Goal: Communication & Community: Answer question/provide support

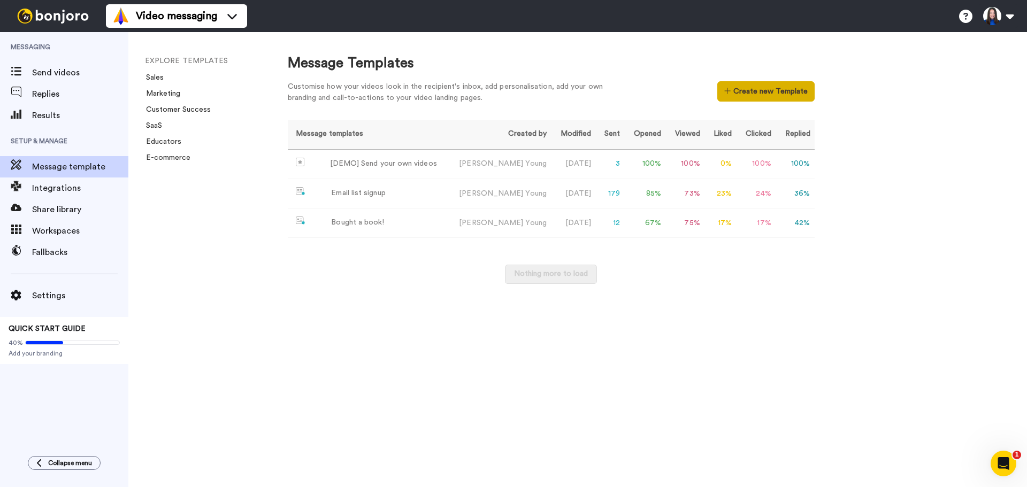
click at [737, 87] on button "Create new Template" at bounding box center [765, 91] width 97 height 20
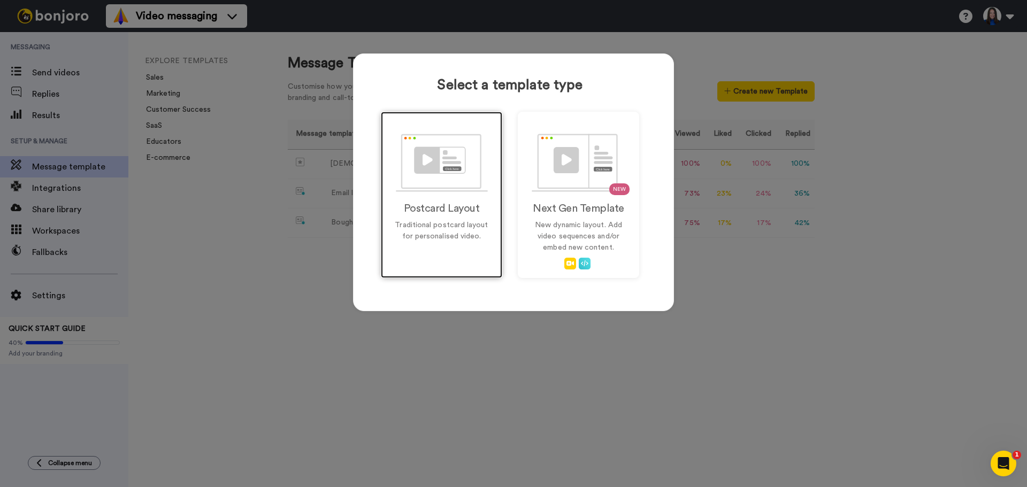
click at [469, 223] on p "Traditional postcard layout for personalised video." at bounding box center [441, 231] width 99 height 22
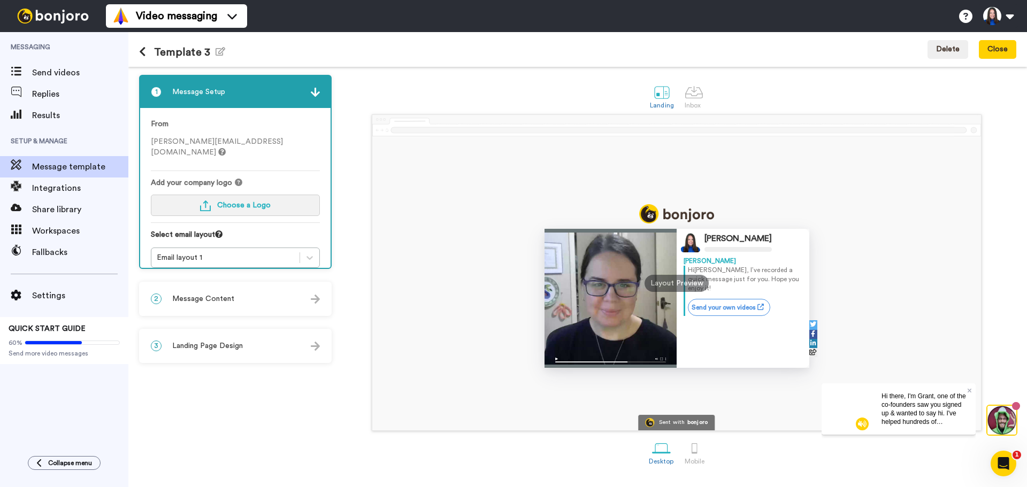
click at [247, 202] on span "Choose a Logo" at bounding box center [243, 205] width 53 height 7
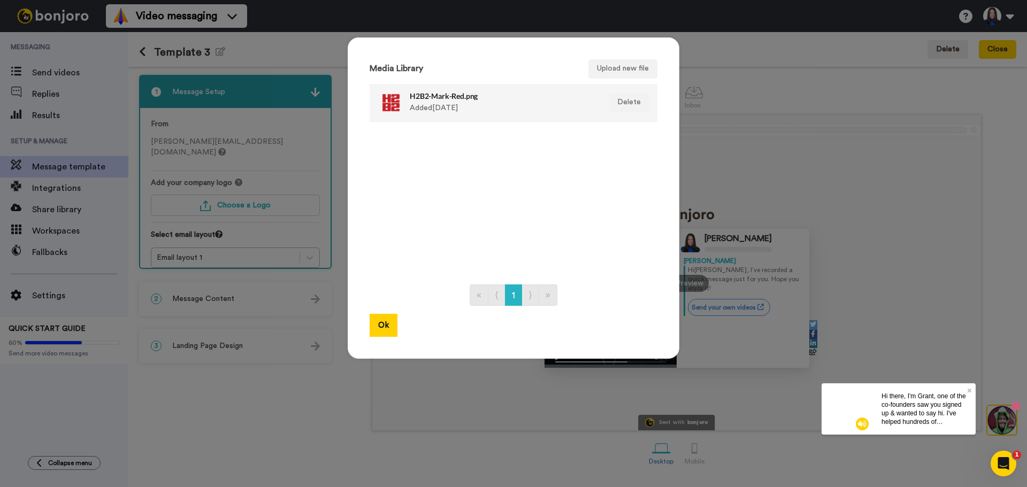
click at [410, 96] on h4 "H2B2-Mark-Red.png" at bounding box center [502, 96] width 185 height 8
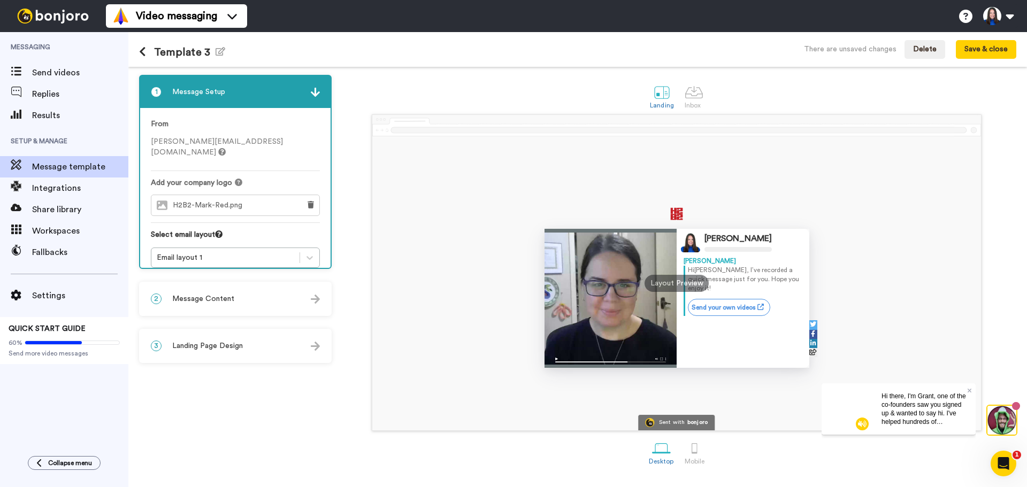
click at [971, 387] on div "Hi there, I'm Grant, one of the co-founders saw you signed up & wanted to say h…" at bounding box center [924, 408] width 103 height 51
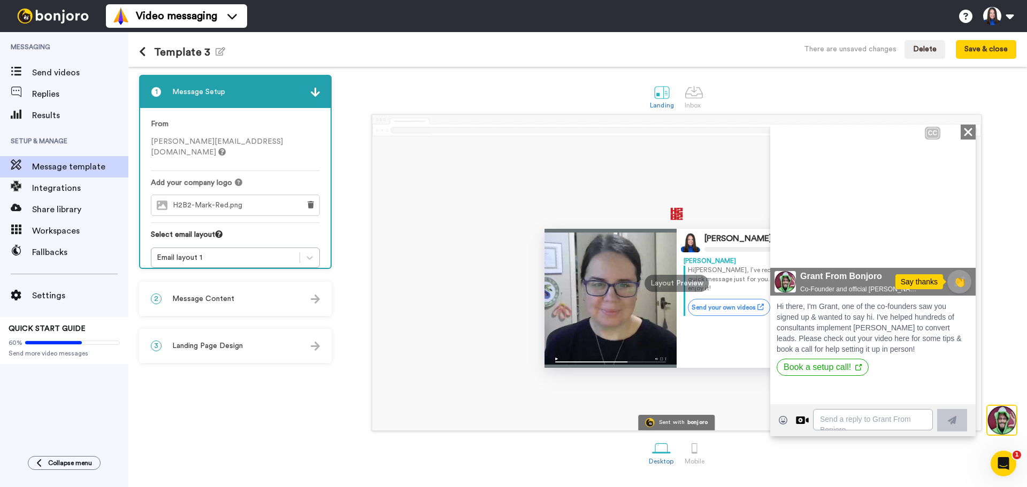
click at [967, 134] on icon "Close" at bounding box center [968, 131] width 11 height 13
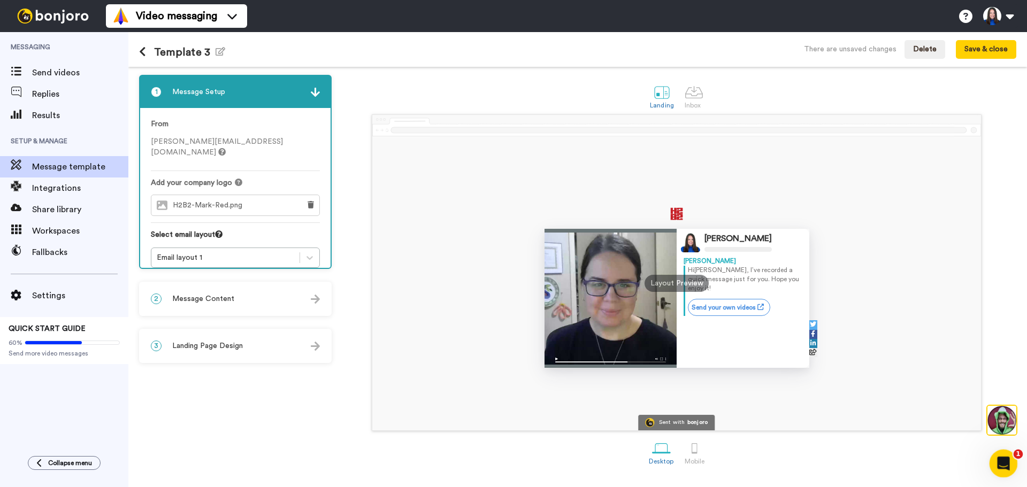
click at [1008, 460] on icon "Open Intercom Messenger" at bounding box center [1002, 463] width 18 height 18
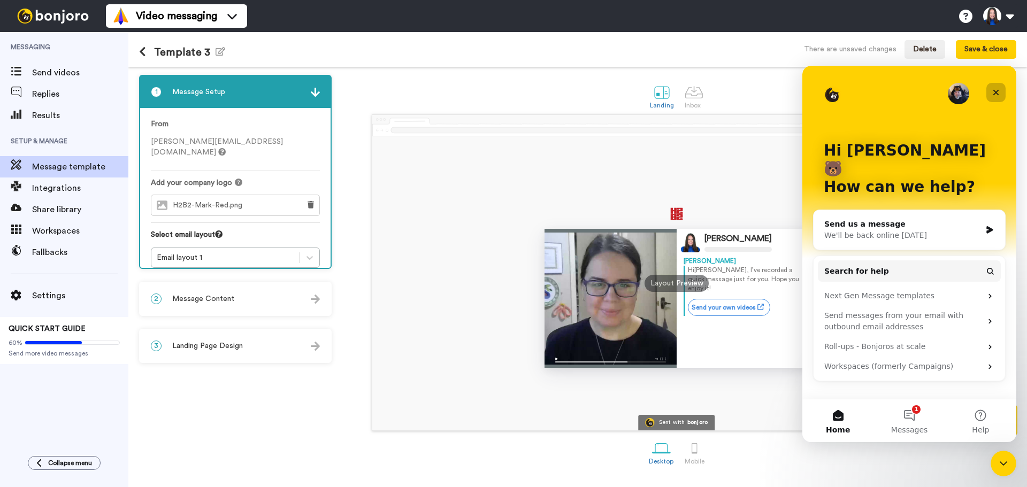
click at [1000, 92] on icon "Close" at bounding box center [996, 92] width 9 height 9
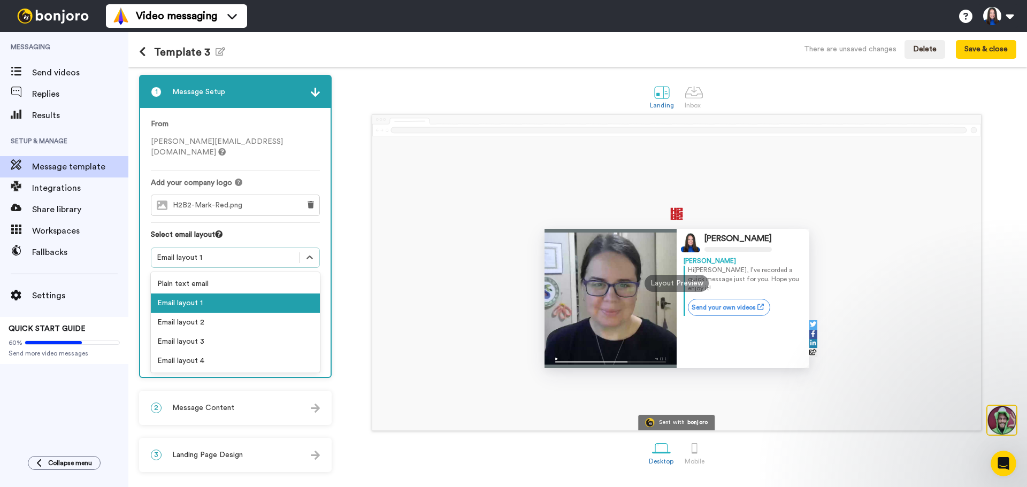
click at [313, 252] on icon at bounding box center [309, 257] width 11 height 11
click at [306, 252] on icon at bounding box center [309, 257] width 11 height 11
click at [284, 313] on div "Email layout 2" at bounding box center [235, 322] width 169 height 19
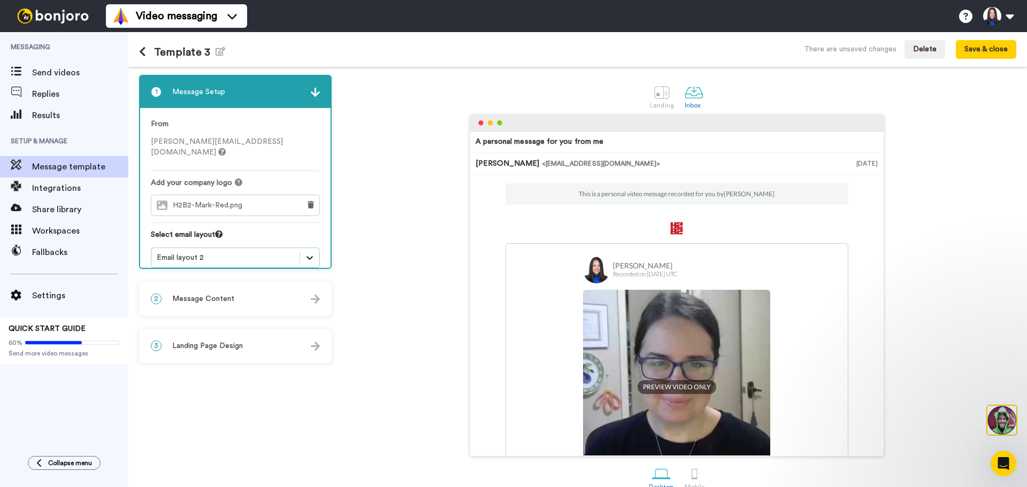
click at [310, 252] on icon at bounding box center [309, 257] width 11 height 11
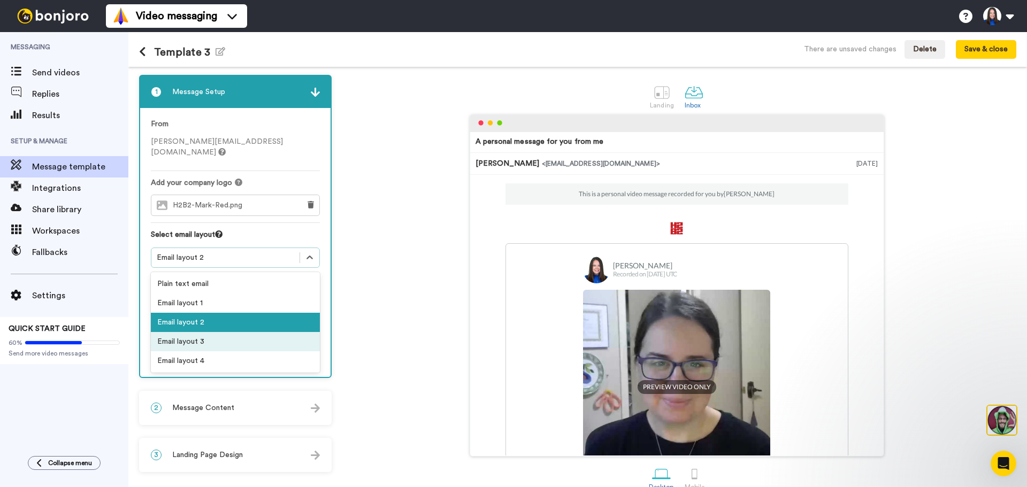
click at [300, 332] on div "Email layout 3" at bounding box center [235, 341] width 169 height 19
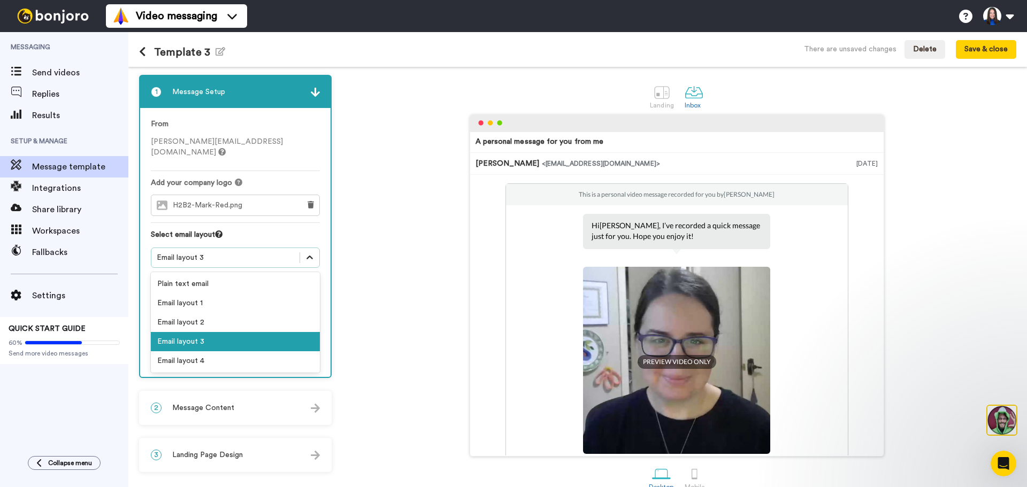
click at [304, 254] on div at bounding box center [309, 257] width 19 height 19
click at [288, 351] on div "Email layout 4" at bounding box center [235, 360] width 169 height 19
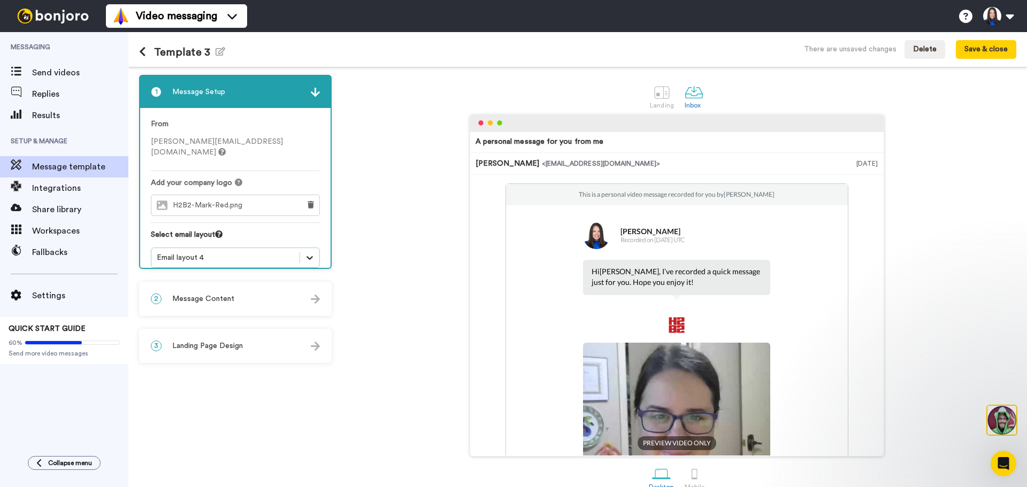
click at [308, 252] on icon at bounding box center [309, 257] width 11 height 11
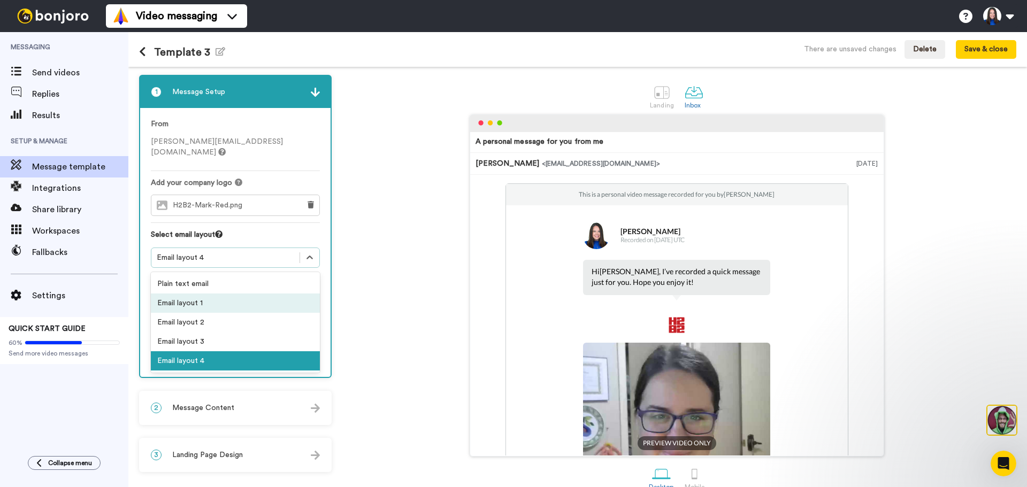
click at [283, 294] on div "Email layout 1" at bounding box center [235, 303] width 169 height 19
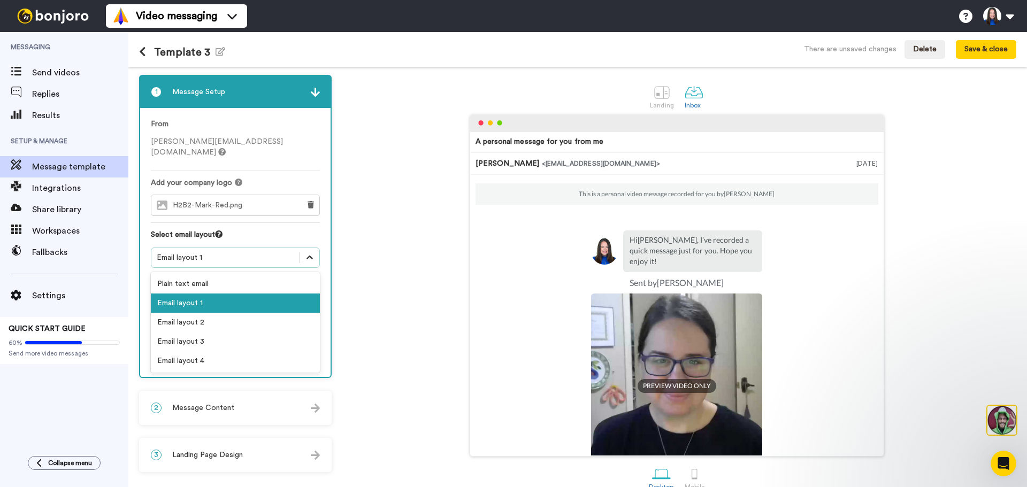
click at [309, 256] on icon at bounding box center [309, 258] width 6 height 4
click at [287, 276] on div "Plain text email" at bounding box center [235, 283] width 169 height 19
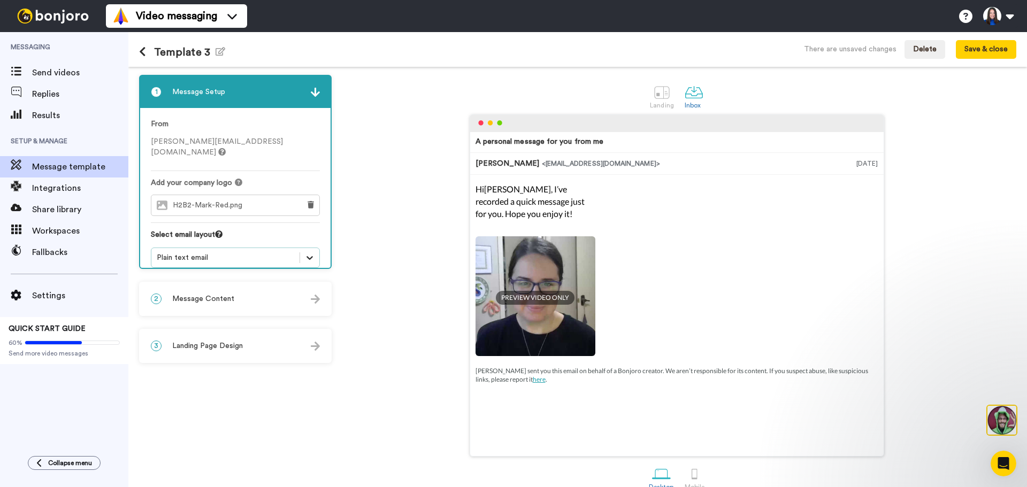
click at [314, 252] on icon at bounding box center [309, 257] width 11 height 11
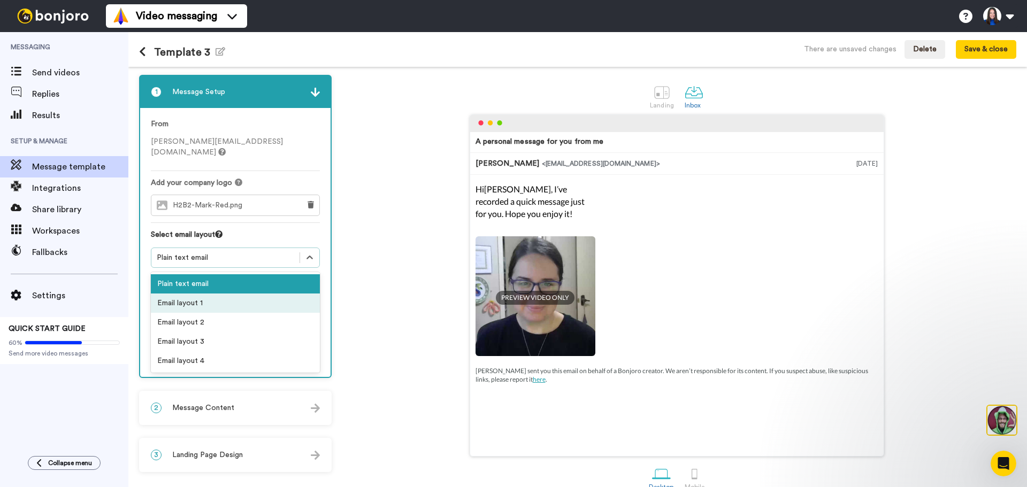
click at [287, 294] on div "Email layout 1" at bounding box center [235, 303] width 169 height 19
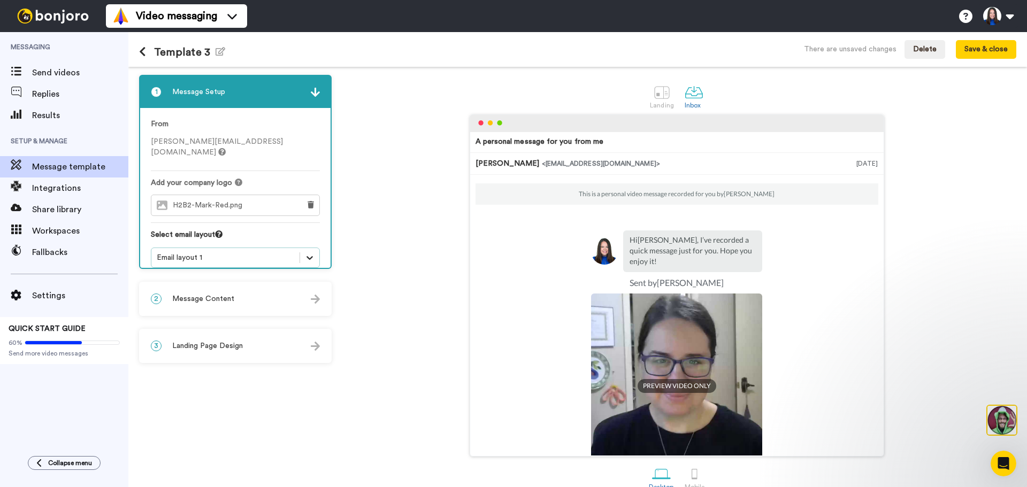
click at [309, 252] on icon at bounding box center [309, 257] width 11 height 11
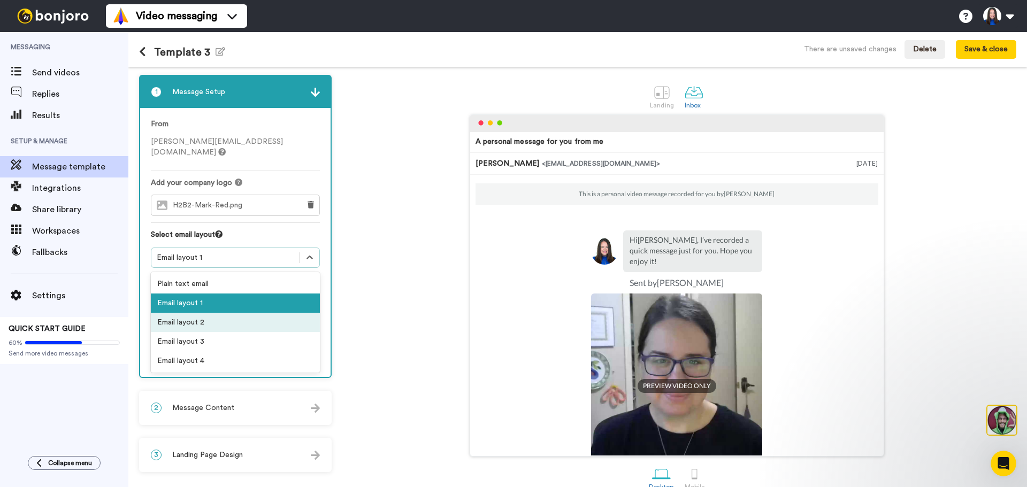
click at [283, 313] on div "Email layout 2" at bounding box center [235, 322] width 169 height 19
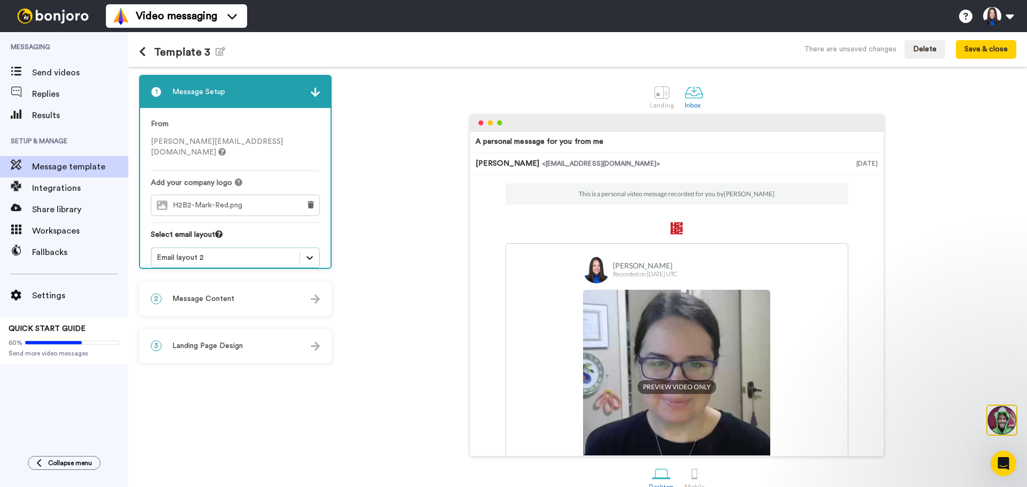
click at [310, 252] on icon at bounding box center [309, 257] width 11 height 11
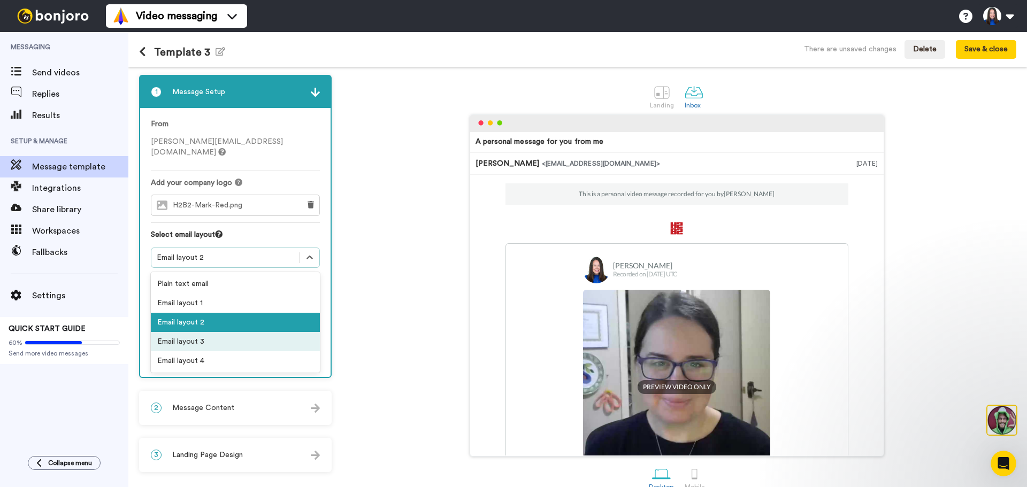
click at [277, 332] on div "Email layout 3" at bounding box center [235, 341] width 169 height 19
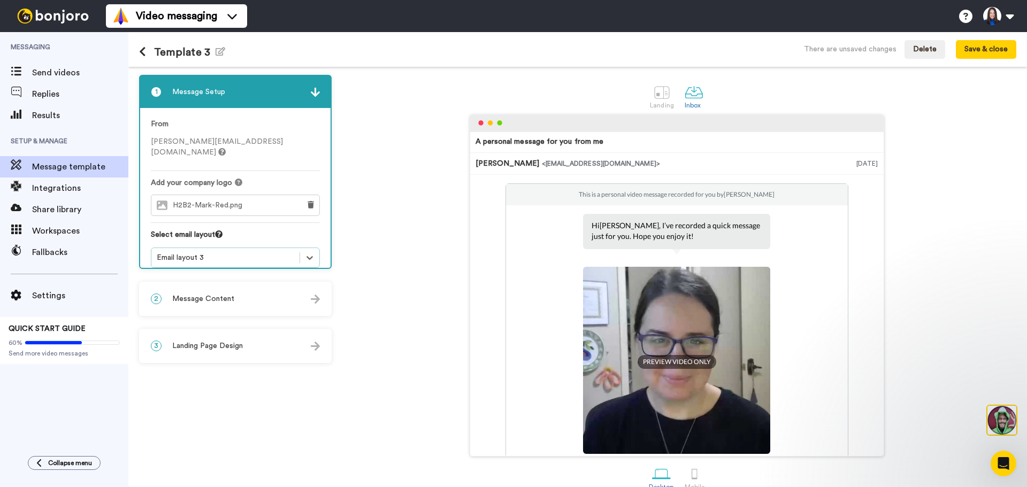
click at [283, 302] on div "2 Message Content" at bounding box center [235, 299] width 190 height 32
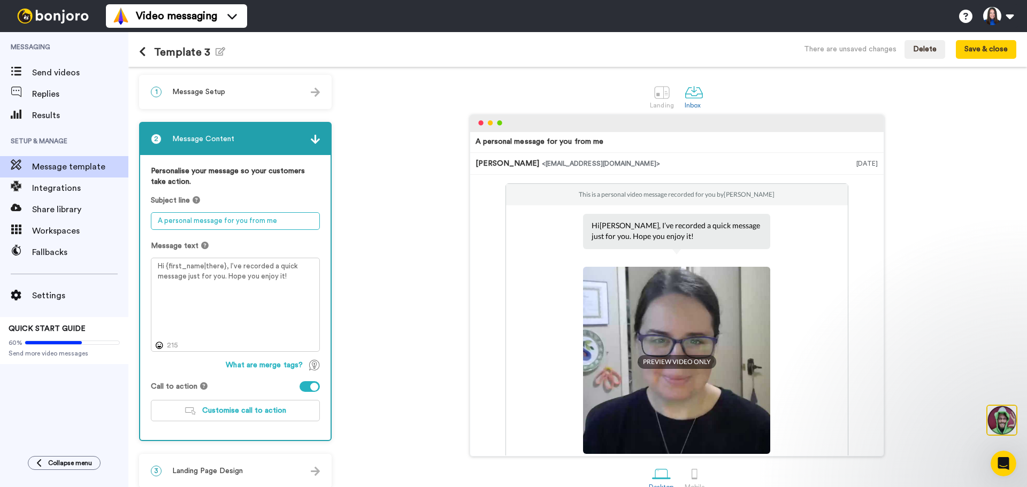
click at [283, 222] on textarea "A personal message for you from me" at bounding box center [235, 221] width 169 height 18
type textarea "T"
click at [220, 220] on textarea at bounding box center [235, 221] width 169 height 18
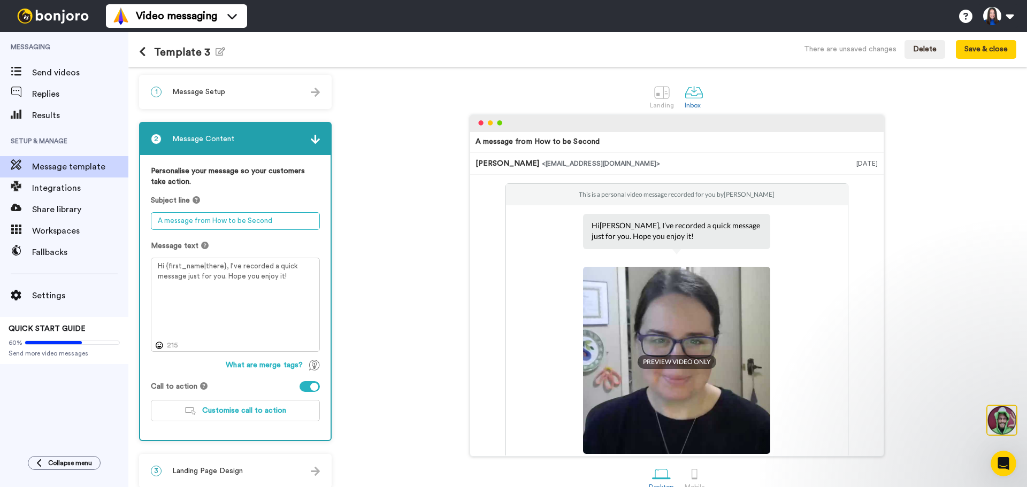
type textarea "A message from How to be Second"
drag, startPoint x: 287, startPoint y: 275, endPoint x: 228, endPoint y: 260, distance: 60.8
click at [228, 260] on textarea "Hi {first_name|there}, I’ve recorded a quick message just for you. Hope you enj…" at bounding box center [235, 305] width 169 height 94
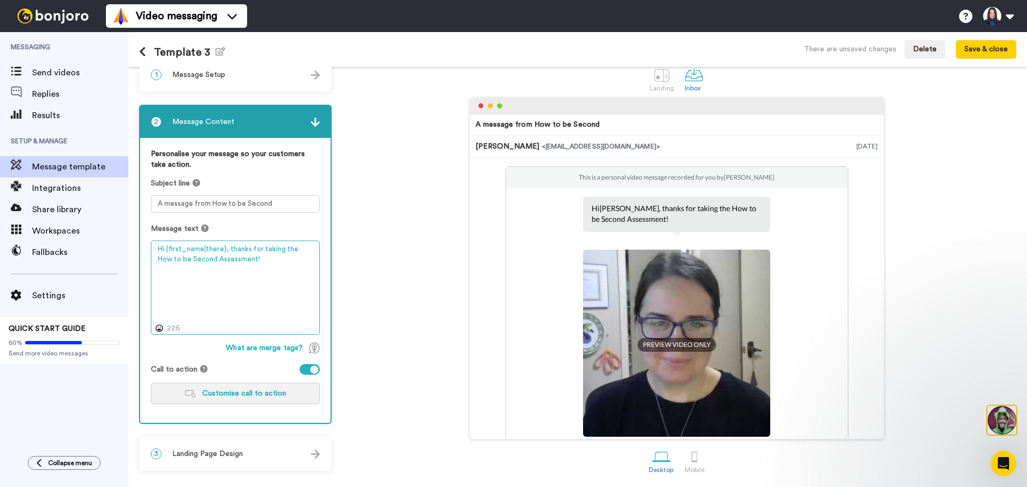
type textarea "Hi {first_name|there}, thanks for taking the How to be Second Assessment!"
click at [253, 396] on span "Customise call to action" at bounding box center [244, 393] width 84 height 7
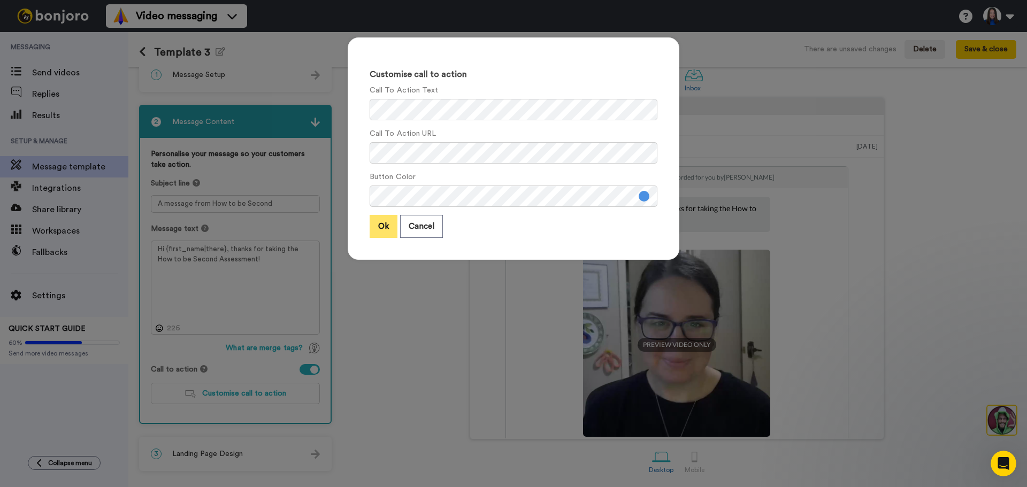
click at [386, 232] on button "Ok" at bounding box center [384, 226] width 28 height 23
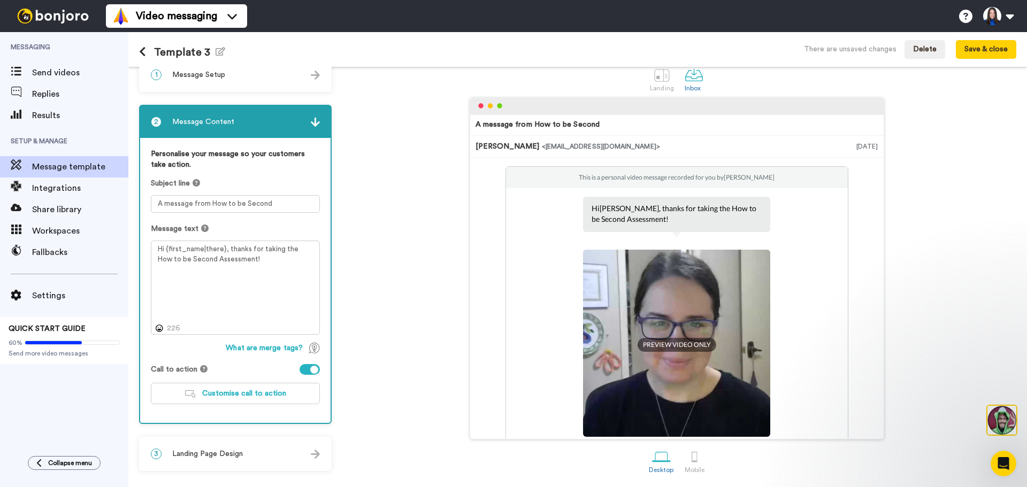
click at [309, 127] on div "2 Message Content" at bounding box center [235, 122] width 190 height 32
click at [314, 121] on img at bounding box center [315, 122] width 9 height 9
click at [270, 451] on div "3 Landing Page Design" at bounding box center [235, 454] width 190 height 32
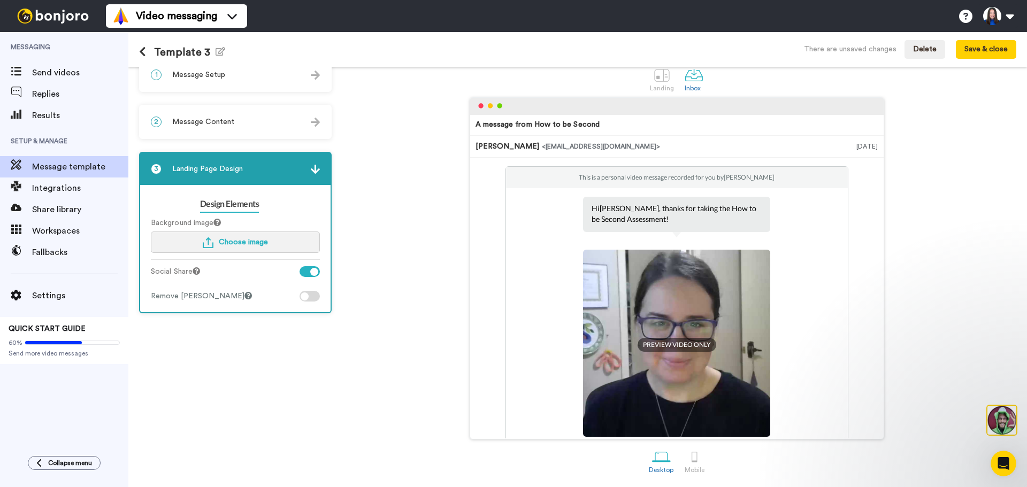
click at [235, 240] on span "Choose image" at bounding box center [243, 242] width 49 height 7
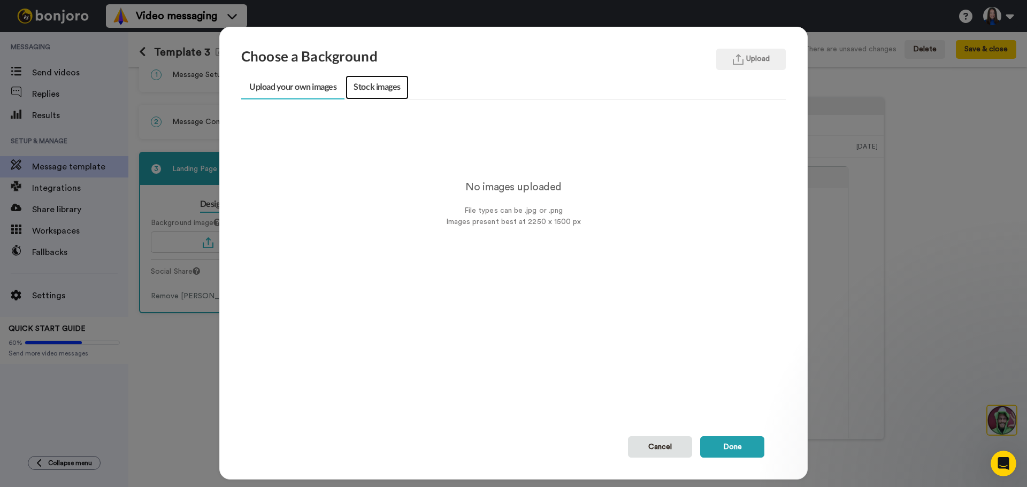
click at [363, 85] on link "Stock images" at bounding box center [377, 87] width 63 height 24
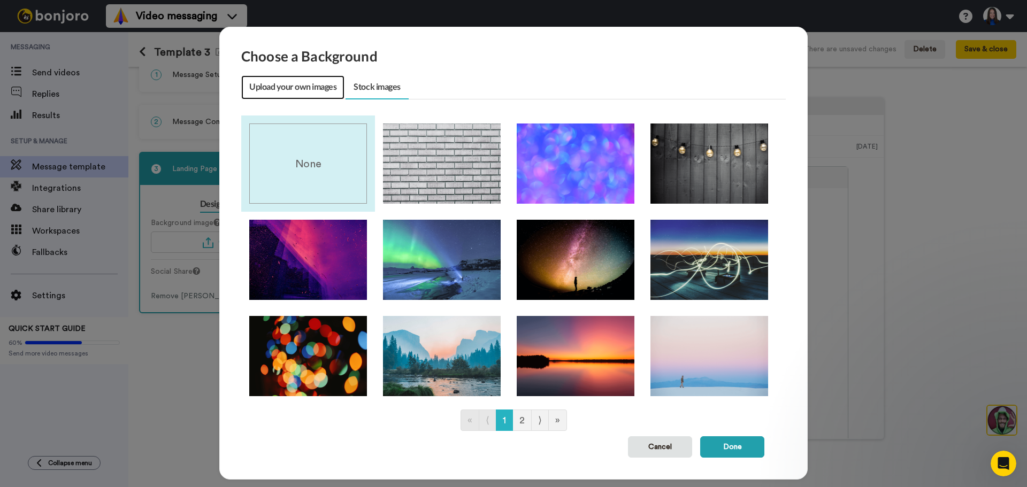
click at [320, 86] on link "Upload your own images" at bounding box center [292, 87] width 103 height 24
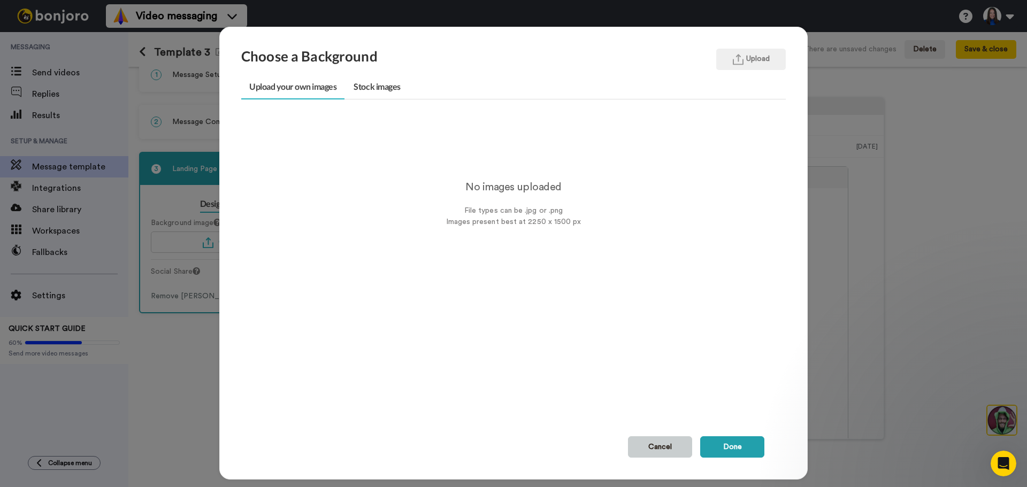
click at [683, 444] on button "Cancel" at bounding box center [660, 446] width 64 height 21
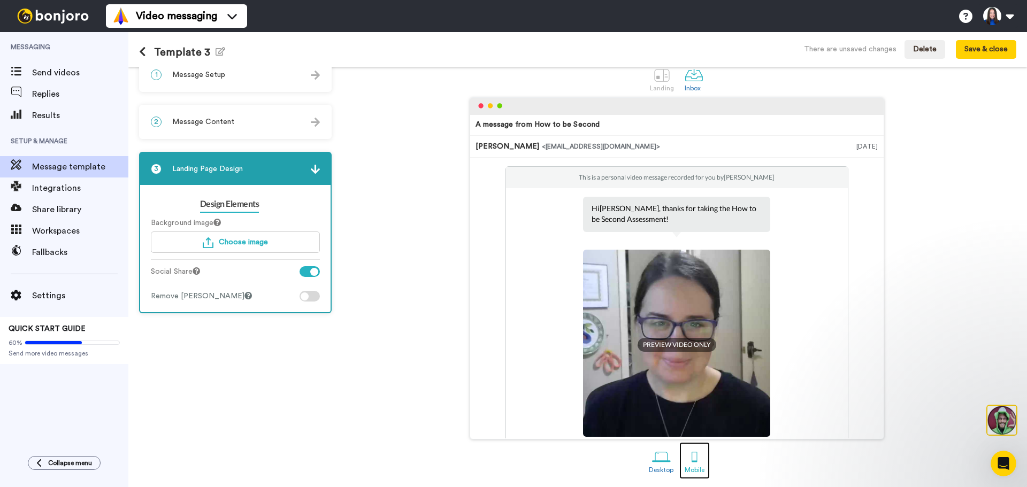
click at [697, 459] on div at bounding box center [694, 457] width 19 height 19
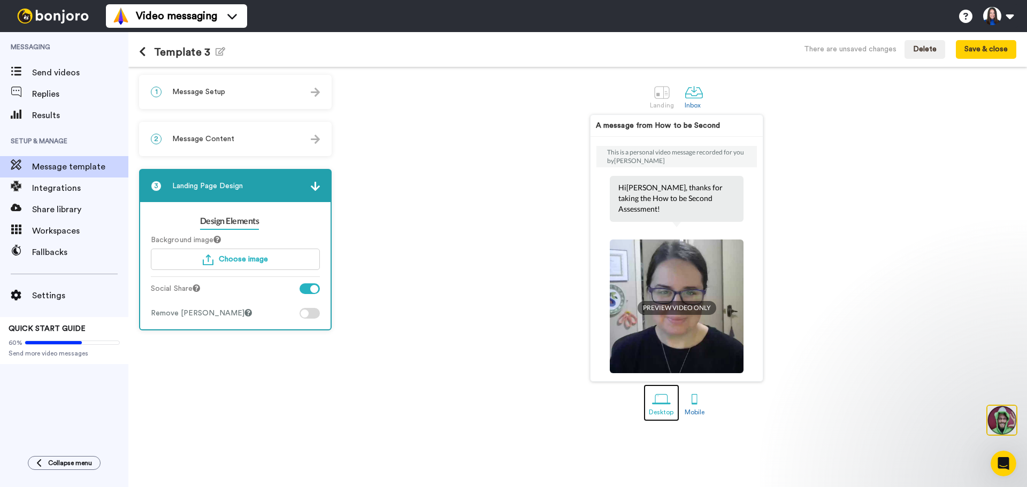
click at [667, 398] on div at bounding box center [661, 399] width 19 height 19
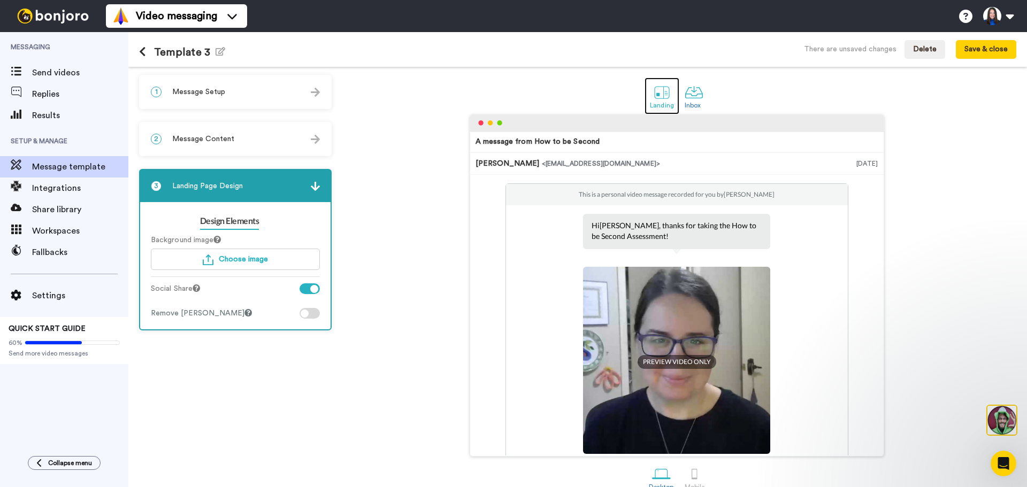
click at [657, 94] on div at bounding box center [662, 92] width 19 height 19
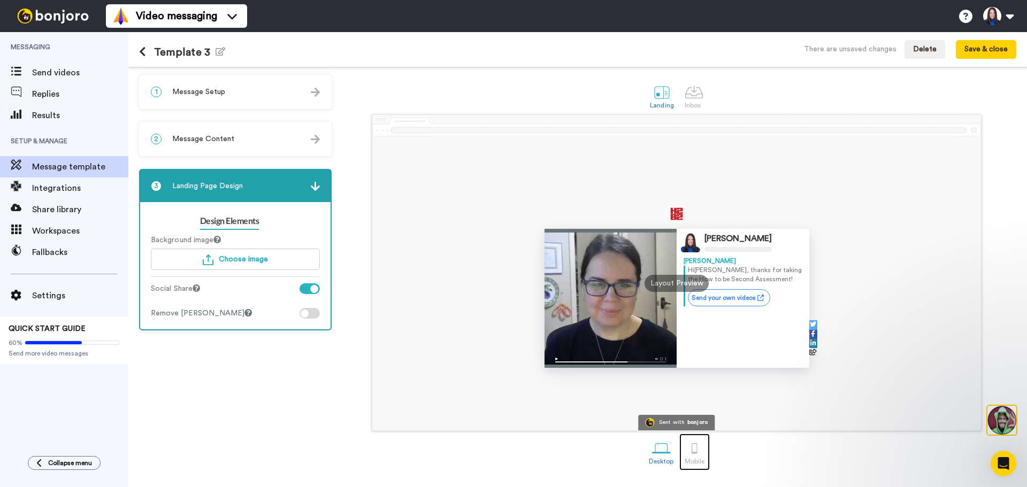
click at [692, 458] on div "Mobile" at bounding box center [695, 461] width 20 height 7
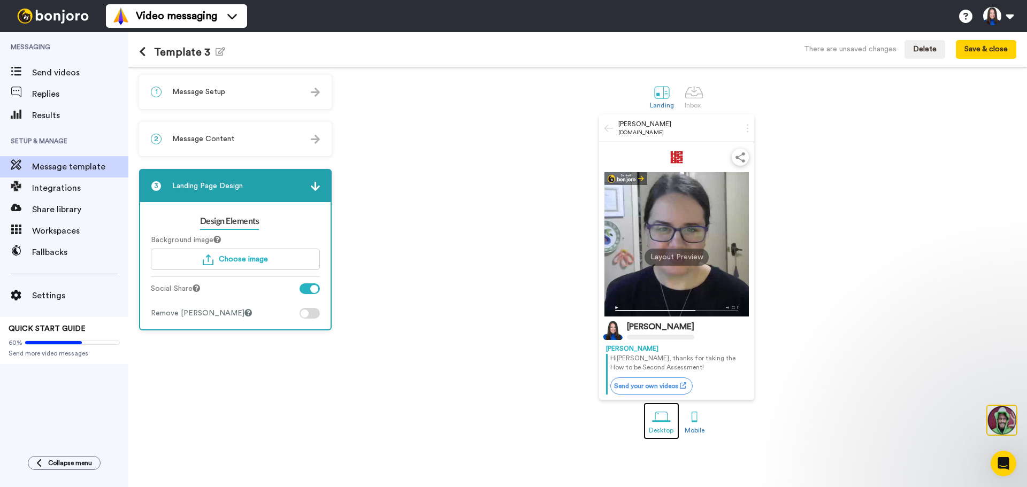
click at [664, 427] on div "Desktop" at bounding box center [661, 430] width 25 height 7
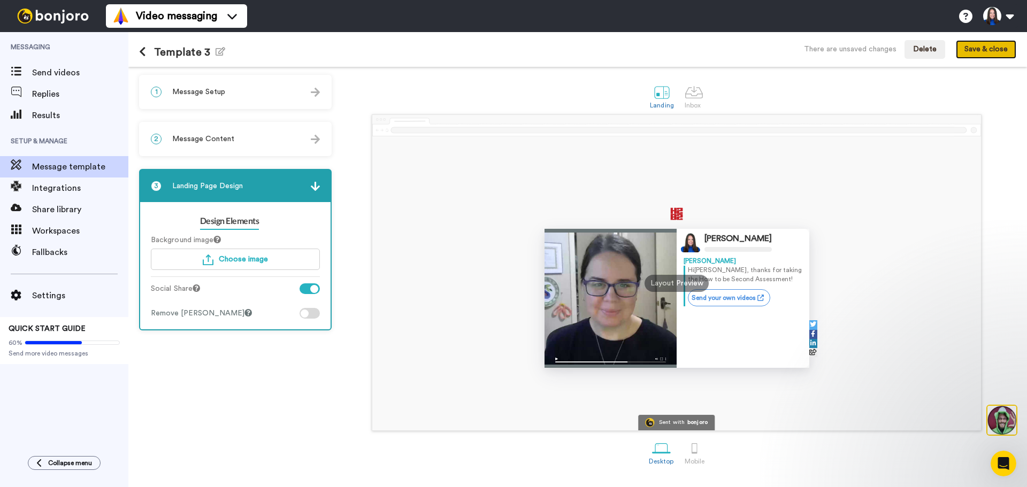
click at [971, 55] on button "Save & close" at bounding box center [986, 49] width 60 height 19
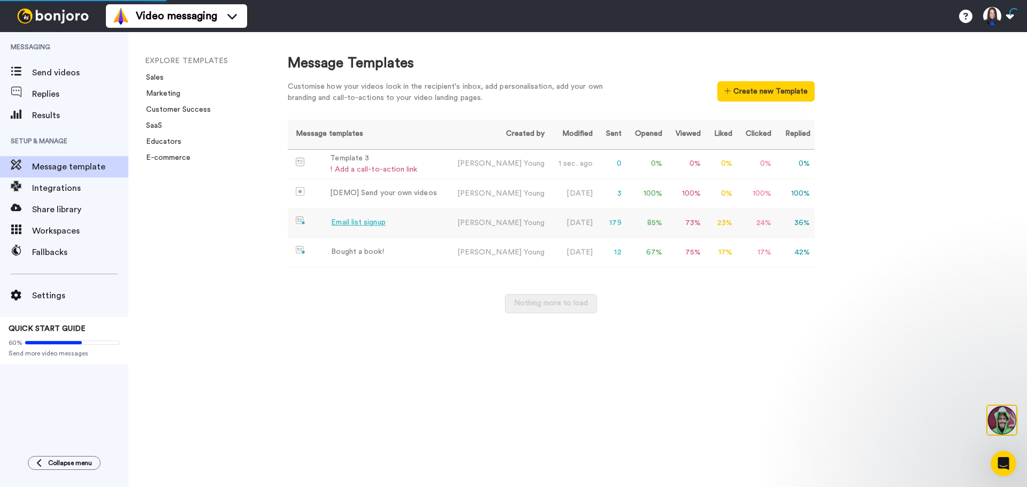
click at [373, 225] on div "Email list signup" at bounding box center [358, 222] width 54 height 11
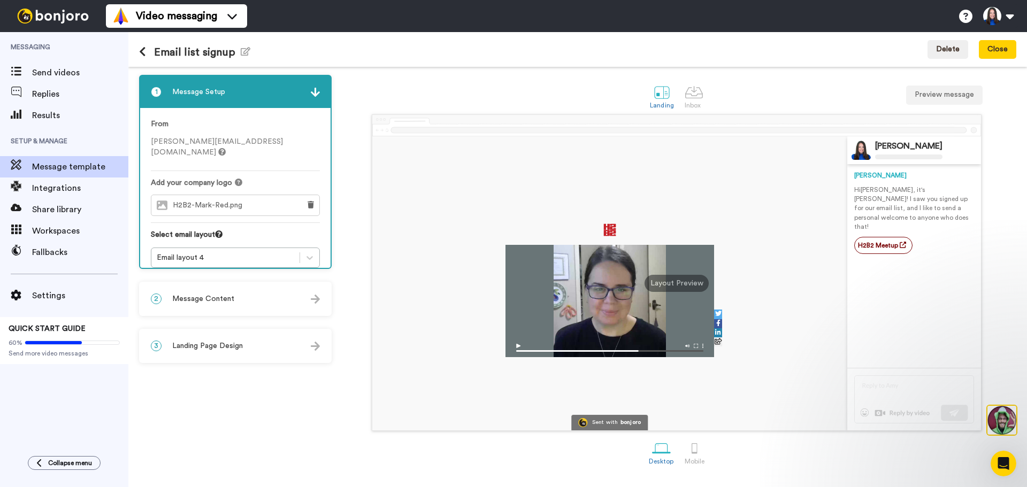
click at [266, 301] on div "2 Message Content" at bounding box center [235, 299] width 190 height 32
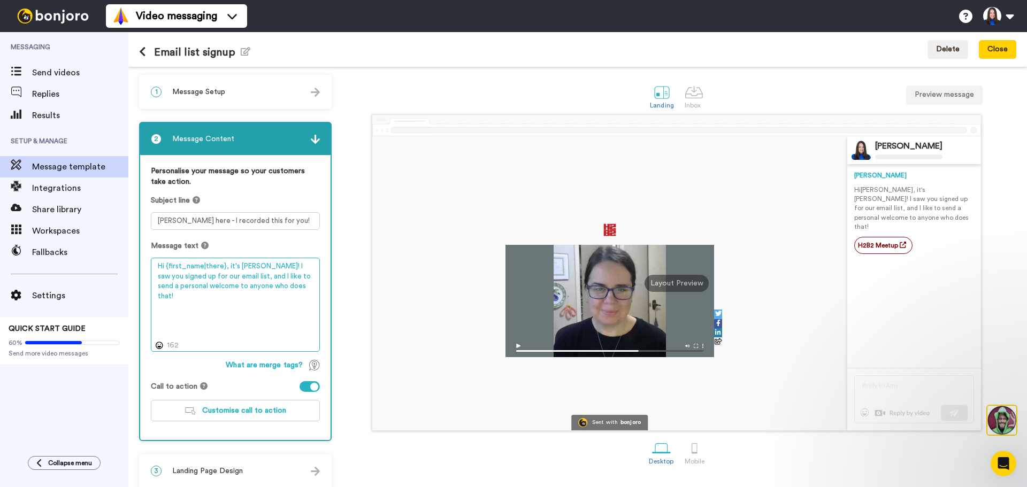
drag, startPoint x: 298, startPoint y: 286, endPoint x: 227, endPoint y: 269, distance: 73.7
click at [227, 269] on textarea "Hi {first_name|there}, it's Nathan! I saw you signed up for our email list, and…" at bounding box center [235, 305] width 169 height 94
click at [324, 338] on div "Personalise your message so your customers take action. Subject line Nathan her…" at bounding box center [235, 297] width 190 height 285
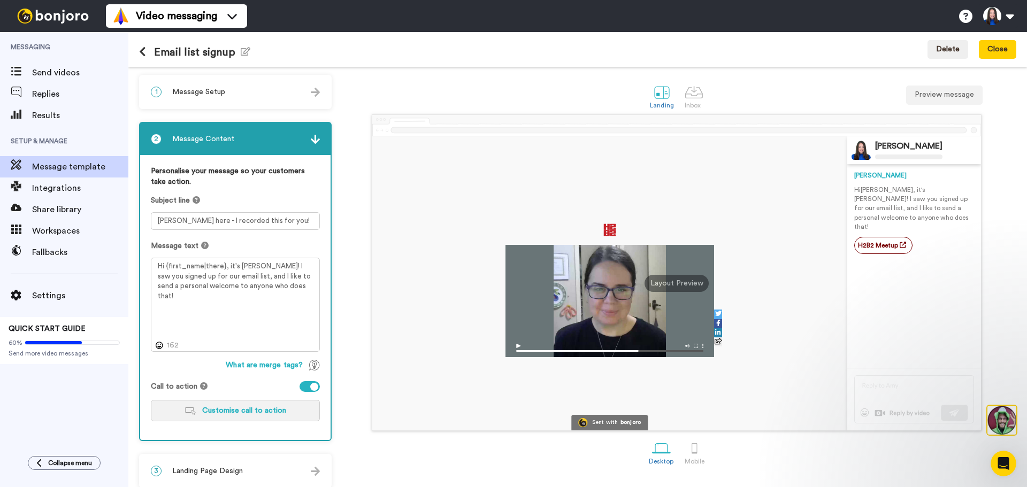
click at [271, 413] on span "Customise call to action" at bounding box center [244, 410] width 84 height 7
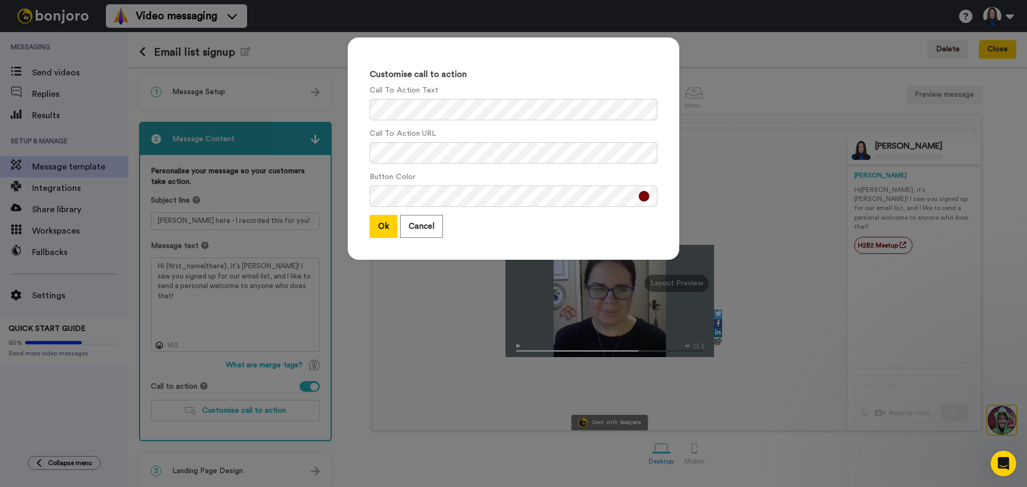
click at [762, 70] on div "Customise call to action Call To Action Text Call To Action URL Button Color Ok…" at bounding box center [513, 243] width 1027 height 487
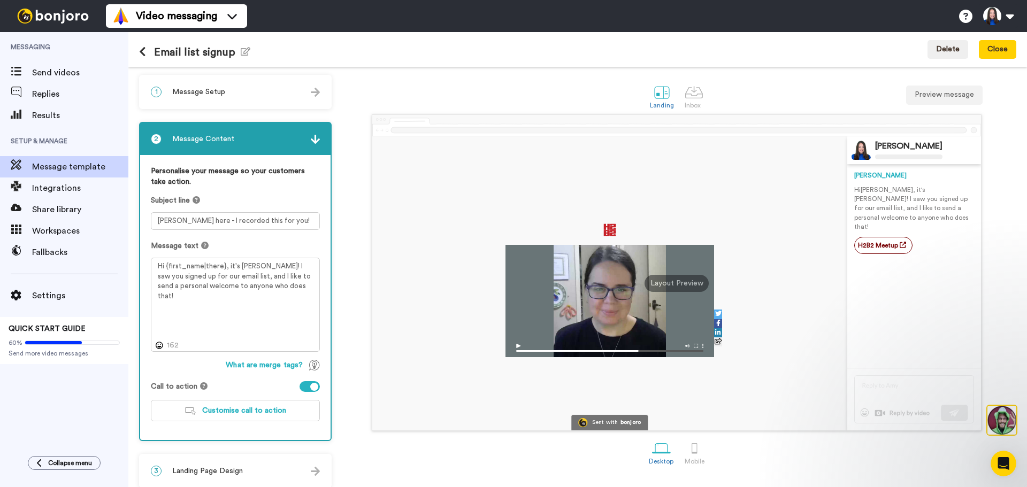
click at [148, 54] on button at bounding box center [146, 53] width 15 height 12
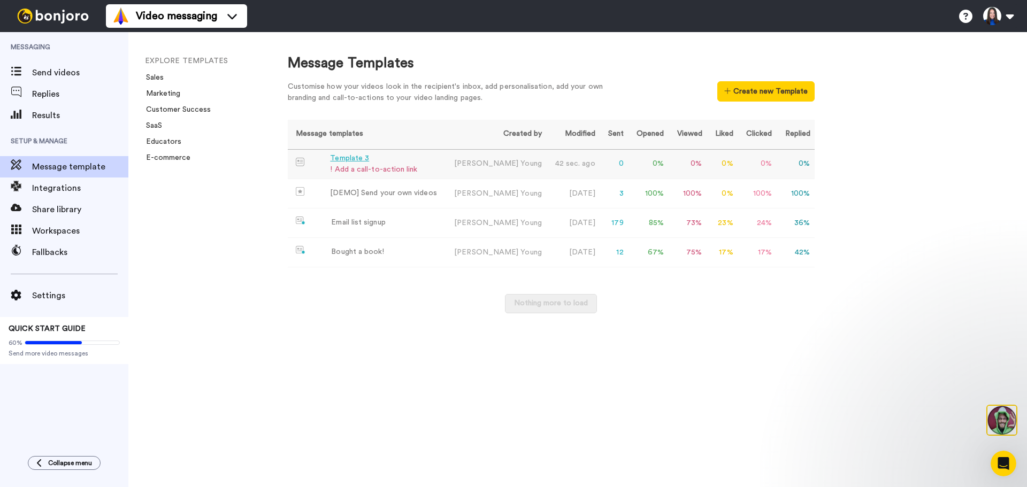
click at [365, 162] on div "Template 3" at bounding box center [373, 158] width 87 height 11
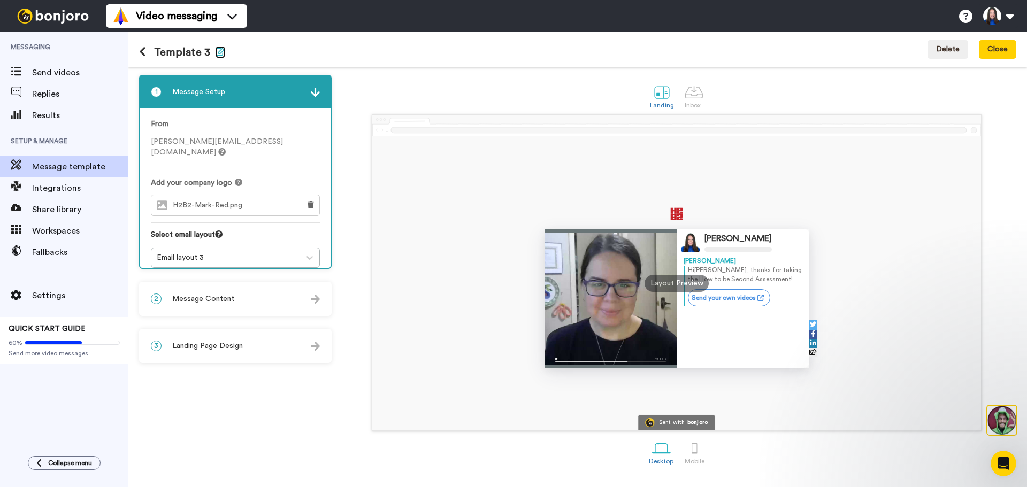
click at [216, 54] on icon "button" at bounding box center [221, 51] width 10 height 9
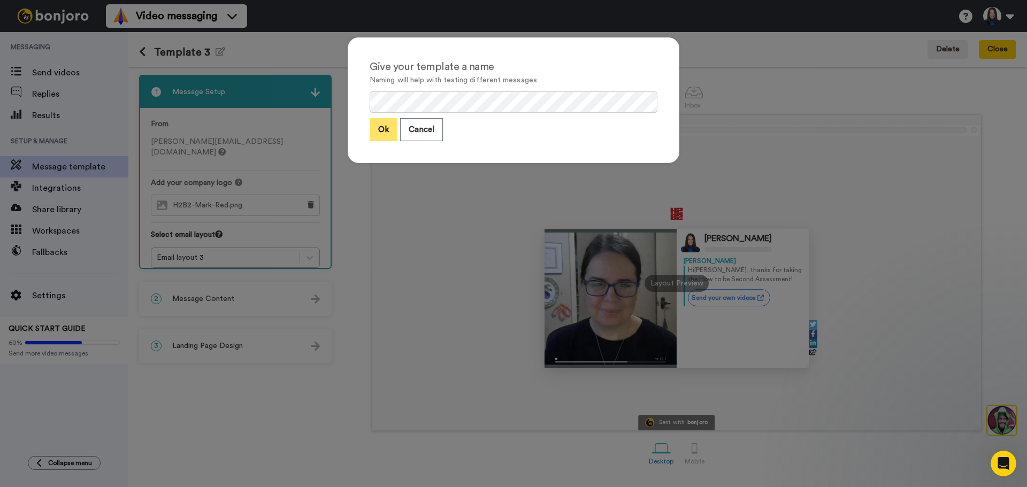
click at [377, 133] on button "Ok" at bounding box center [384, 129] width 28 height 23
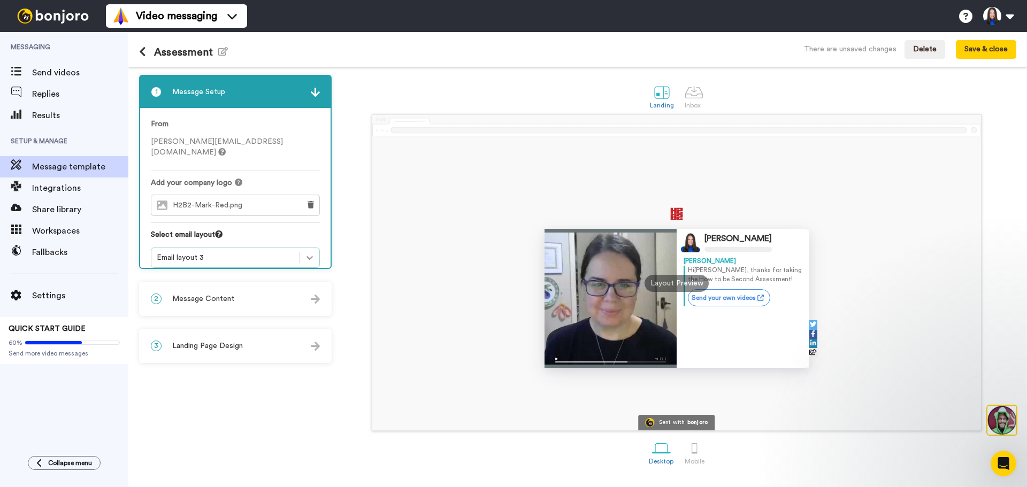
click at [306, 252] on icon at bounding box center [309, 257] width 11 height 11
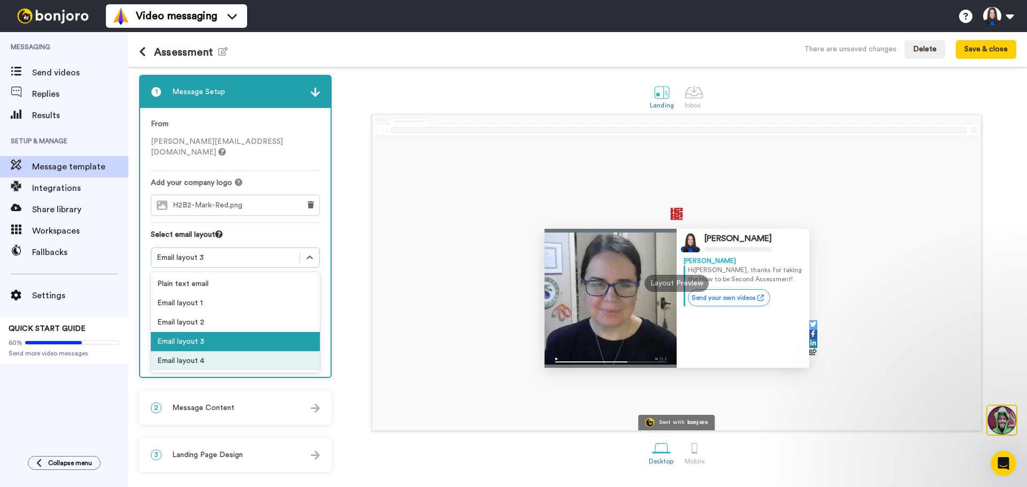
click at [268, 354] on div "Email layout 4" at bounding box center [235, 360] width 169 height 19
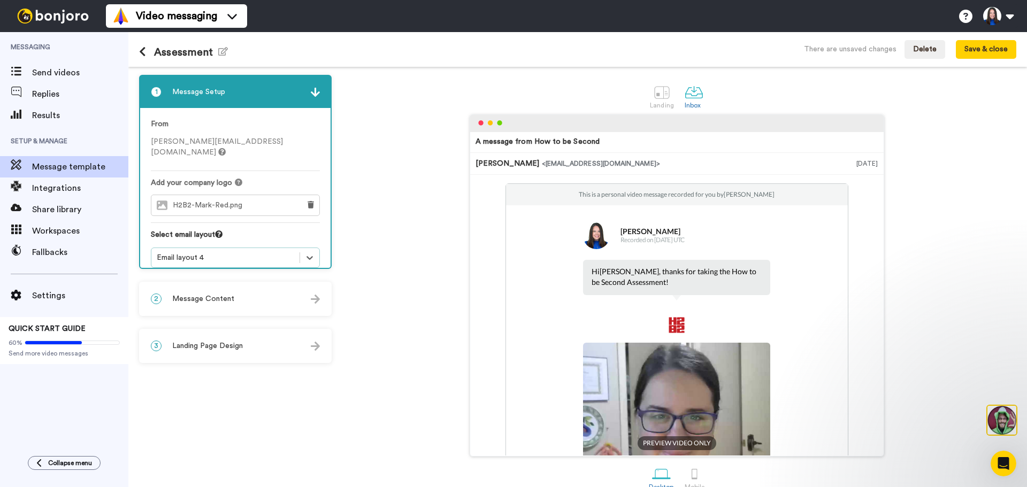
click at [301, 304] on div "2 Message Content" at bounding box center [235, 299] width 190 height 32
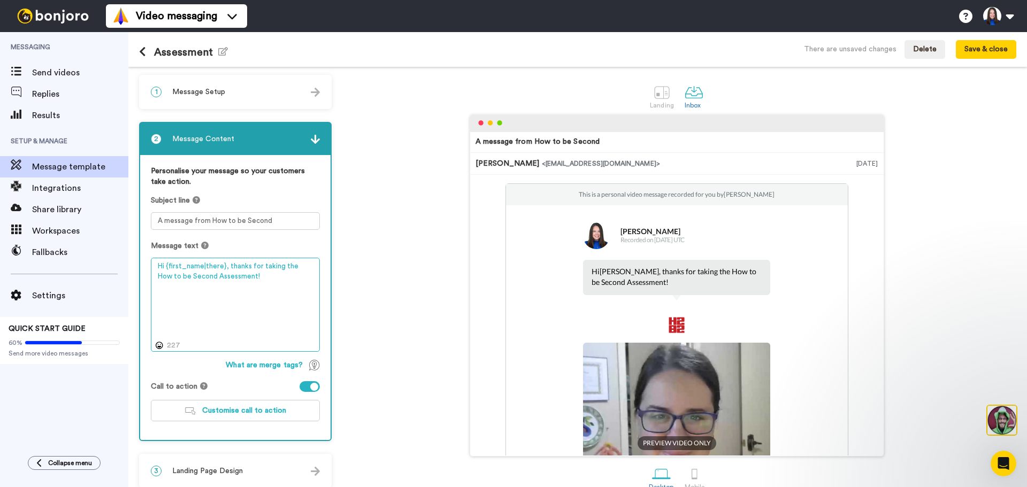
drag, startPoint x: 246, startPoint y: 278, endPoint x: 227, endPoint y: 264, distance: 23.0
click at [227, 264] on textarea "Hi {first_name|there}, thanks for taking the How to be Second Assessment!" at bounding box center [235, 305] width 169 height 94
paste textarea "it's Nathan! I saw you signed up for our email list, and I like to send a perso…"
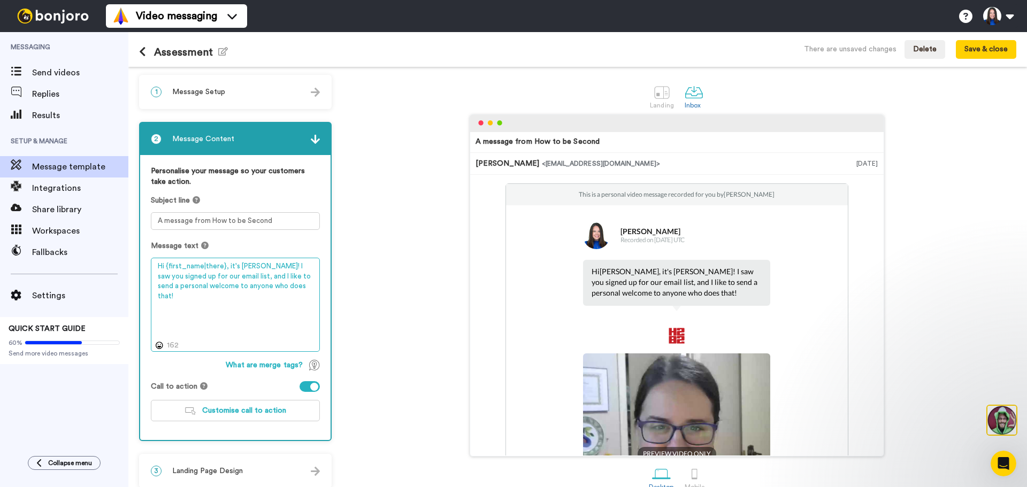
click at [260, 263] on textarea "Hi {first_name|there}, it's Nathan! I saw you signed up for our email list, and…" at bounding box center [235, 305] width 169 height 94
click at [260, 267] on textarea "Hi {first_name|there}, it's H2B2! I saw you signed up for our email list, and I…" at bounding box center [235, 305] width 169 height 94
drag, startPoint x: 240, startPoint y: 275, endPoint x: 157, endPoint y: 278, distance: 82.9
click at [157, 278] on textarea "Hi {first_name|there}, it's H2B2! We saw you signed up for our email list, and …" at bounding box center [235, 305] width 169 height 94
click at [286, 279] on textarea "Hi {first_name|there}, it's H2B2! We saw you took the How to be Second Assessme…" at bounding box center [235, 305] width 169 height 94
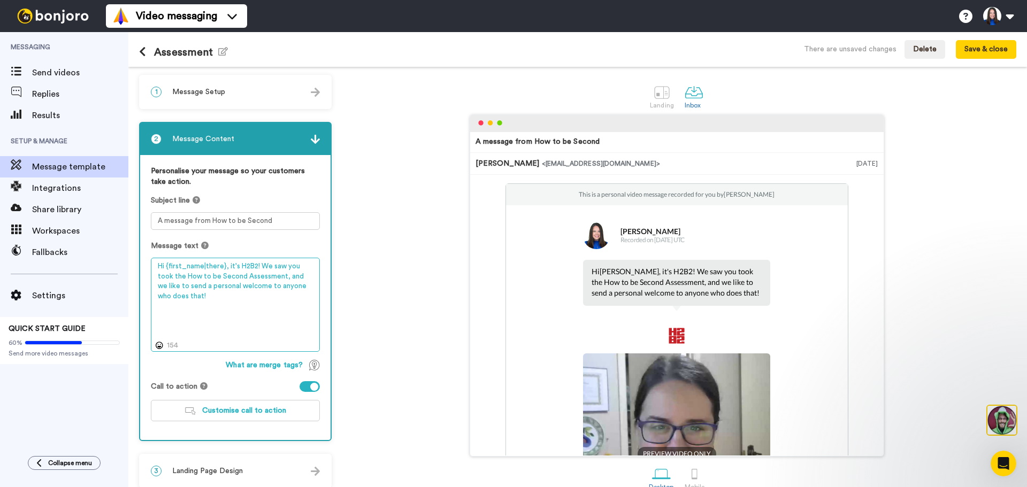
click at [190, 294] on textarea "Hi {first_name|there}, it's H2B2! We saw you took the How to be Second Assessme…" at bounding box center [235, 305] width 169 height 94
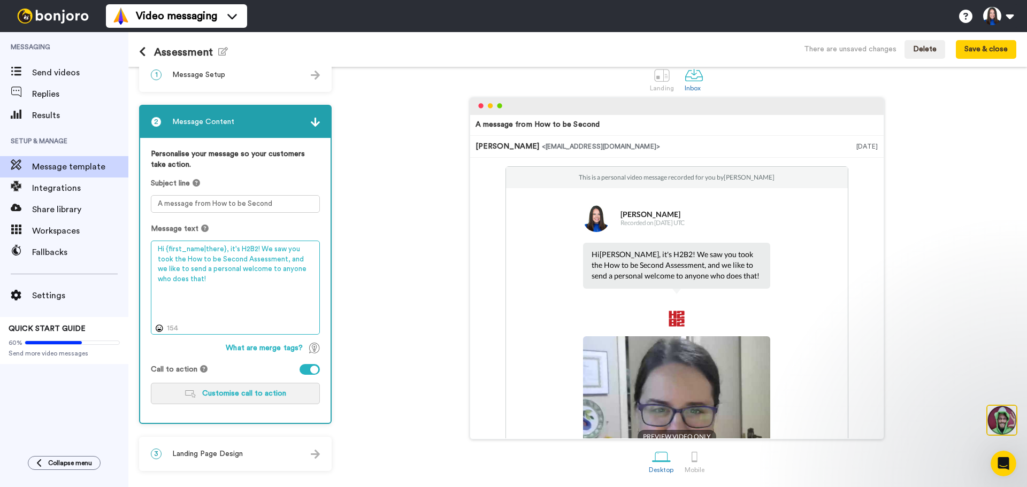
type textarea "Hi {first_name|there}, it's H2B2! We saw you took the How to be Second Assessme…"
click at [249, 395] on span "Customise call to action" at bounding box center [244, 393] width 84 height 7
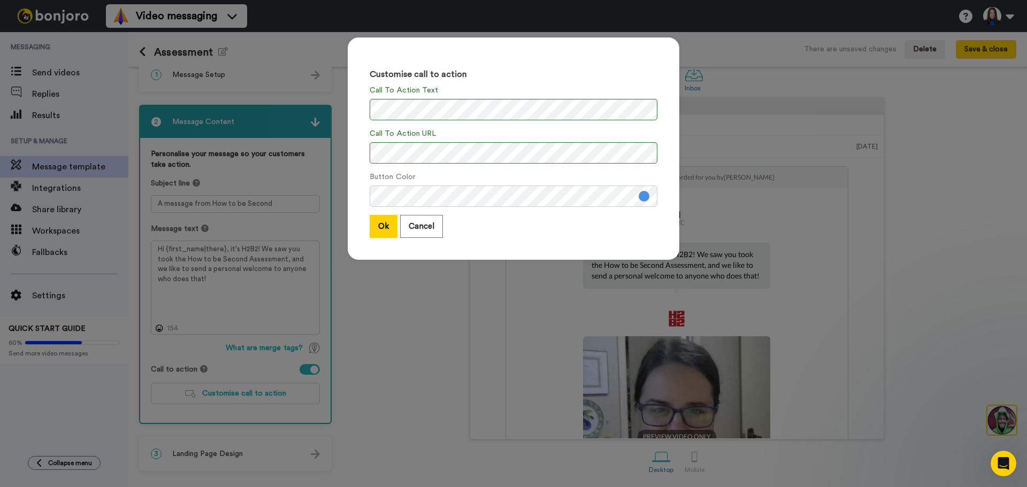
click at [480, 174] on div "Button Color" at bounding box center [514, 189] width 288 height 35
click at [640, 196] on button at bounding box center [644, 196] width 11 height 11
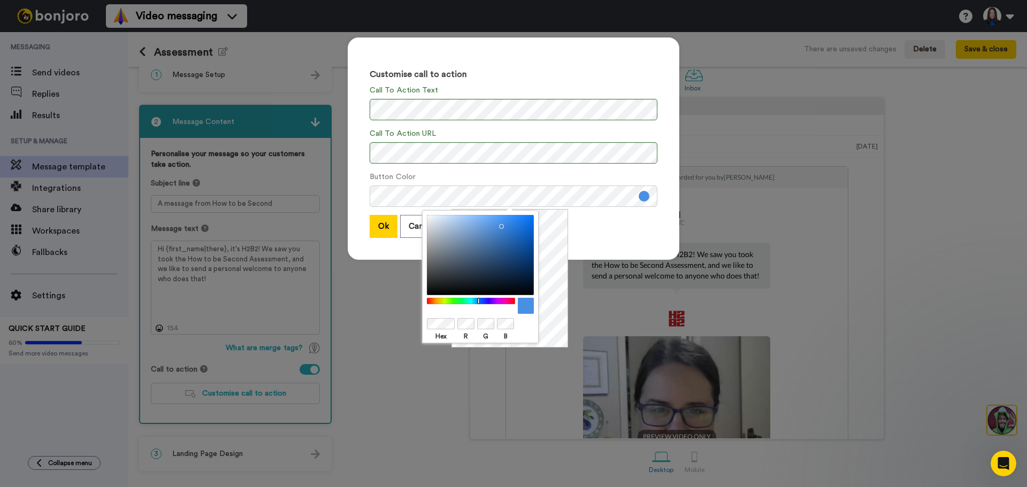
click at [613, 224] on div "Ok Cancel" at bounding box center [514, 226] width 288 height 23
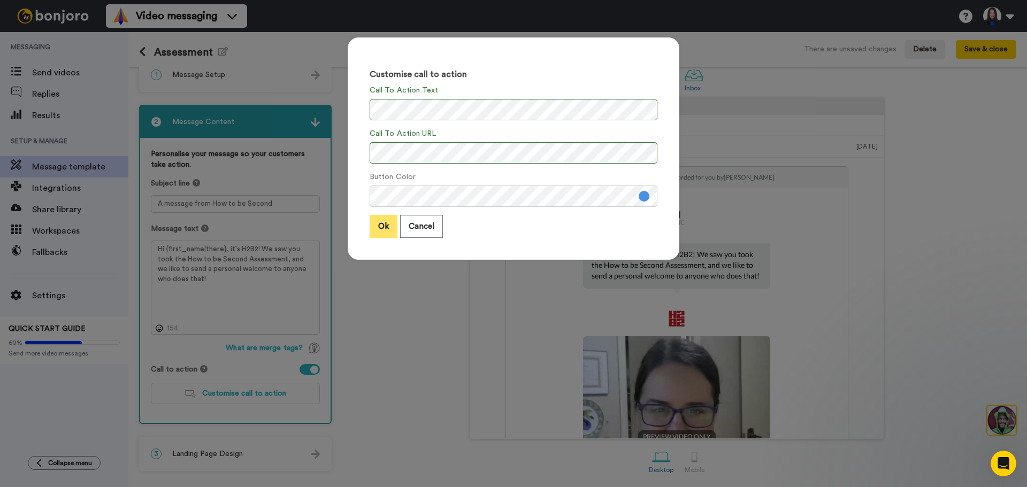
click at [372, 227] on button "Ok" at bounding box center [384, 226] width 28 height 23
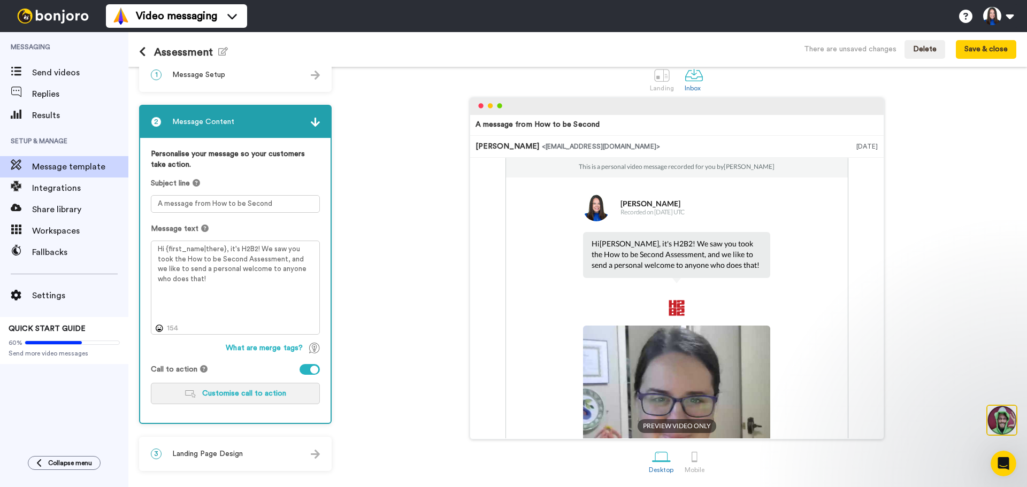
scroll to position [0, 0]
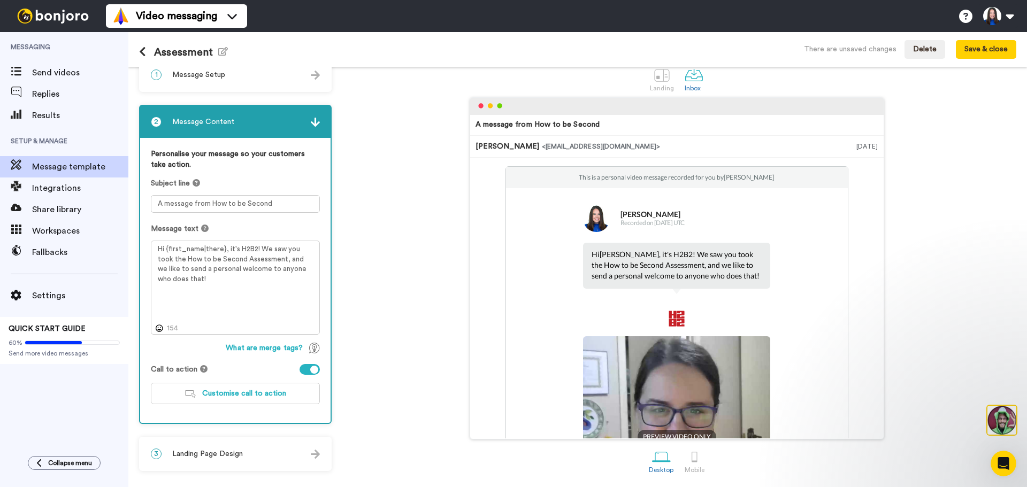
click at [314, 121] on img at bounding box center [315, 122] width 9 height 9
click at [311, 125] on img at bounding box center [315, 122] width 9 height 9
click at [315, 79] on img at bounding box center [315, 75] width 9 height 9
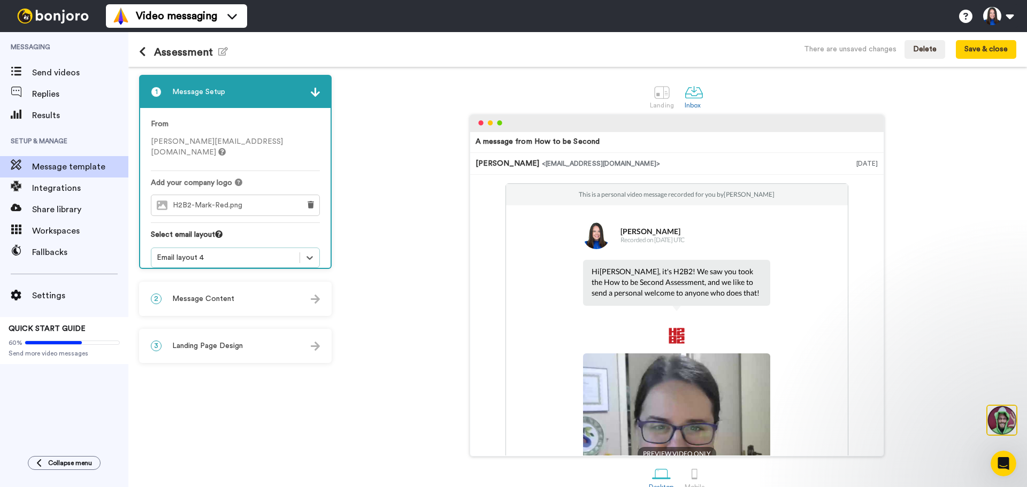
click at [315, 349] on img at bounding box center [315, 346] width 9 height 9
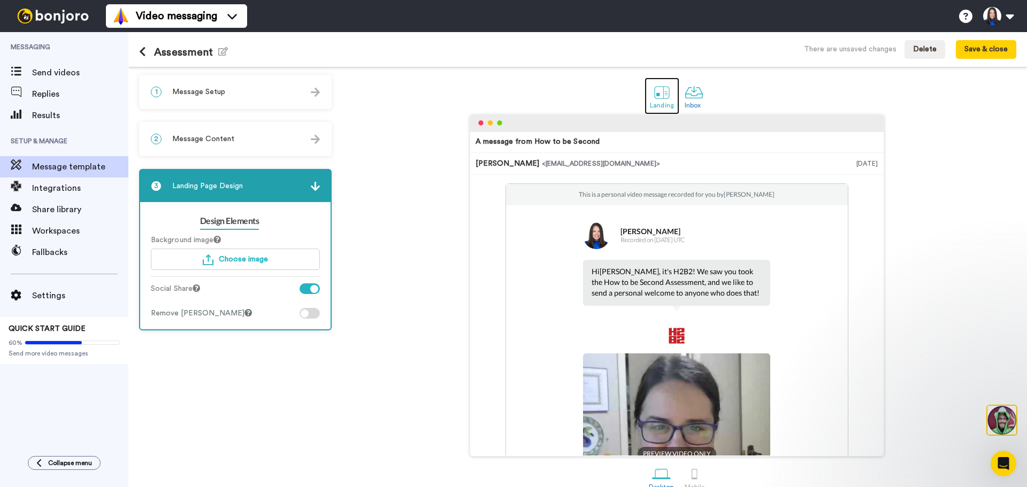
click at [663, 94] on div at bounding box center [662, 92] width 19 height 19
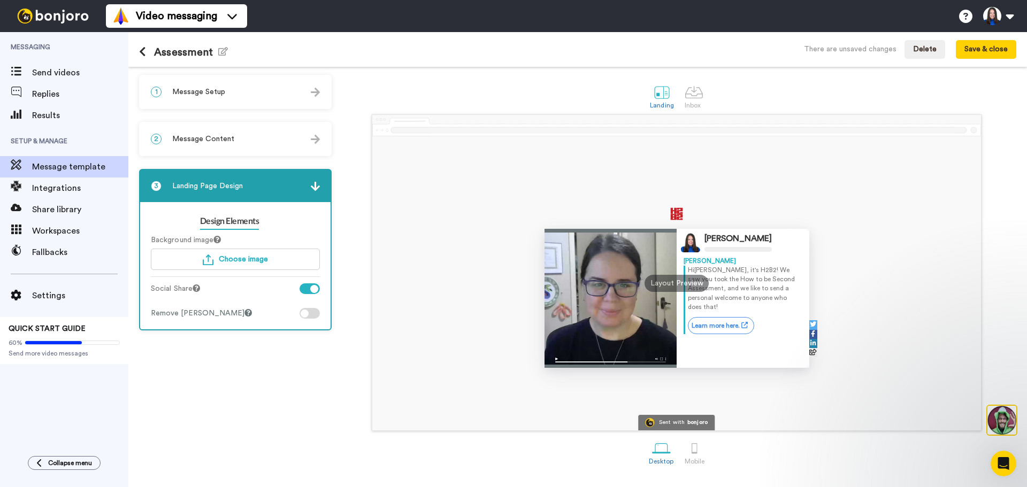
click at [147, 57] on button at bounding box center [146, 53] width 15 height 12
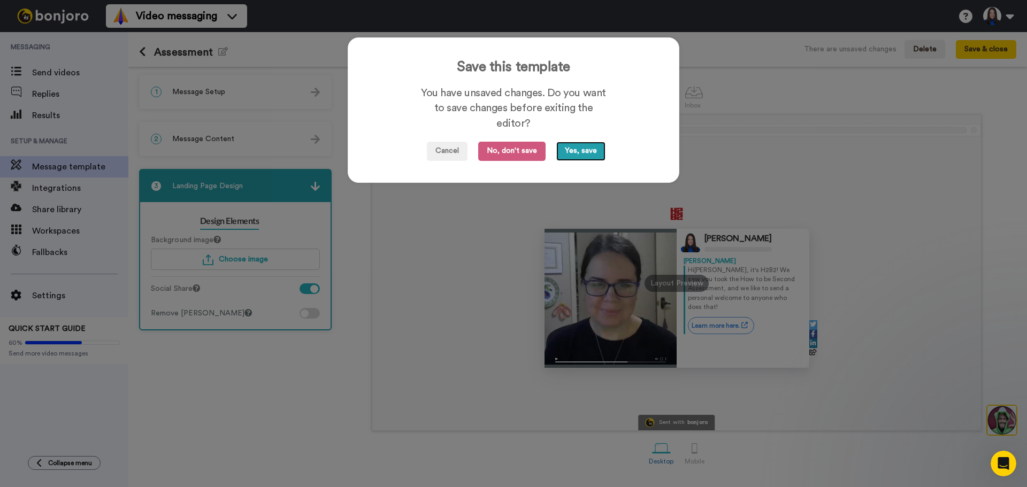
click at [570, 153] on button "Yes, save" at bounding box center [580, 151] width 49 height 19
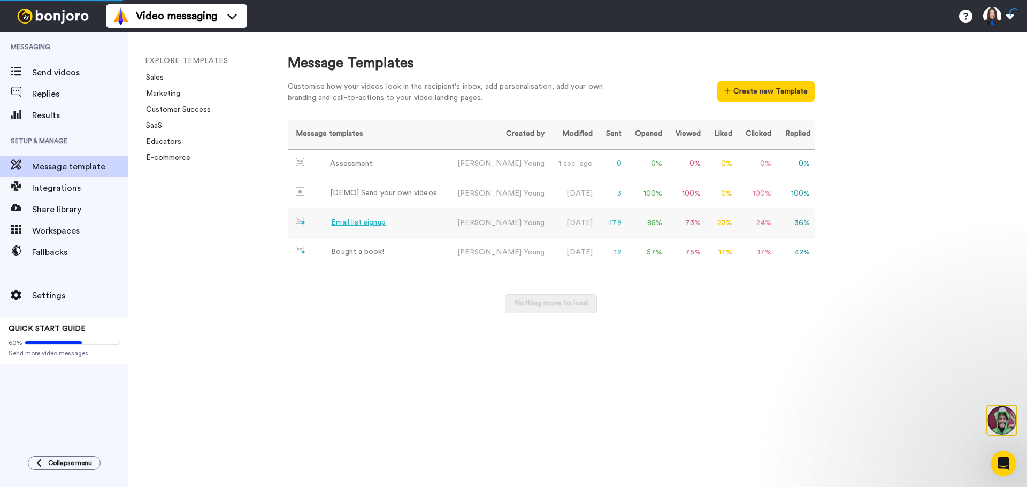
click at [366, 220] on div "Email list signup" at bounding box center [358, 222] width 54 height 11
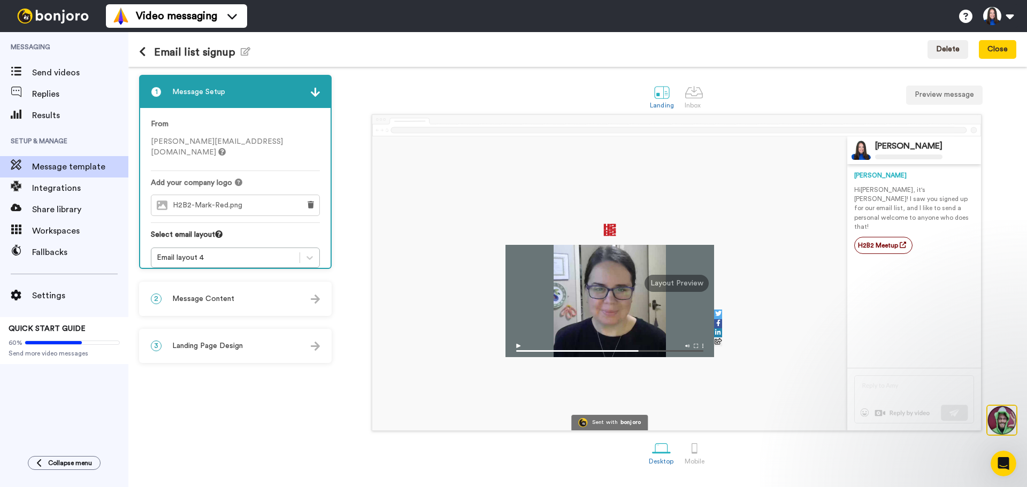
click at [314, 300] on img at bounding box center [315, 299] width 9 height 9
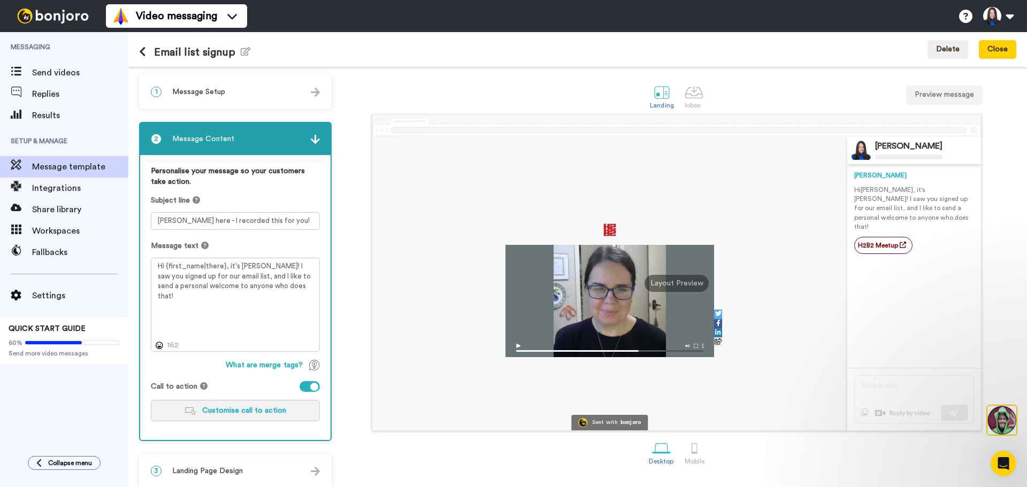
click at [285, 414] on button "Customise call to action" at bounding box center [235, 410] width 169 height 21
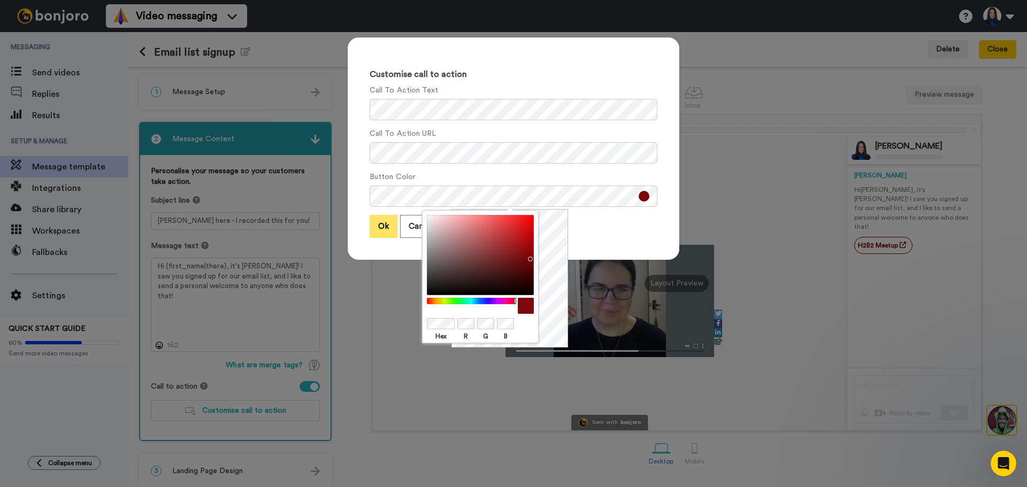
click at [371, 227] on button "Ok" at bounding box center [384, 226] width 28 height 23
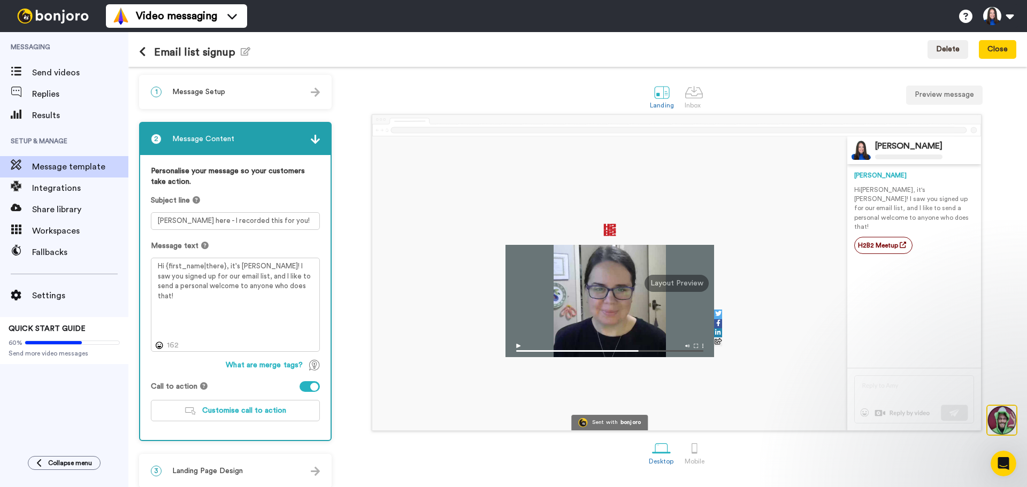
click at [147, 51] on button at bounding box center [146, 53] width 15 height 12
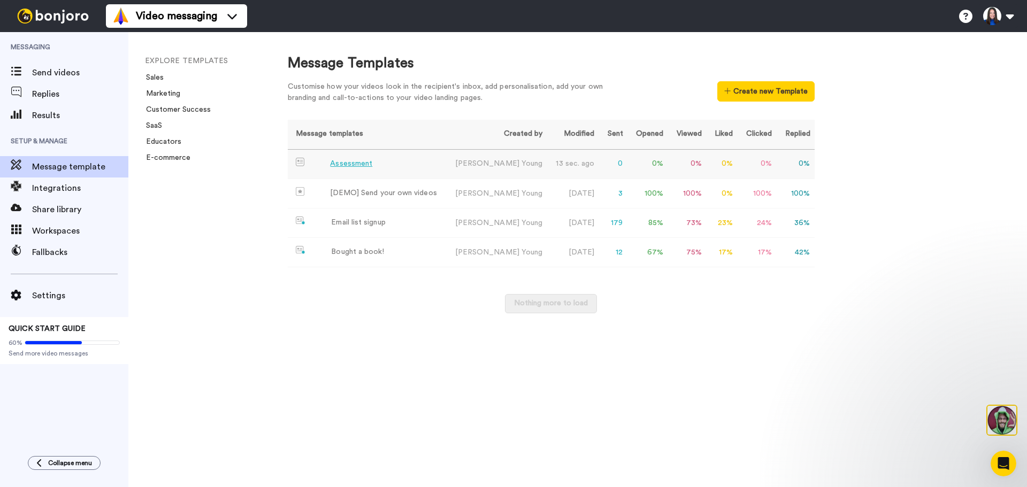
click at [373, 167] on td "Assessment" at bounding box center [366, 164] width 157 height 29
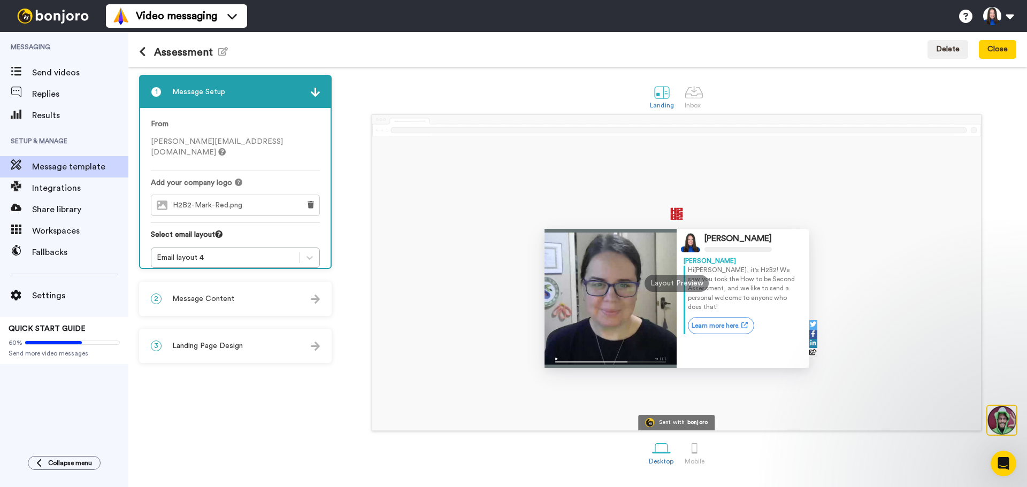
click at [315, 298] on img at bounding box center [315, 299] width 9 height 9
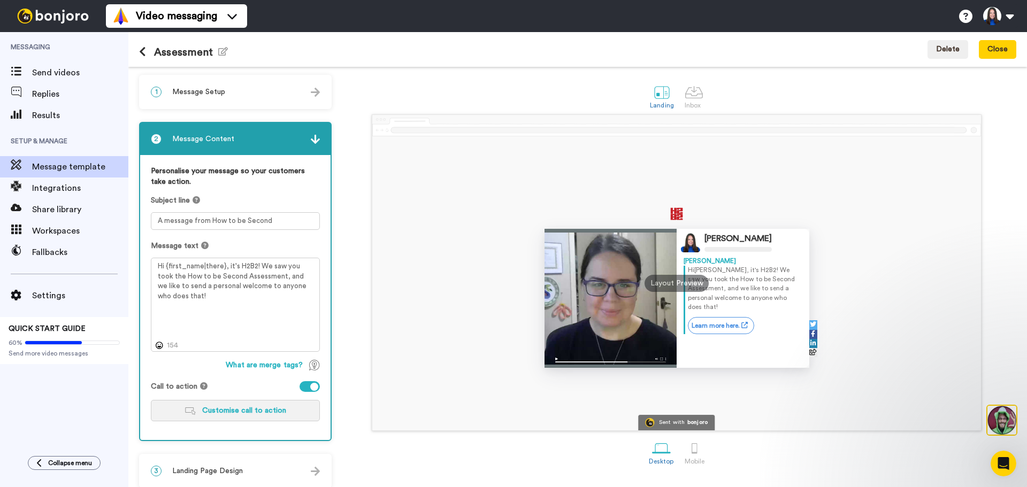
click at [264, 416] on button "Customise call to action" at bounding box center [235, 410] width 169 height 21
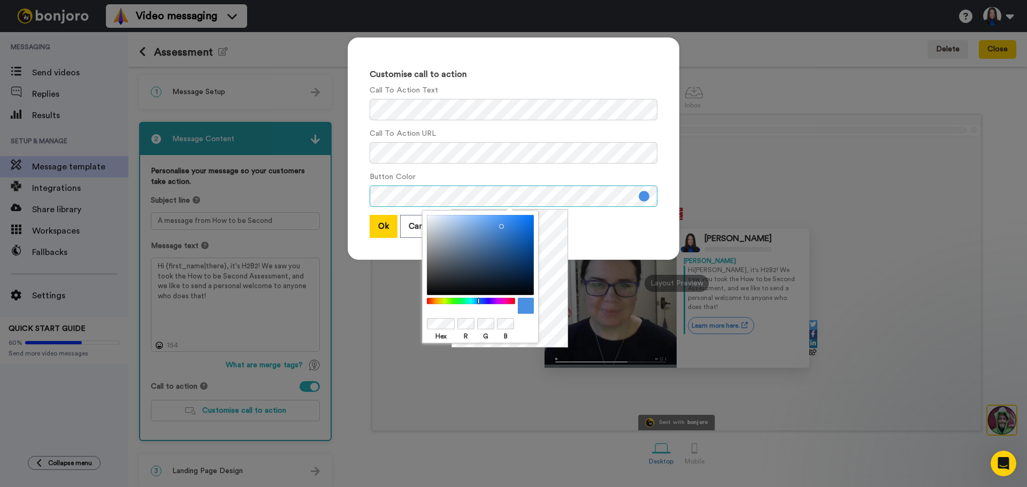
click at [351, 196] on div "Customise call to action Call To Action Text Call To Action URL Button Color Ok…" at bounding box center [514, 148] width 332 height 223
click at [386, 329] on div "Customise call to action Call To Action Text Call To Action URL Button Color Ok…" at bounding box center [513, 243] width 1027 height 487
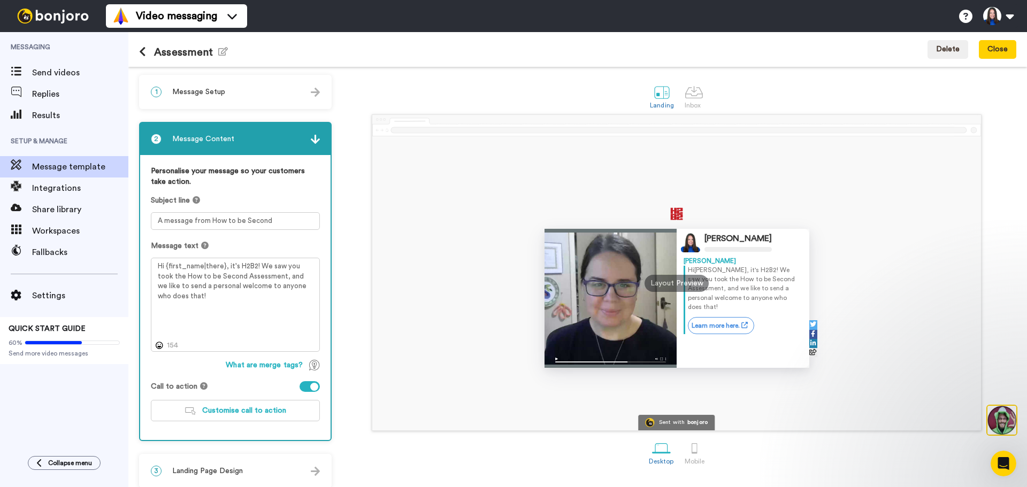
click at [146, 51] on button at bounding box center [146, 53] width 15 height 12
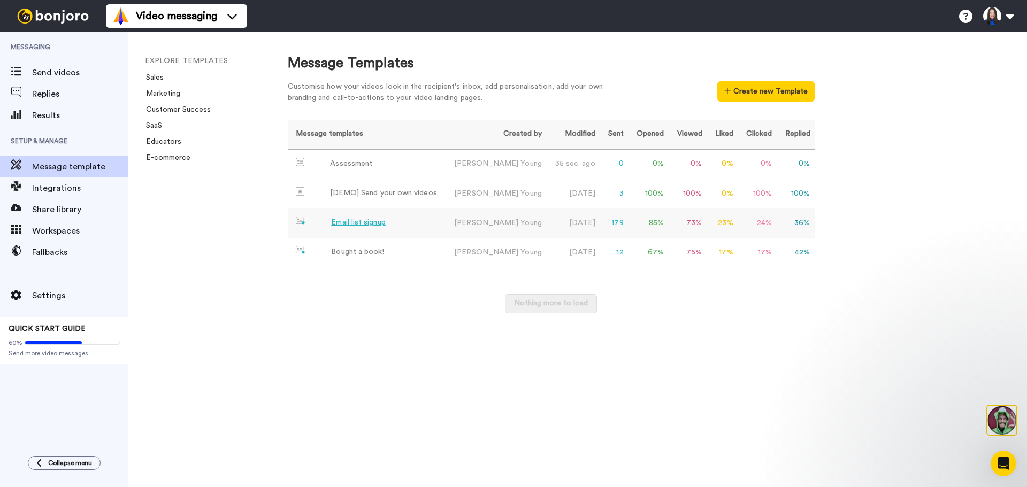
click at [335, 215] on td "Email list signup" at bounding box center [366, 223] width 157 height 29
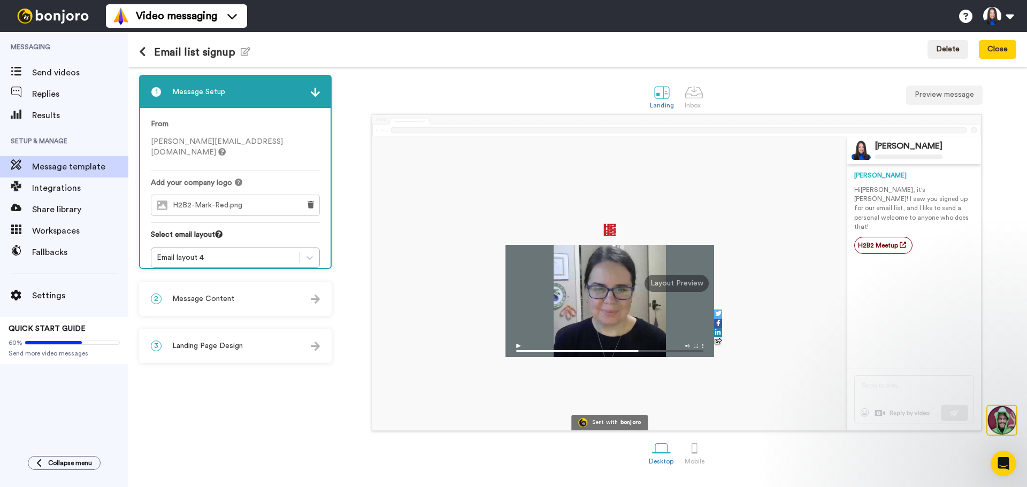
click at [265, 296] on div "2 Message Content" at bounding box center [235, 299] width 190 height 32
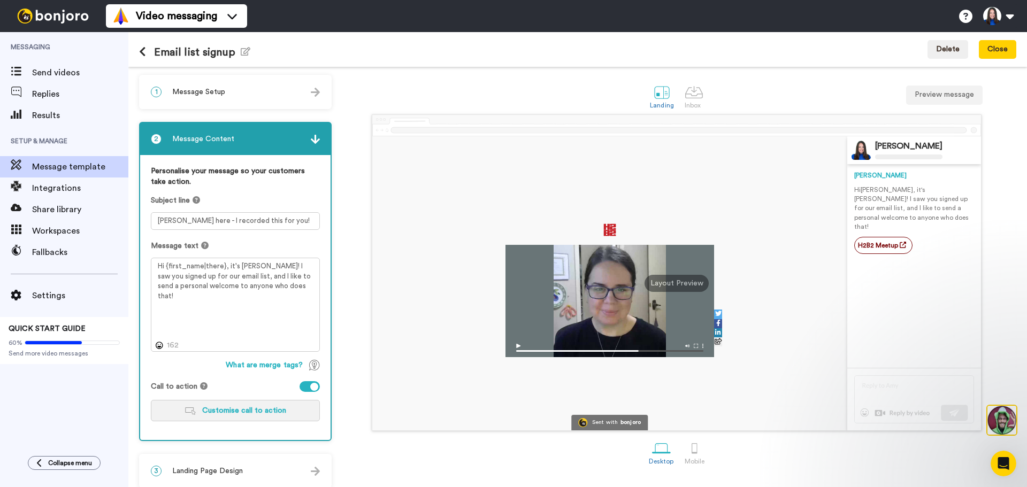
click at [198, 413] on button "Customise call to action" at bounding box center [235, 410] width 169 height 21
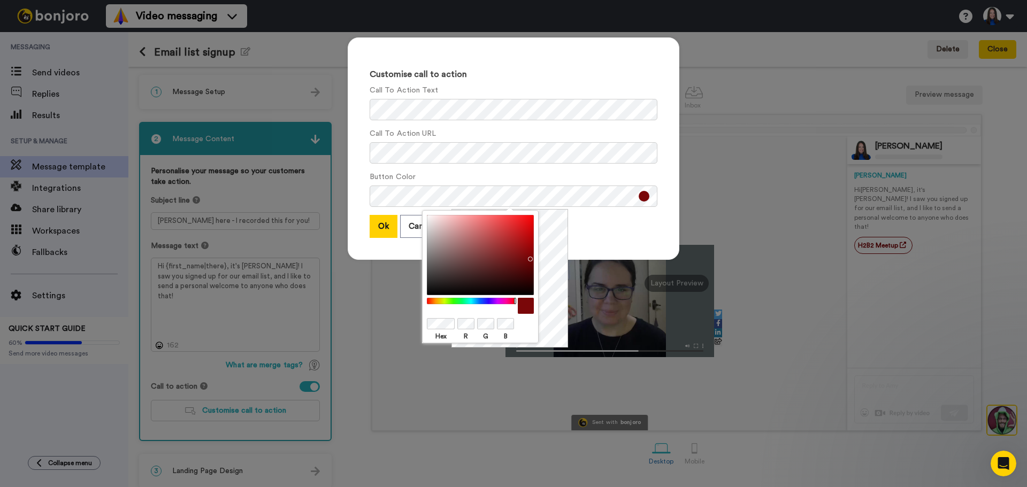
click at [424, 323] on div "Hex R G B" at bounding box center [480, 276] width 117 height 133
click at [393, 346] on div "Customise call to action Call To Action Text Call To Action URL Button Color Ok…" at bounding box center [513, 243] width 1027 height 487
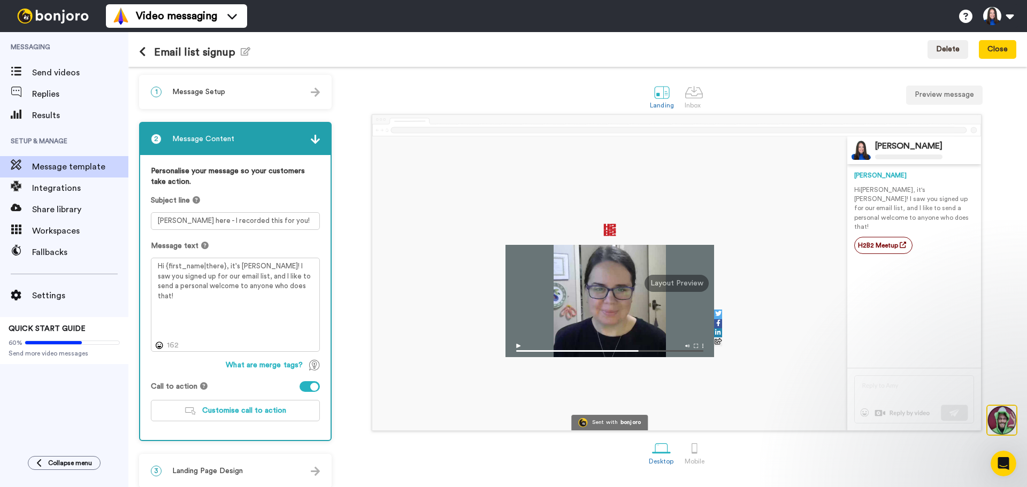
click at [146, 50] on button at bounding box center [146, 53] width 15 height 12
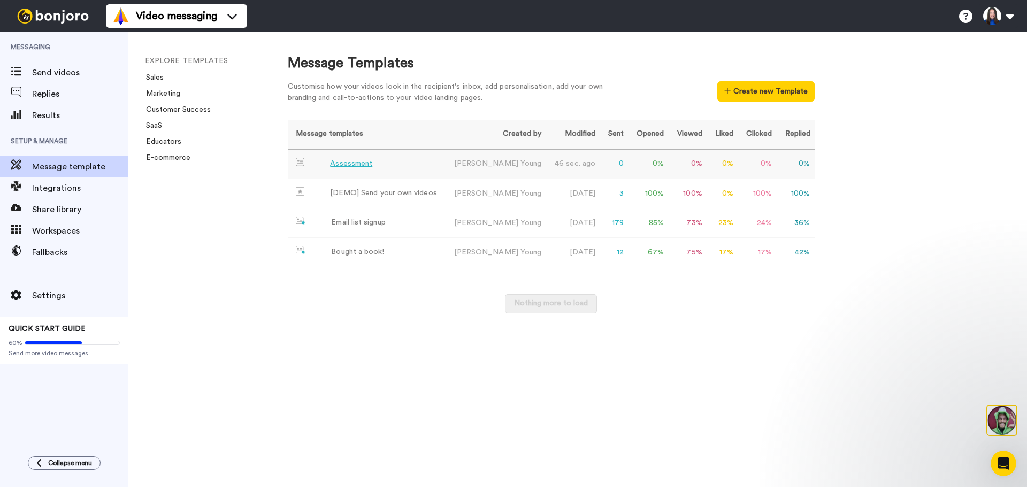
click at [333, 163] on div "Assessment" at bounding box center [351, 163] width 42 height 11
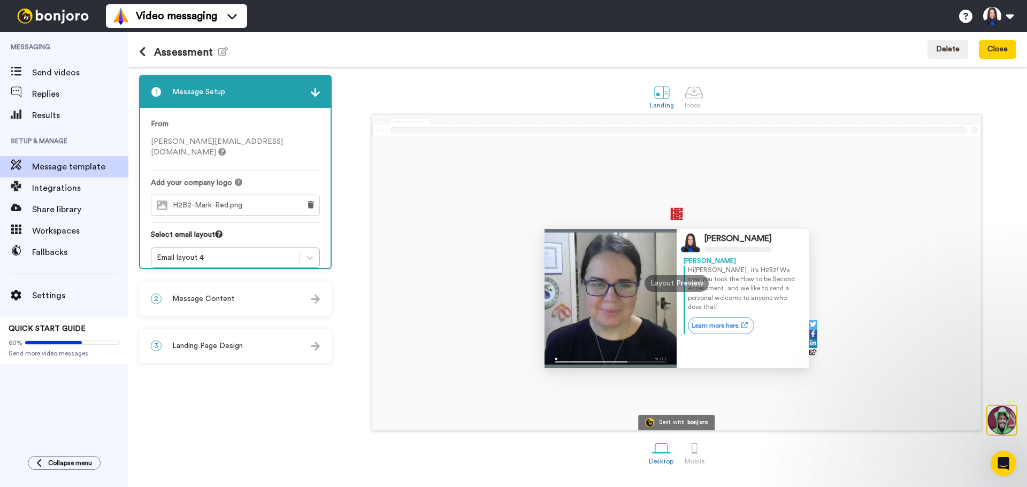
click at [289, 300] on div "2 Message Content" at bounding box center [235, 299] width 190 height 32
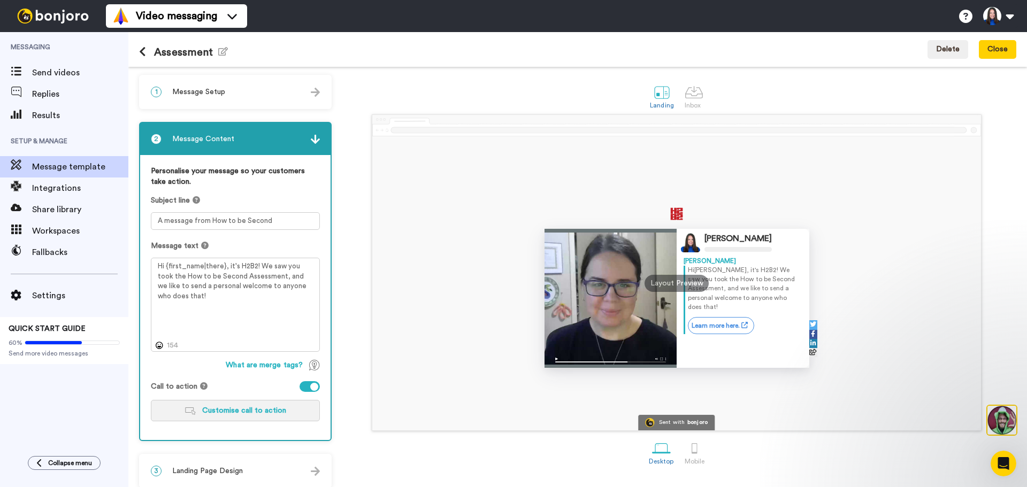
click at [243, 416] on button "Customise call to action" at bounding box center [235, 410] width 169 height 21
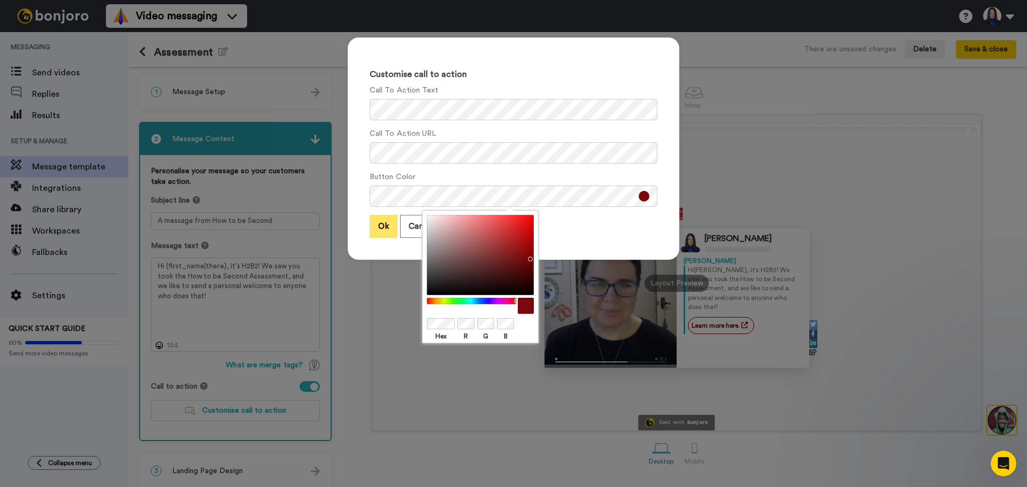
click at [387, 228] on button "Ok" at bounding box center [384, 226] width 28 height 23
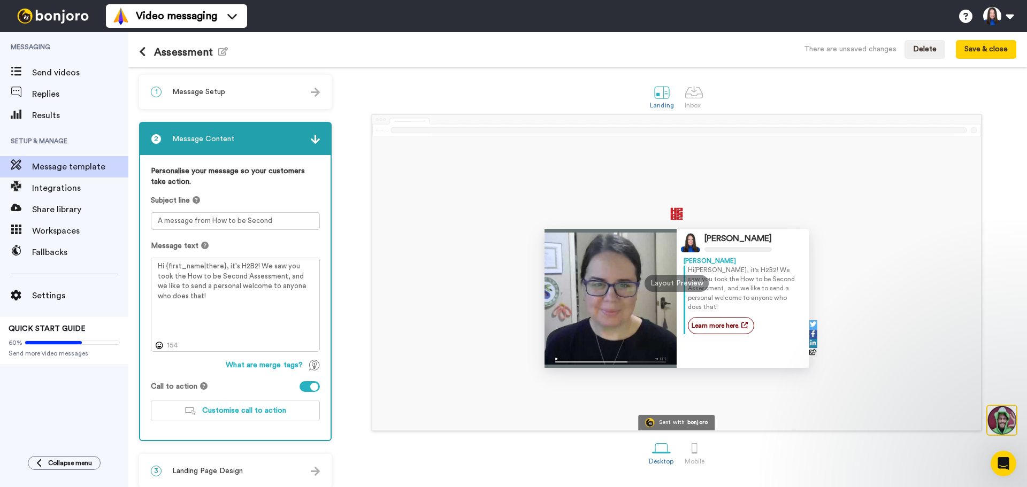
click at [317, 140] on img at bounding box center [315, 139] width 9 height 9
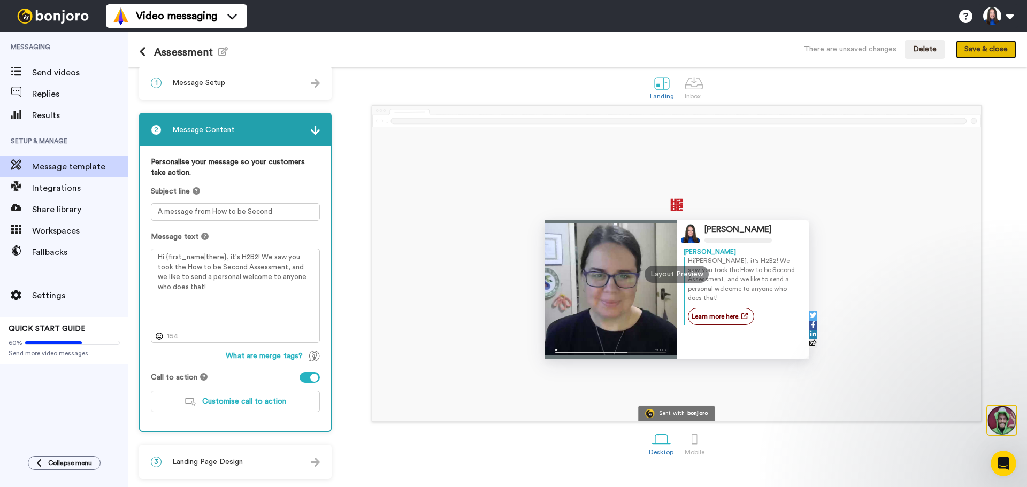
click at [983, 47] on button "Save & close" at bounding box center [986, 49] width 60 height 19
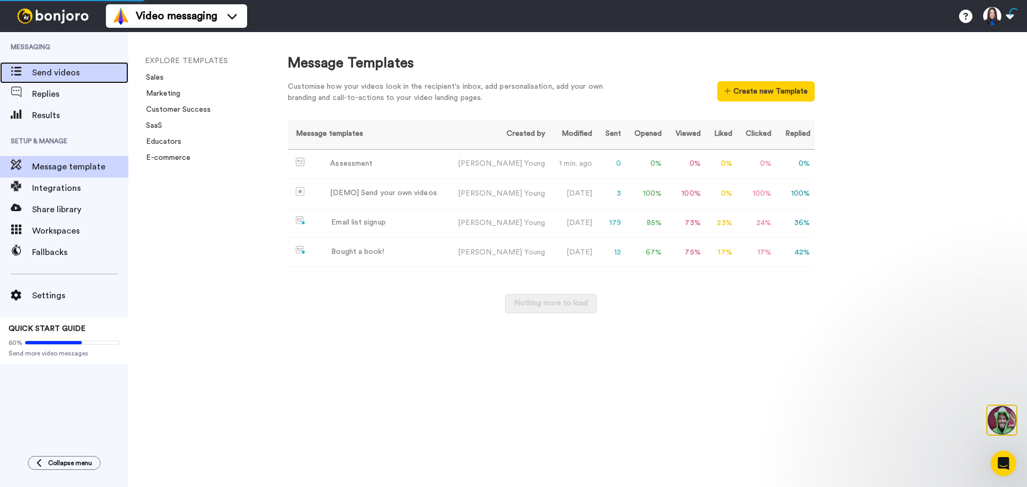
click at [59, 74] on span "Send videos" at bounding box center [80, 72] width 96 height 13
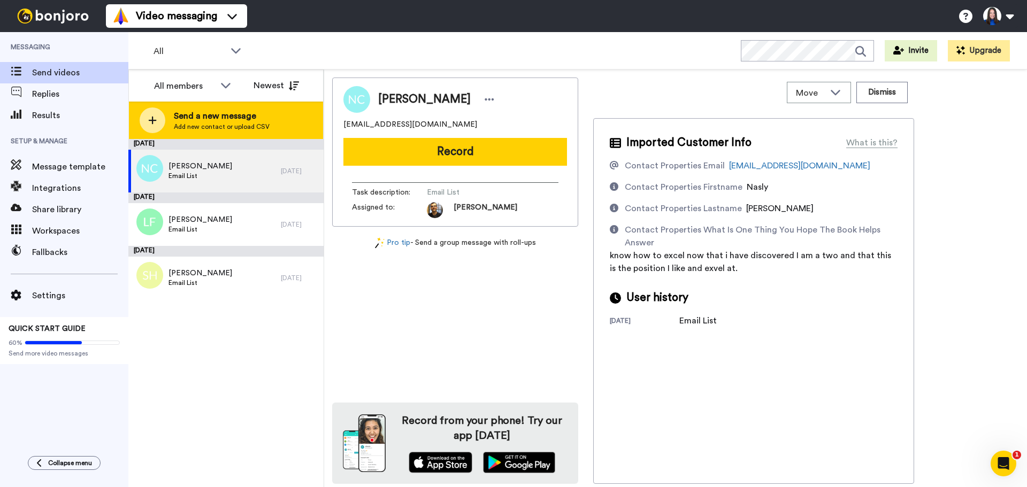
click at [145, 121] on div at bounding box center [153, 121] width 26 height 26
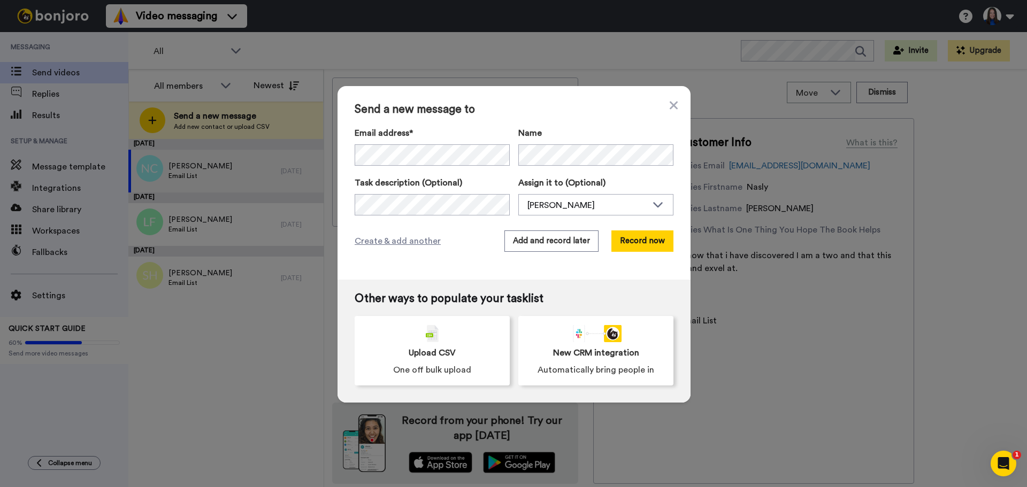
click at [562, 120] on div "Send a new message to Email address* David Berg <berdavj@gmail.com> Name Task d…" at bounding box center [514, 183] width 353 height 194
click at [655, 241] on button "Record now" at bounding box center [642, 241] width 62 height 21
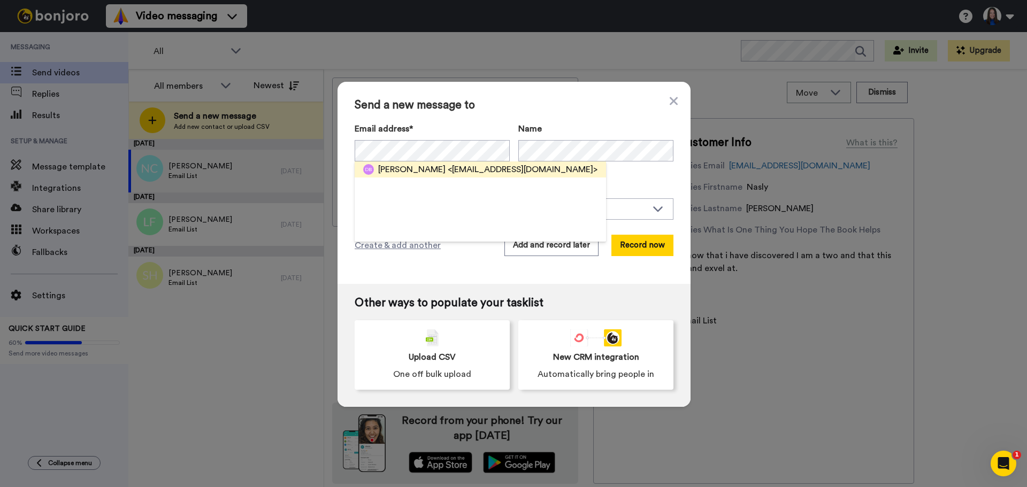
click at [448, 167] on span "<berdavj@gmail.com>" at bounding box center [523, 169] width 150 height 13
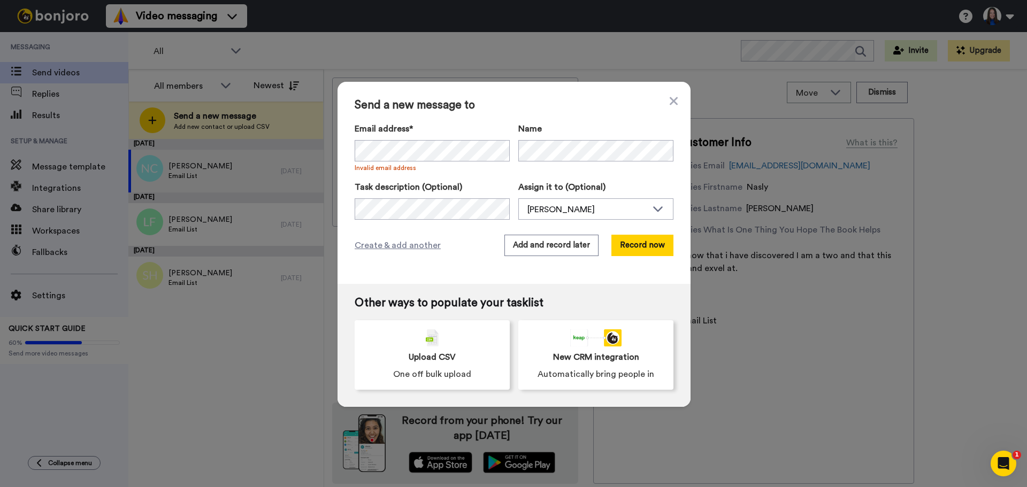
click at [430, 171] on span "Invalid email address" at bounding box center [432, 168] width 155 height 9
click at [637, 244] on button "Record now" at bounding box center [642, 245] width 62 height 21
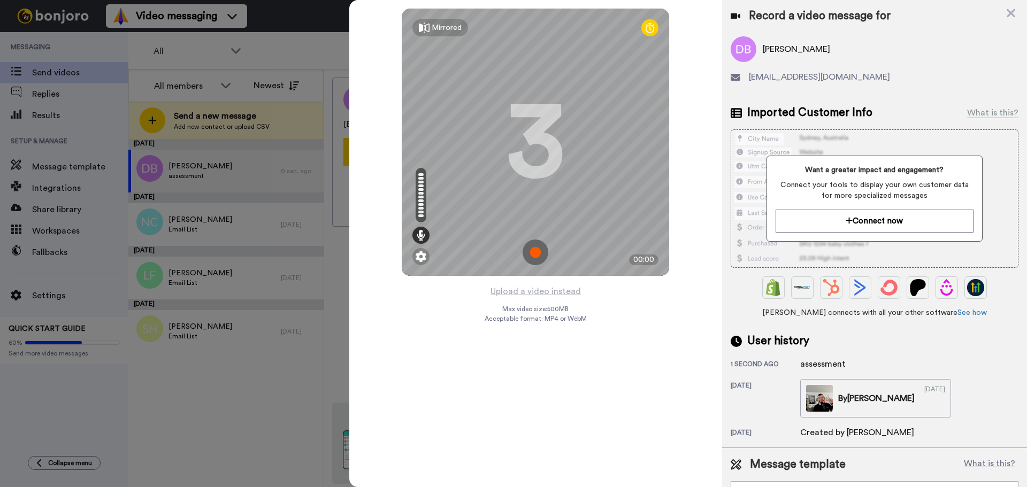
drag, startPoint x: 707, startPoint y: 12, endPoint x: 704, endPoint y: 17, distance: 5.8
click at [704, 17] on div "Mirrored Redo 3 00:00" at bounding box center [535, 142] width 373 height 285
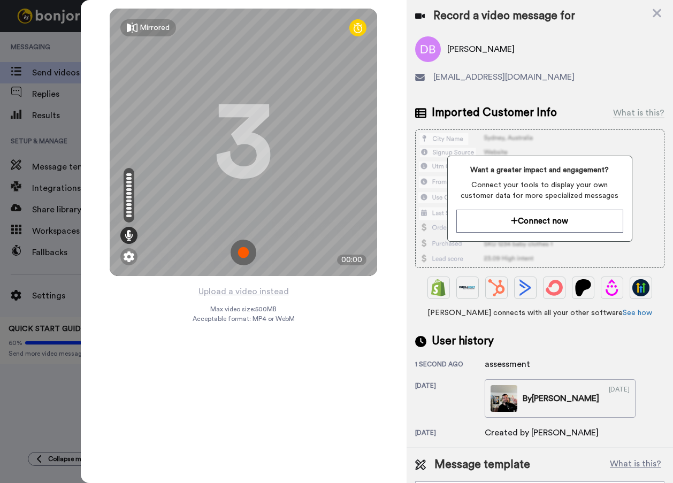
click at [249, 251] on img at bounding box center [244, 253] width 26 height 26
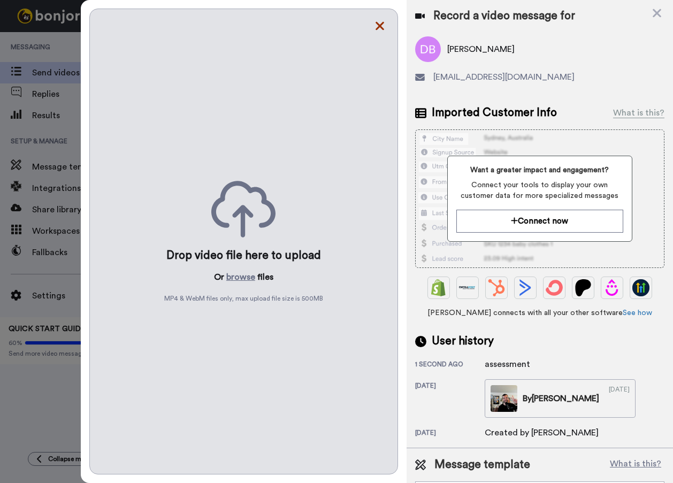
click at [382, 22] on icon at bounding box center [379, 26] width 9 height 9
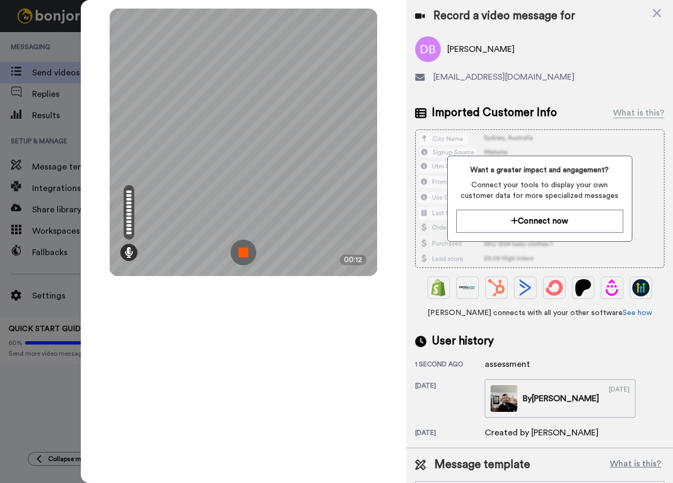
click at [248, 249] on img at bounding box center [244, 253] width 26 height 26
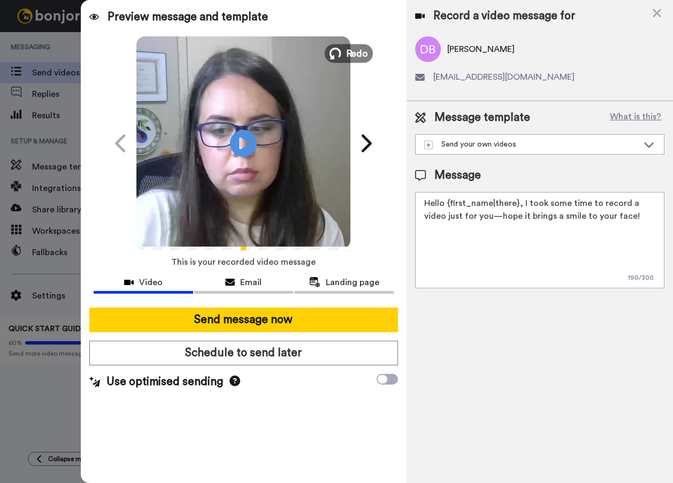
click at [340, 52] on icon at bounding box center [335, 54] width 12 height 12
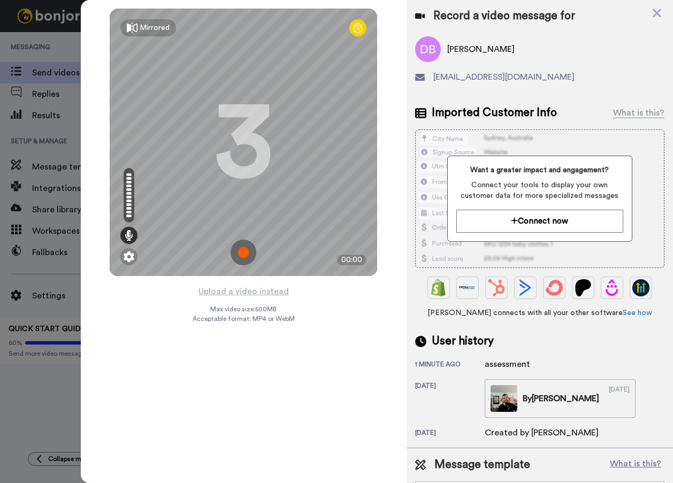
click at [243, 259] on img at bounding box center [244, 253] width 26 height 26
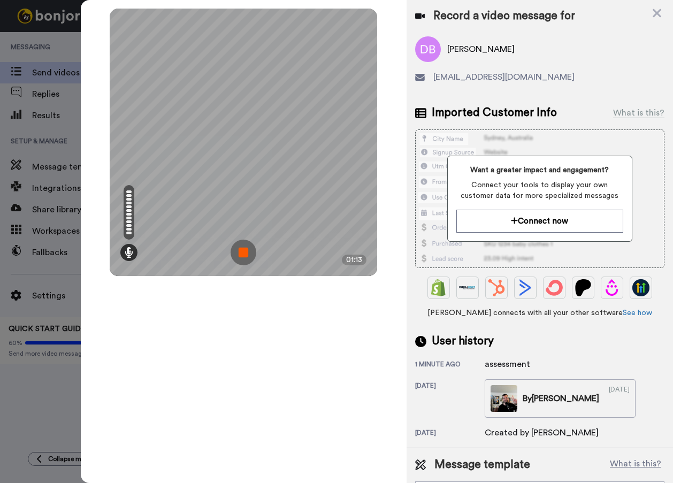
click at [238, 246] on img at bounding box center [244, 253] width 26 height 26
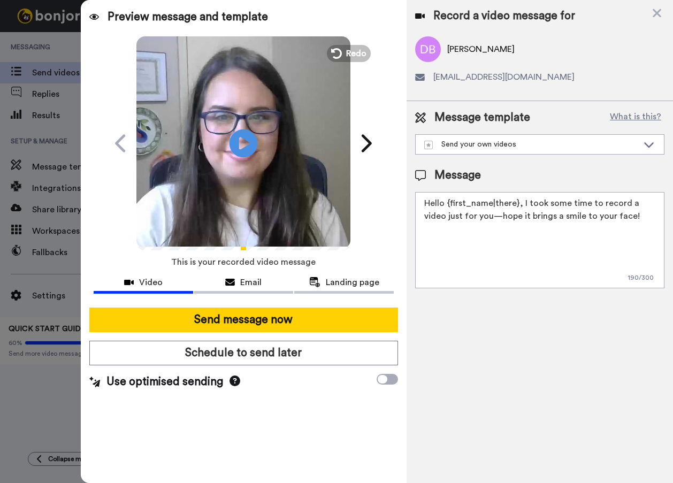
click at [244, 142] on icon "Play/Pause" at bounding box center [243, 143] width 28 height 51
click at [464, 144] on div "Send your own videos" at bounding box center [531, 144] width 214 height 11
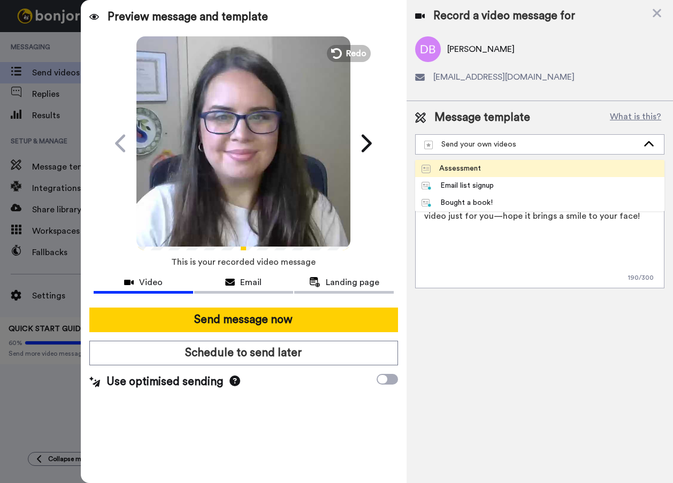
click at [463, 169] on div "Assessment" at bounding box center [450, 168] width 59 height 11
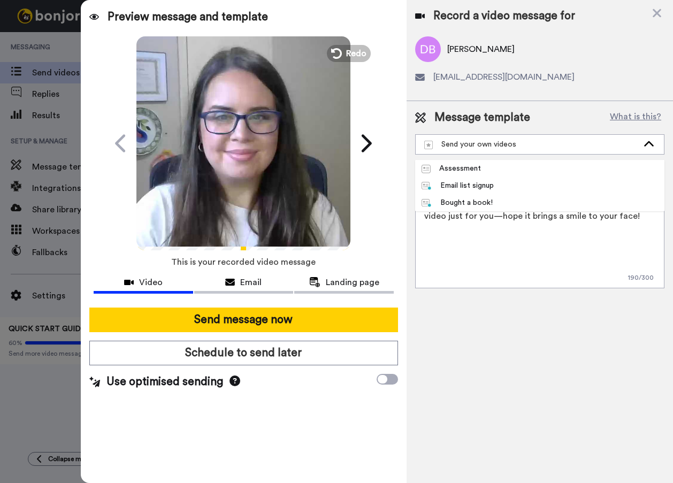
type textarea "Hi {first_name|there}, it's H2B2! We saw you took the How to be Second Assessme…"
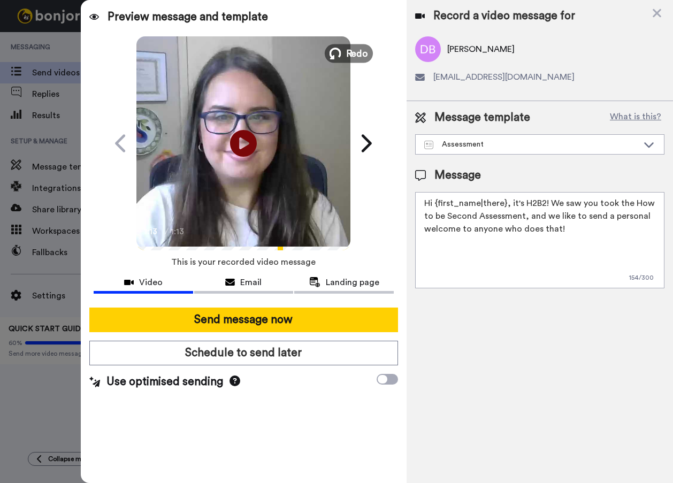
click at [345, 54] on button "Redo" at bounding box center [349, 53] width 48 height 19
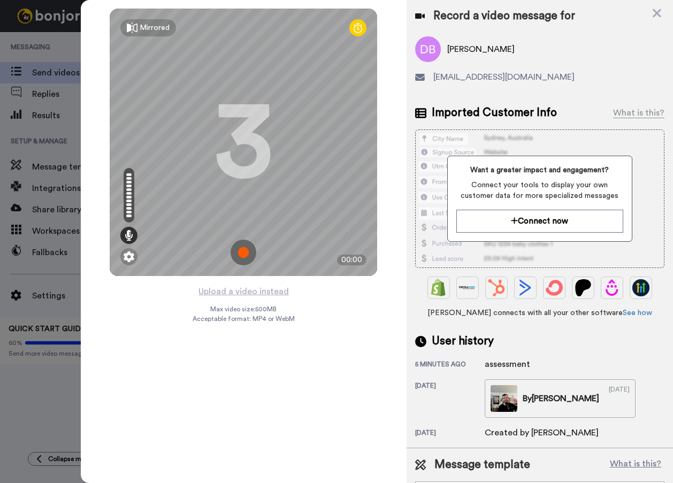
click at [361, 434] on div "Mirrored Redo 3 00:00 Upload a video instead Max video size: 500 MB Acceptable …" at bounding box center [244, 241] width 326 height 483
click at [244, 256] on img at bounding box center [244, 253] width 26 height 26
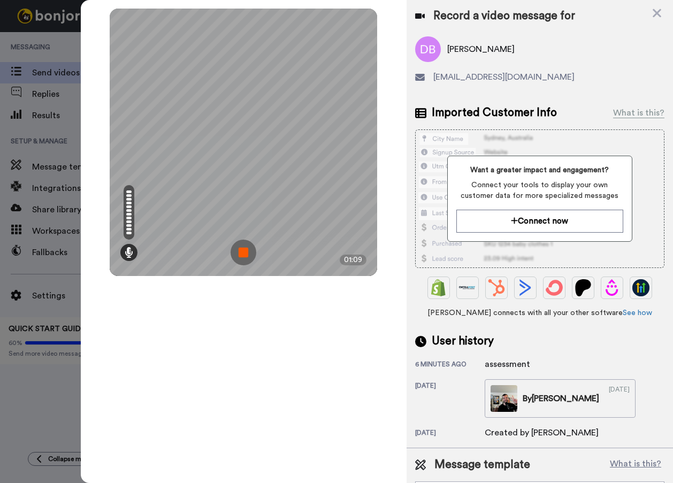
click at [346, 416] on div "Mirrored Redo 3 01:09" at bounding box center [244, 241] width 326 height 483
click at [241, 250] on img at bounding box center [244, 253] width 26 height 26
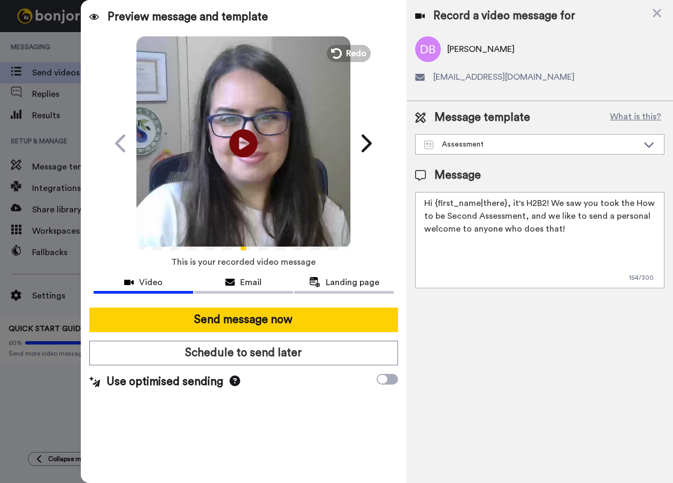
click at [242, 145] on icon "Play/Pause" at bounding box center [243, 143] width 28 height 51
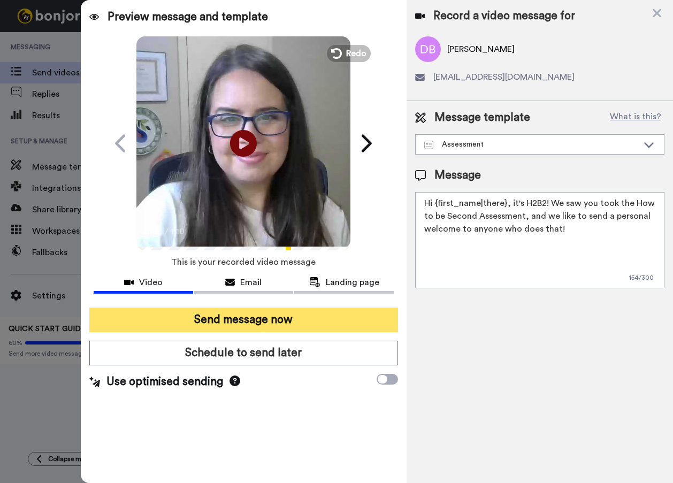
click at [277, 327] on button "Send message now" at bounding box center [243, 320] width 309 height 25
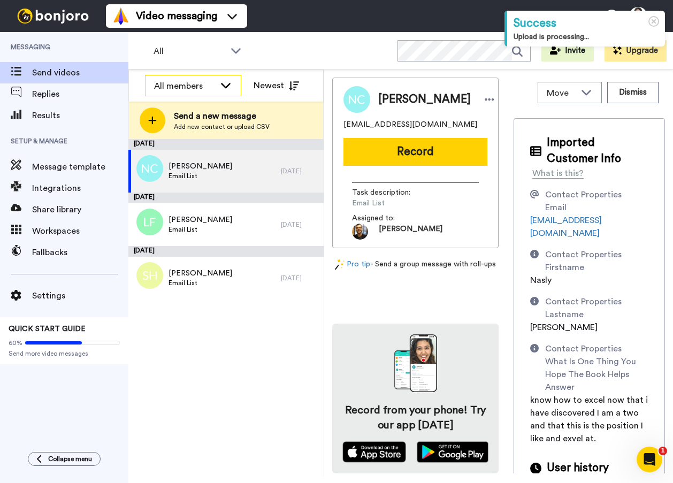
click at [214, 87] on div "All members" at bounding box center [184, 86] width 61 height 13
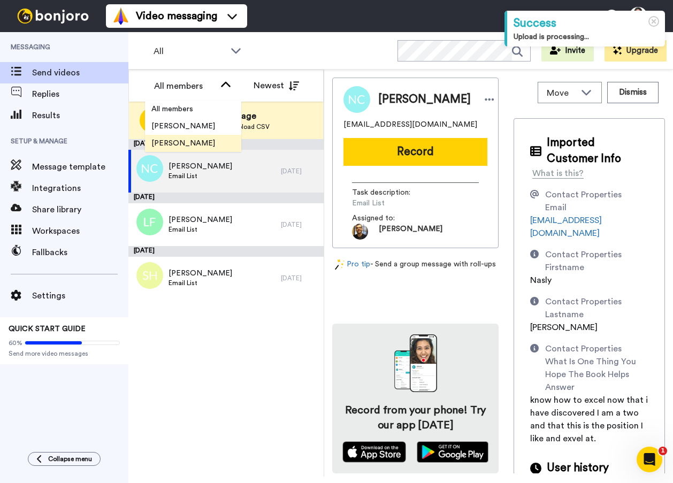
click at [195, 143] on span "[PERSON_NAME]" at bounding box center [183, 143] width 76 height 11
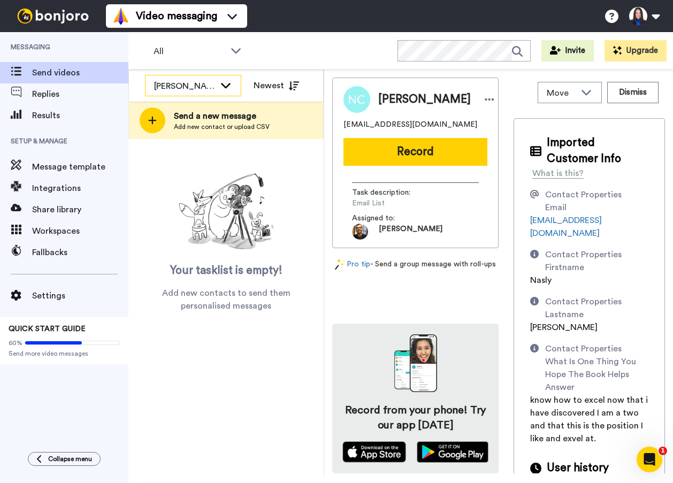
click at [206, 83] on div "[PERSON_NAME]" at bounding box center [184, 86] width 61 height 13
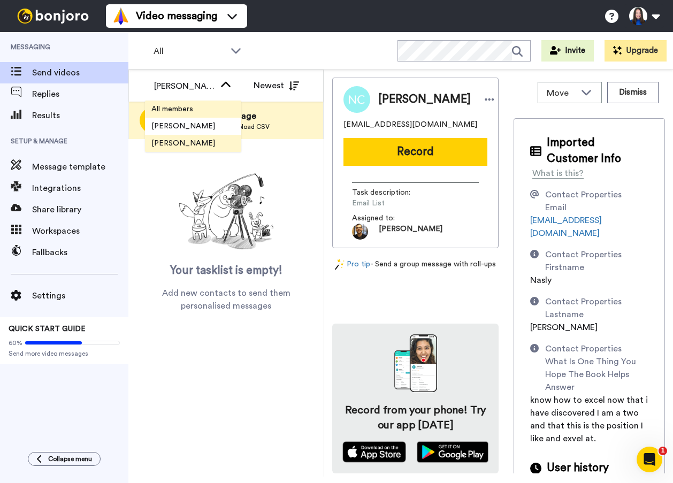
click at [201, 111] on li "All members" at bounding box center [193, 109] width 96 height 17
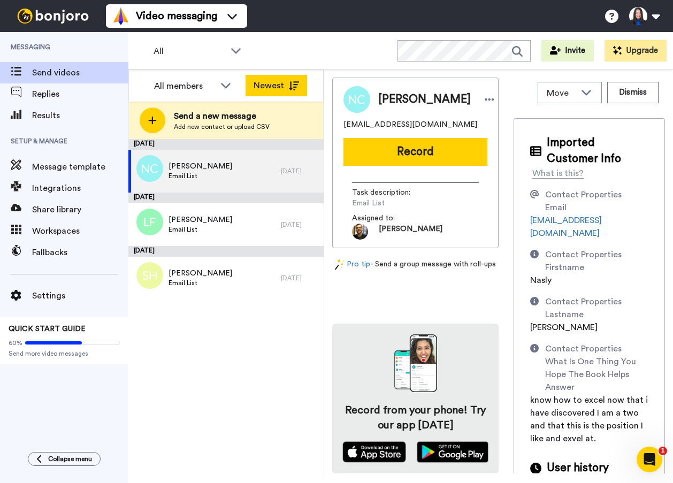
click at [280, 85] on button "Newest" at bounding box center [277, 85] width 62 height 21
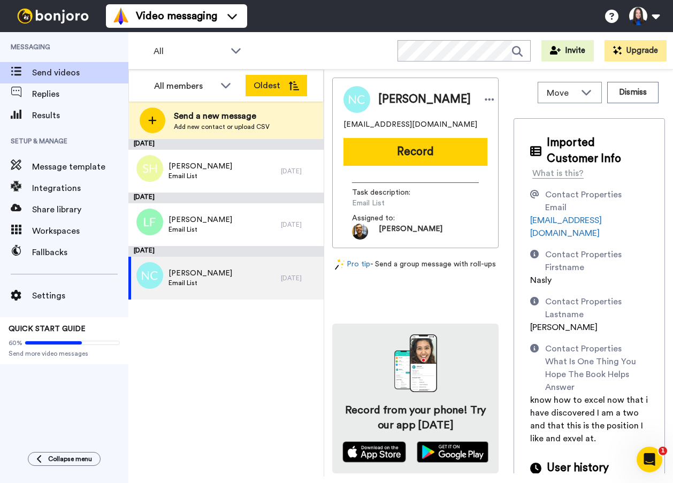
click at [257, 81] on button "Oldest" at bounding box center [277, 85] width 62 height 21
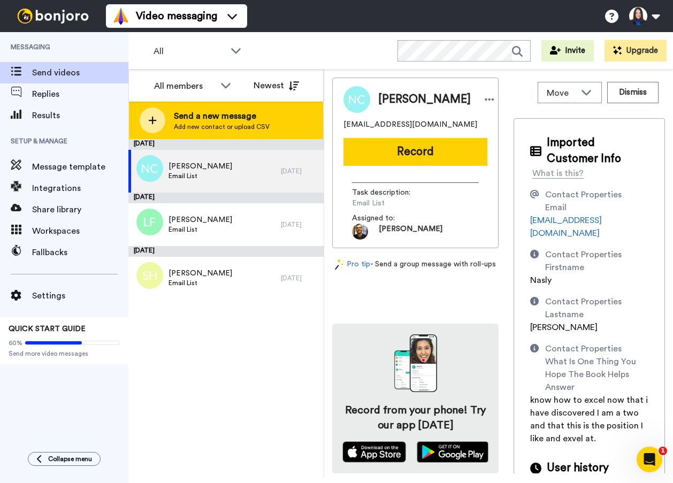
click at [150, 121] on icon at bounding box center [152, 121] width 9 height 10
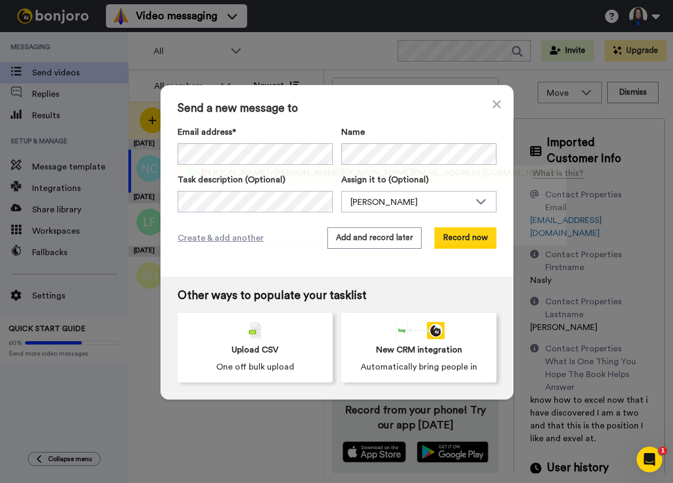
click at [217, 175] on span "[PERSON_NAME]" at bounding box center [234, 172] width 67 height 13
click at [450, 237] on button "Record now" at bounding box center [465, 237] width 62 height 21
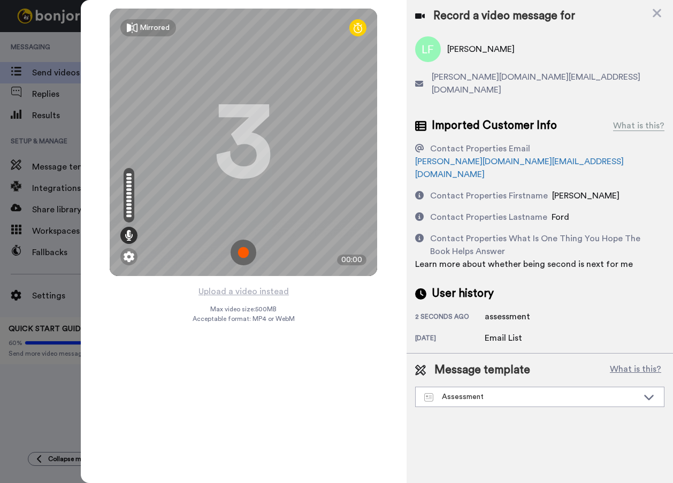
click at [241, 255] on img at bounding box center [244, 253] width 26 height 26
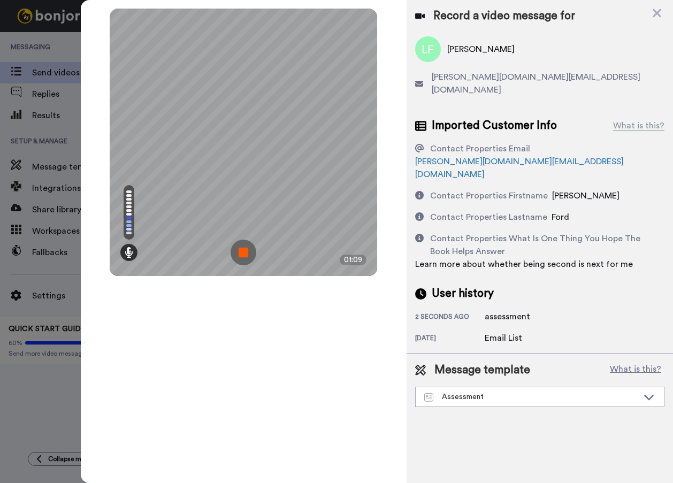
click at [605, 430] on div "Record a video message for Lori Ford loriann.ford@gmail.com Imported Customer I…" at bounding box center [540, 241] width 266 height 483
click at [251, 249] on img at bounding box center [244, 253] width 26 height 26
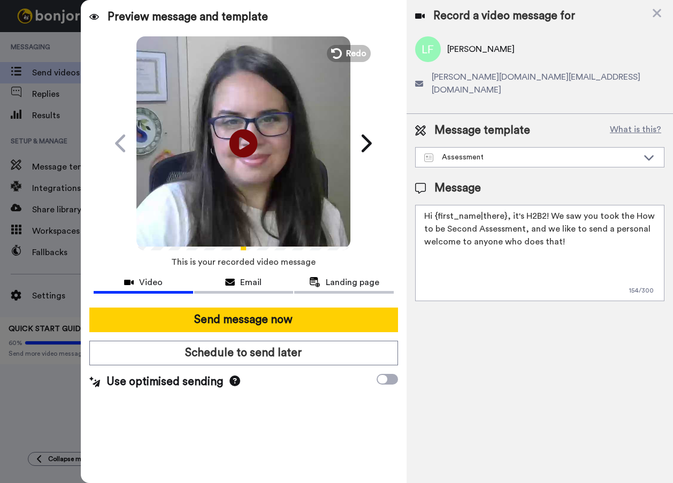
click at [248, 142] on icon "Play/Pause" at bounding box center [243, 143] width 28 height 51
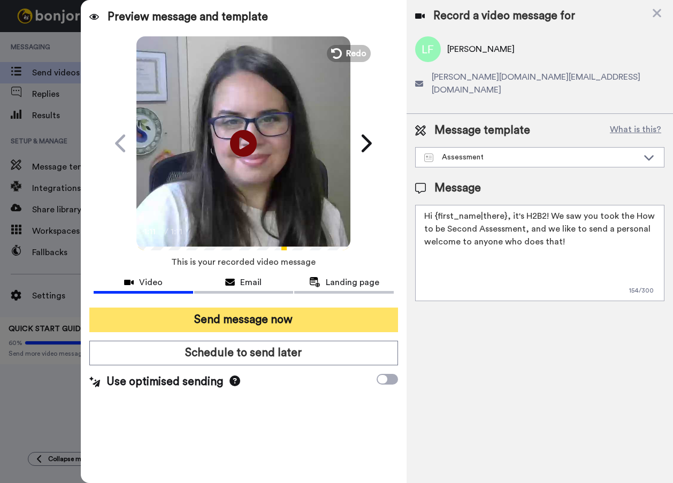
click at [270, 321] on button "Send message now" at bounding box center [243, 320] width 309 height 25
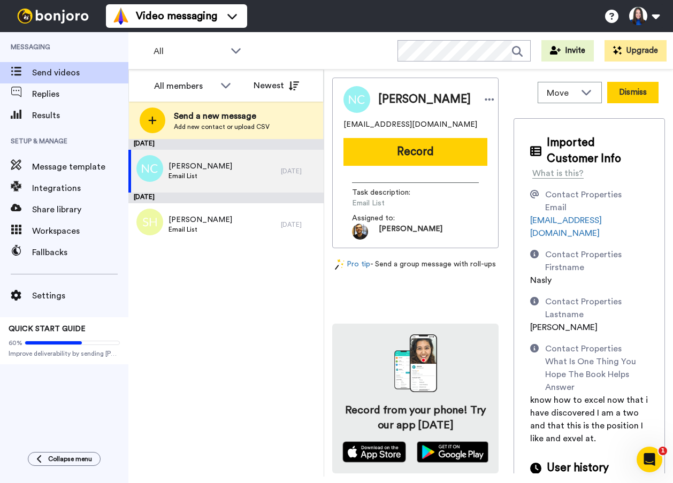
click at [630, 88] on button "Dismiss" at bounding box center [632, 92] width 51 height 21
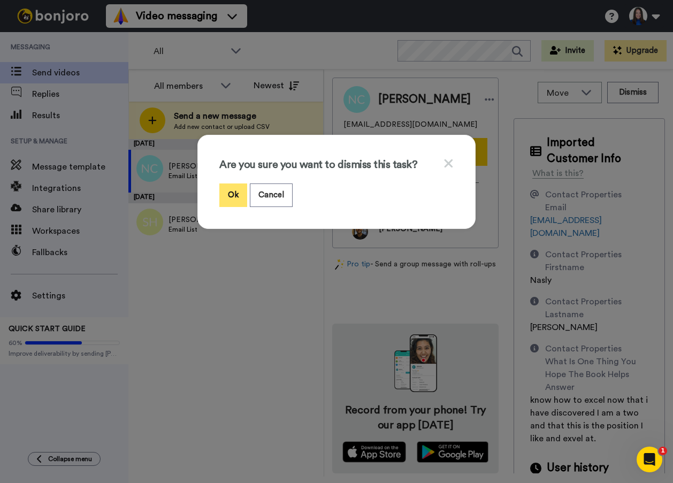
click at [229, 197] on button "Ok" at bounding box center [233, 194] width 28 height 23
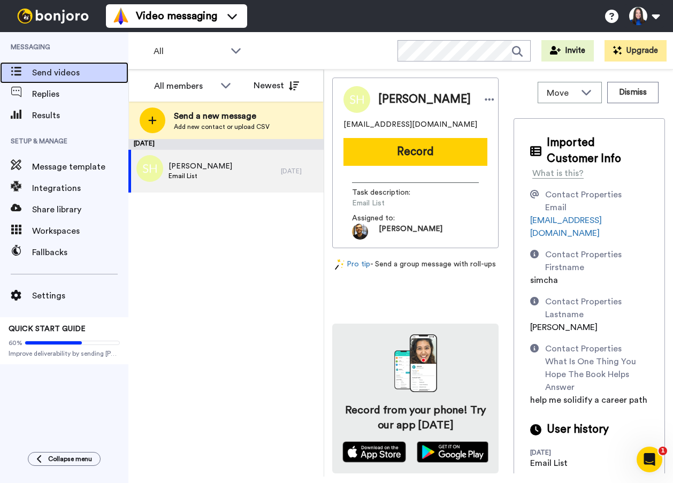
click at [66, 70] on span "Send videos" at bounding box center [80, 72] width 96 height 13
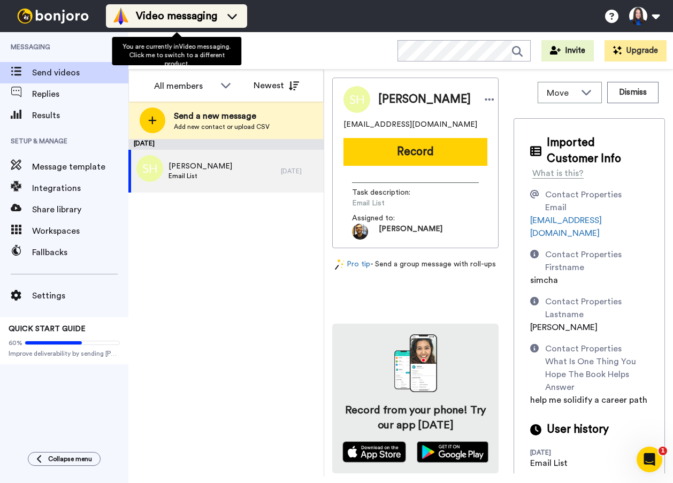
click at [180, 15] on span "Video messaging" at bounding box center [176, 16] width 81 height 15
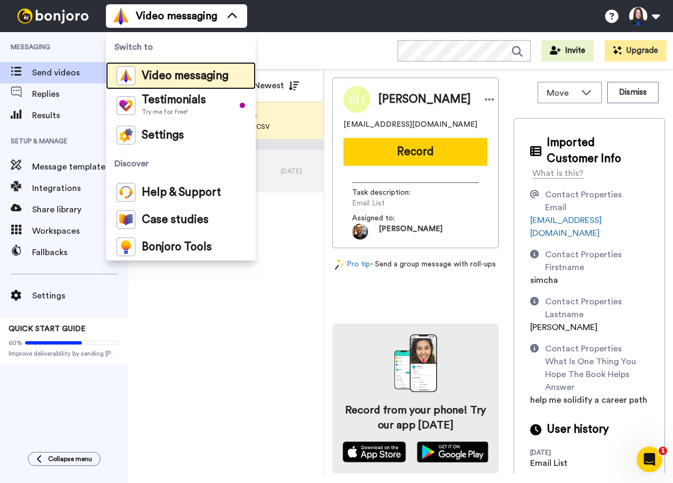
click at [184, 78] on span "Video messaging" at bounding box center [185, 76] width 87 height 11
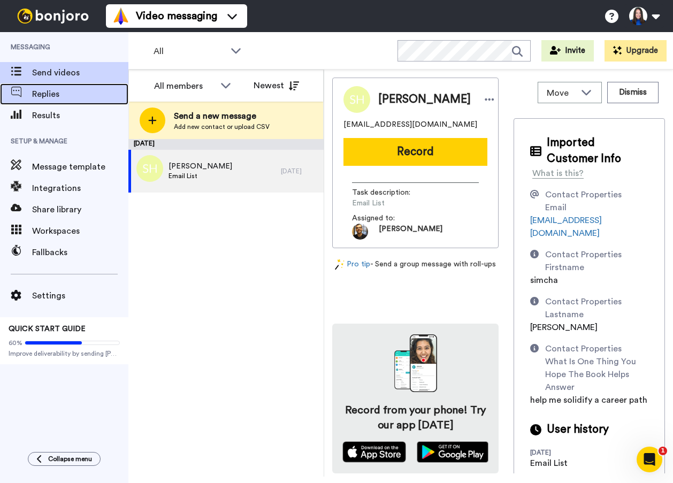
click at [51, 96] on span "Replies" at bounding box center [80, 94] width 96 height 13
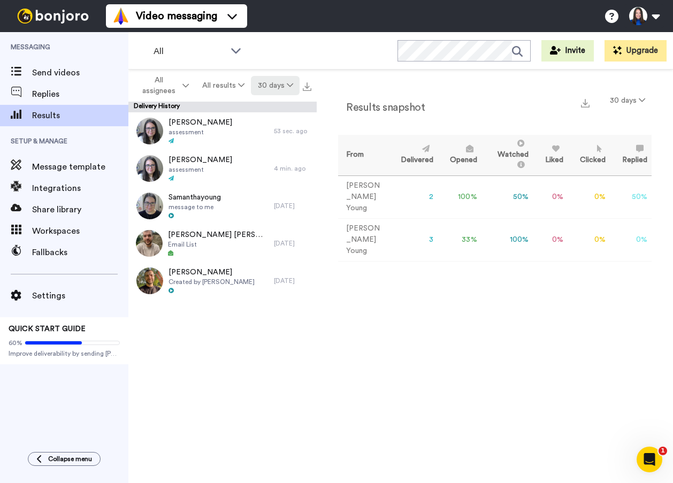
click at [281, 81] on button "30 days" at bounding box center [275, 85] width 49 height 19
click at [272, 241] on span "All time" at bounding box center [261, 242] width 29 height 8
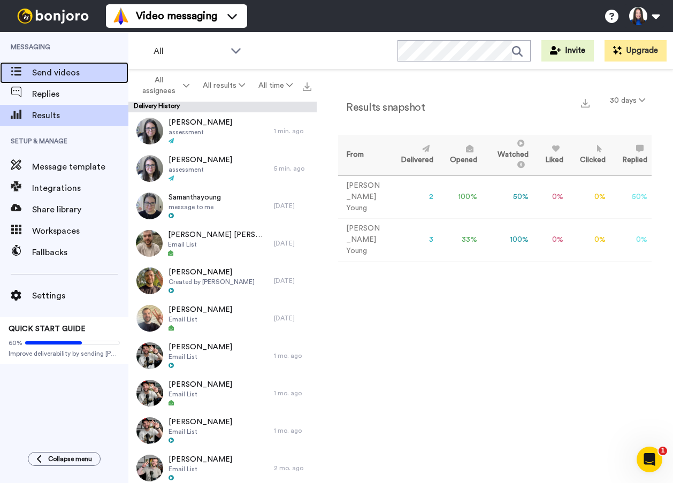
click at [42, 74] on span "Send videos" at bounding box center [80, 72] width 96 height 13
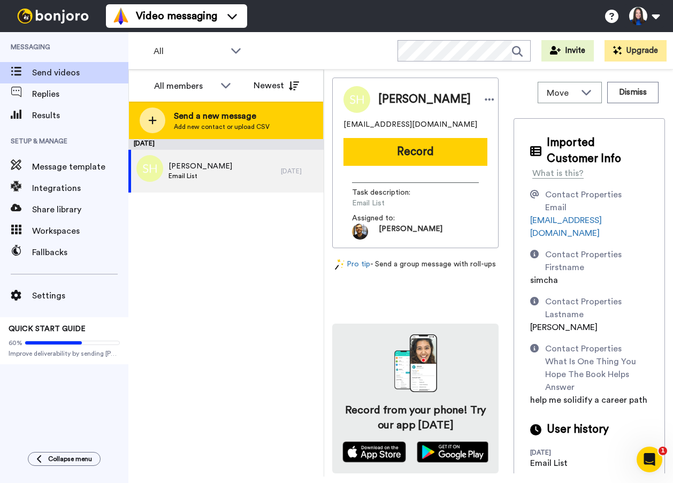
click at [205, 119] on span "Send a new message" at bounding box center [222, 116] width 96 height 13
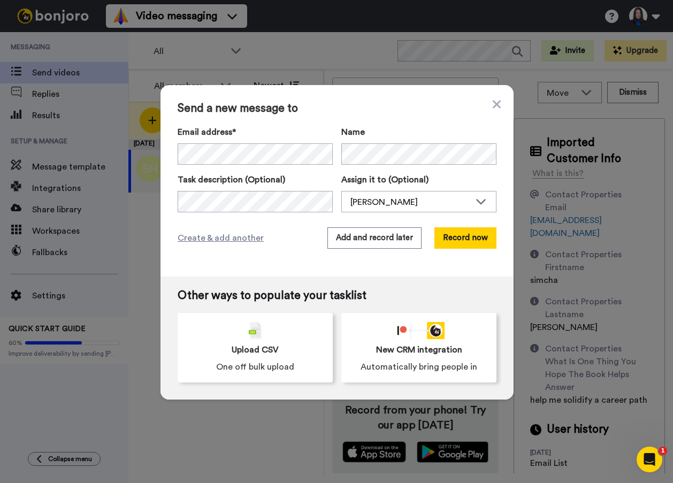
click at [257, 415] on div "Send a new message to Email address* Samanthayoung <[PERSON_NAME][EMAIL_ADDRESS…" at bounding box center [336, 241] width 673 height 483
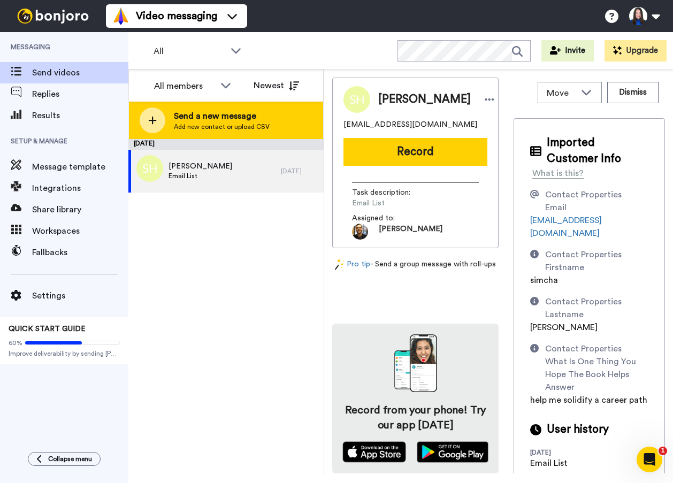
click at [177, 121] on span "Send a new message" at bounding box center [222, 116] width 96 height 13
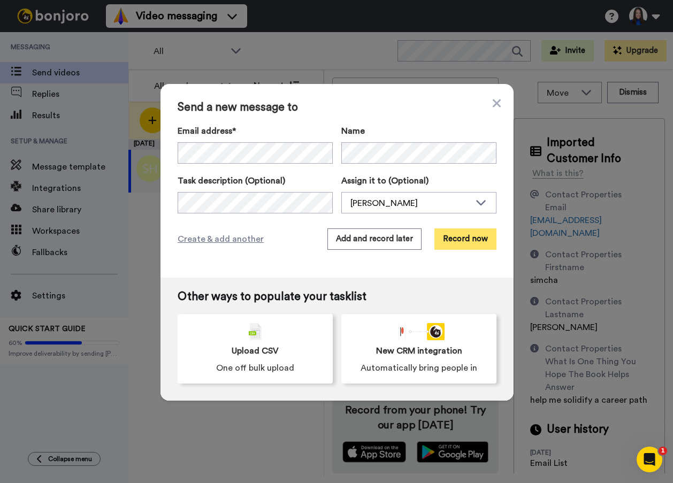
click at [465, 239] on button "Record now" at bounding box center [465, 238] width 62 height 21
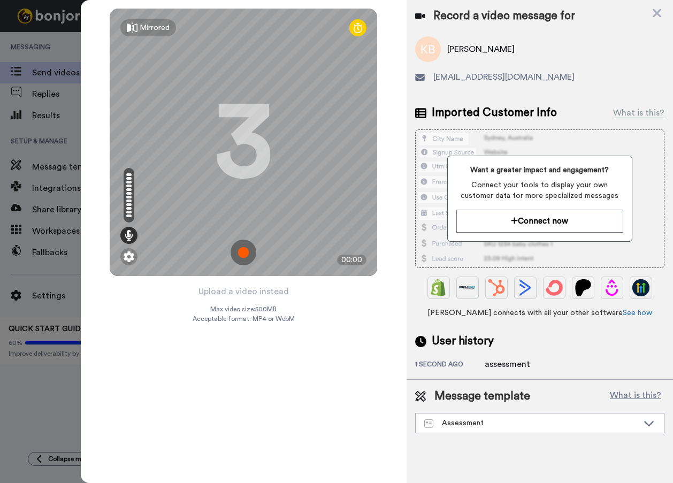
click at [287, 428] on div "Upload a video instead Max video size: 500 MB Acceptable format: MP4 or WebM" at bounding box center [244, 378] width 102 height 186
click at [268, 430] on div "Upload a video instead Max video size: 500 MB Acceptable format: MP4 or WebM" at bounding box center [244, 378] width 102 height 186
click at [244, 255] on img at bounding box center [244, 253] width 26 height 26
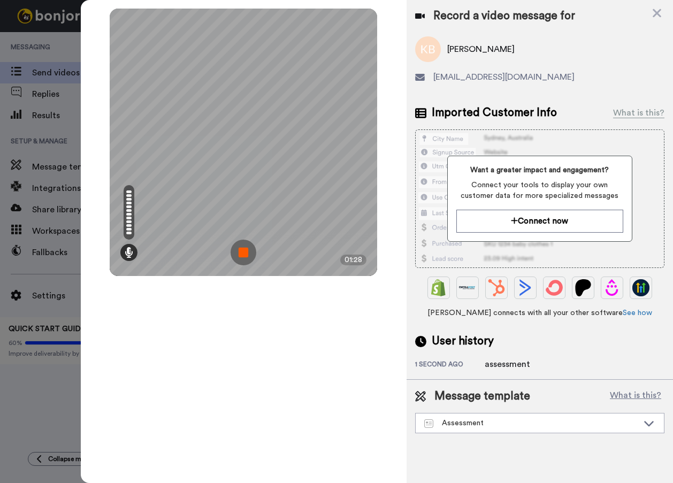
click at [346, 414] on div "Mirrored Redo 3 01:28" at bounding box center [244, 241] width 326 height 483
click at [245, 251] on img at bounding box center [244, 253] width 26 height 26
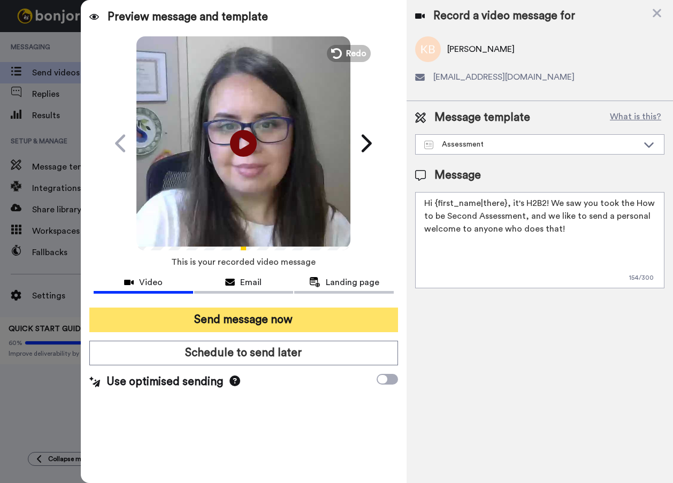
click at [272, 326] on button "Send message now" at bounding box center [243, 320] width 309 height 25
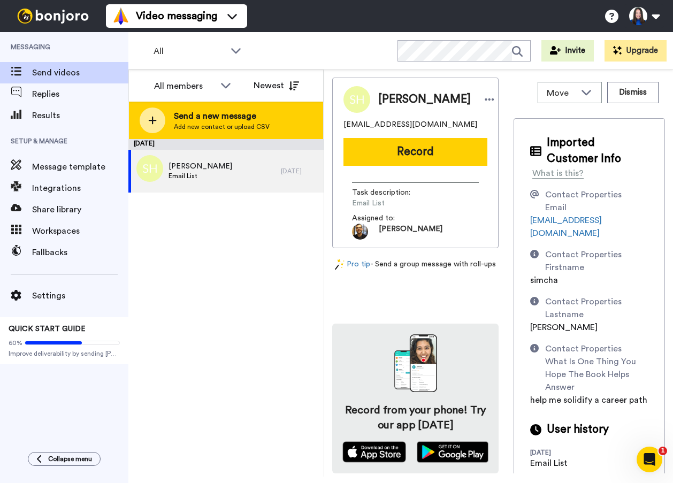
click at [165, 113] on div "Send a new message Add new contact or upload CSV" at bounding box center [226, 120] width 194 height 37
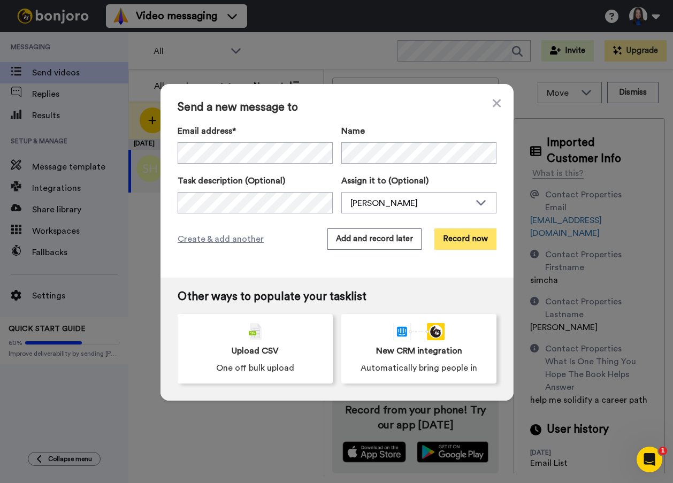
click at [469, 244] on button "Record now" at bounding box center [465, 238] width 62 height 21
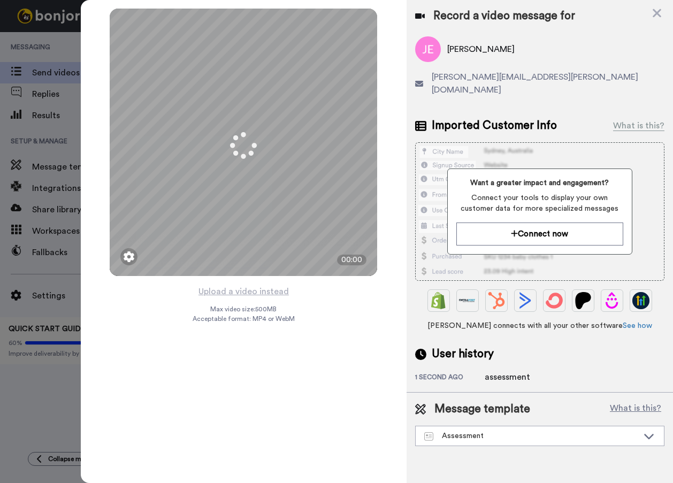
click at [298, 419] on div "Mirrored Redo 3 00:00 Upload a video instead Max video size: 500 MB Acceptable …" at bounding box center [244, 241] width 326 height 483
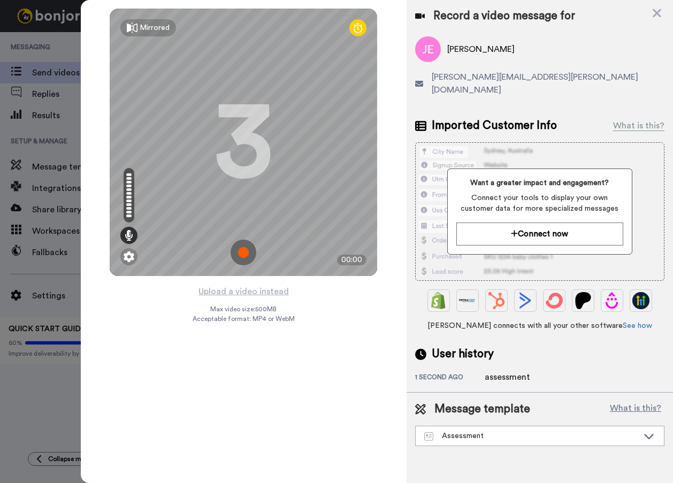
click at [246, 246] on img at bounding box center [244, 253] width 26 height 26
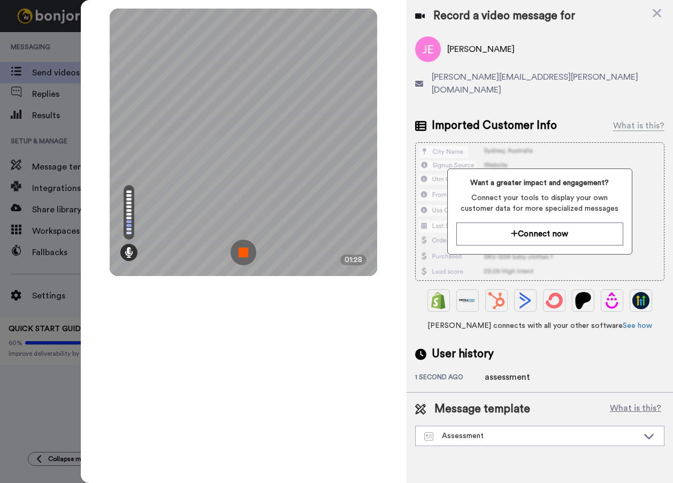
click at [240, 438] on div "Mirrored Redo 3 01:28" at bounding box center [244, 241] width 326 height 483
click at [243, 254] on img at bounding box center [244, 253] width 26 height 26
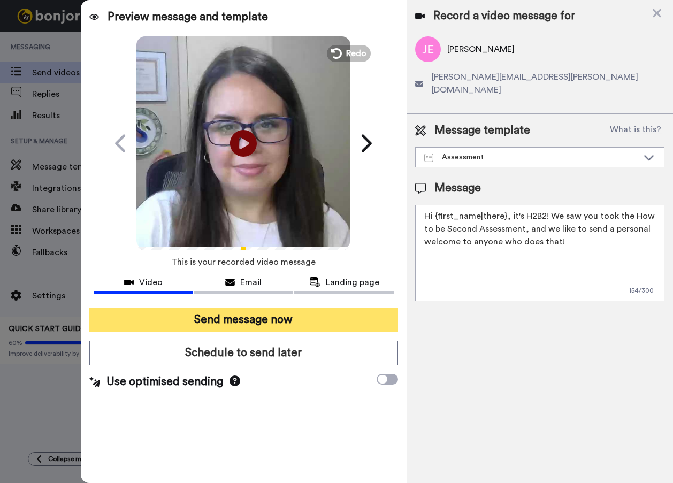
click at [232, 322] on button "Send message now" at bounding box center [243, 320] width 309 height 25
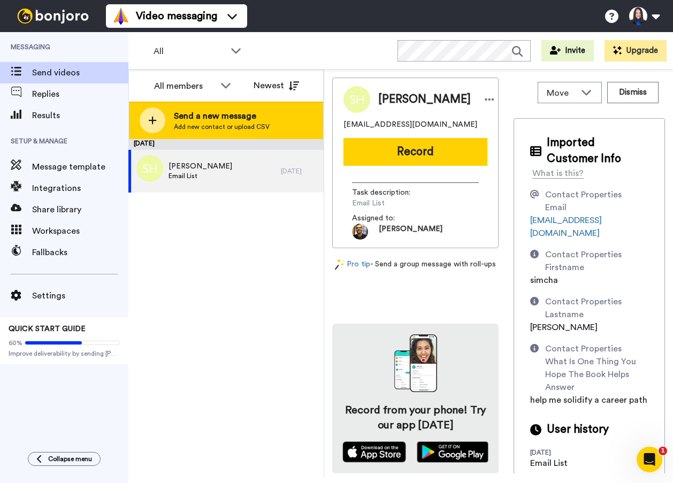
click at [221, 106] on div "Send a new message Add new contact or upload CSV" at bounding box center [226, 120] width 194 height 37
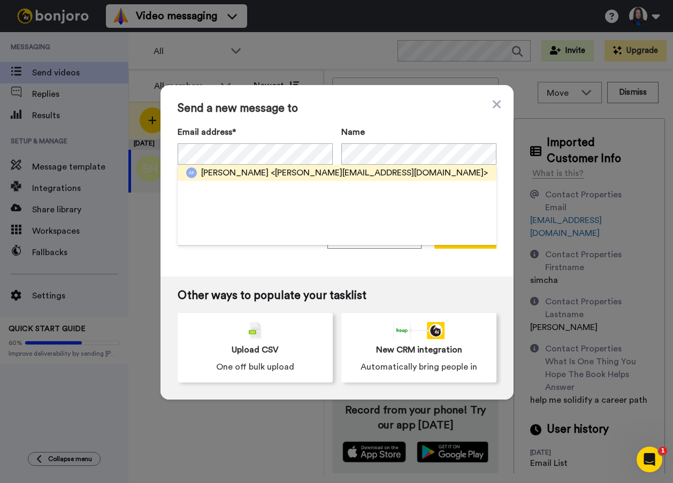
click at [254, 168] on span "[PERSON_NAME]" at bounding box center [234, 172] width 67 height 13
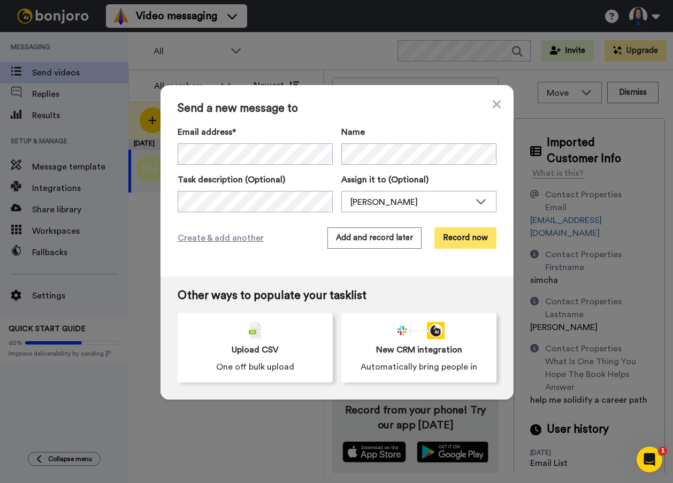
click at [455, 244] on button "Record now" at bounding box center [465, 237] width 62 height 21
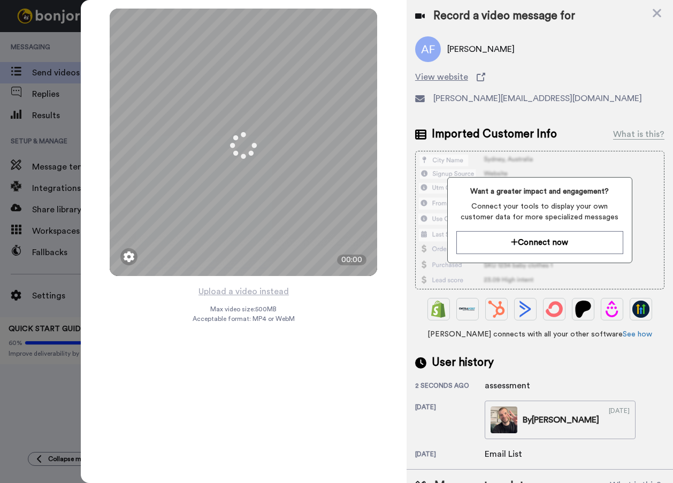
click at [285, 434] on div "Upload a video instead Max video size: 500 MB Acceptable format: MP4 or WebM" at bounding box center [244, 378] width 102 height 186
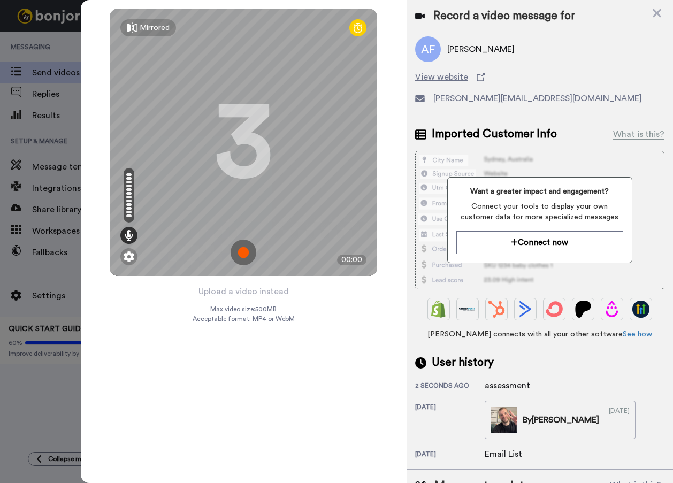
click at [240, 249] on img at bounding box center [244, 253] width 26 height 26
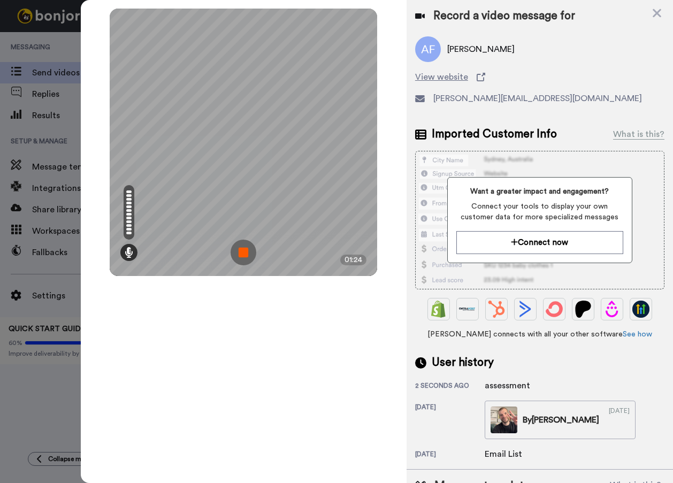
click at [349, 444] on div "Mirrored Redo 3 01:24" at bounding box center [244, 241] width 326 height 483
click at [231, 252] on img at bounding box center [244, 253] width 26 height 26
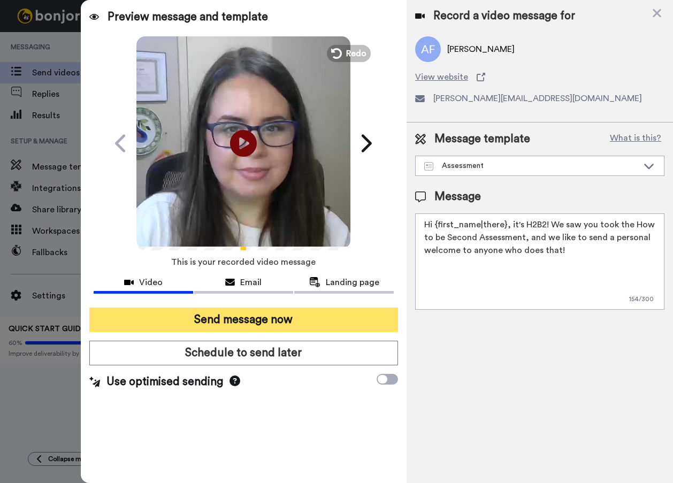
click at [296, 318] on button "Send message now" at bounding box center [243, 320] width 309 height 25
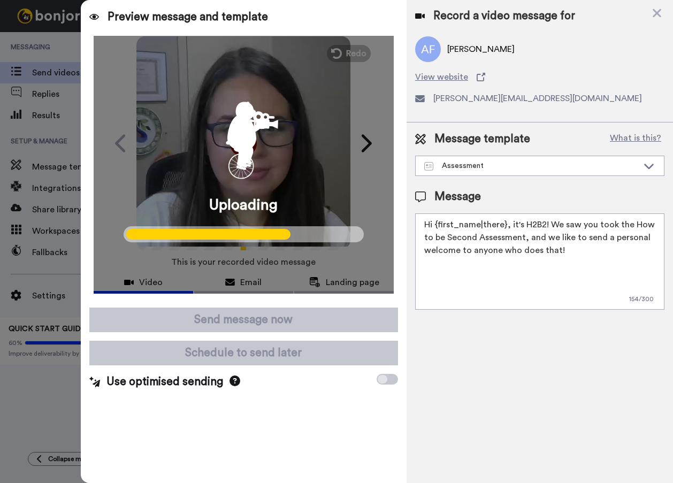
click at [290, 431] on div "Preview message and template Play/Pause A message from How to be Second Samanth…" at bounding box center [244, 241] width 326 height 483
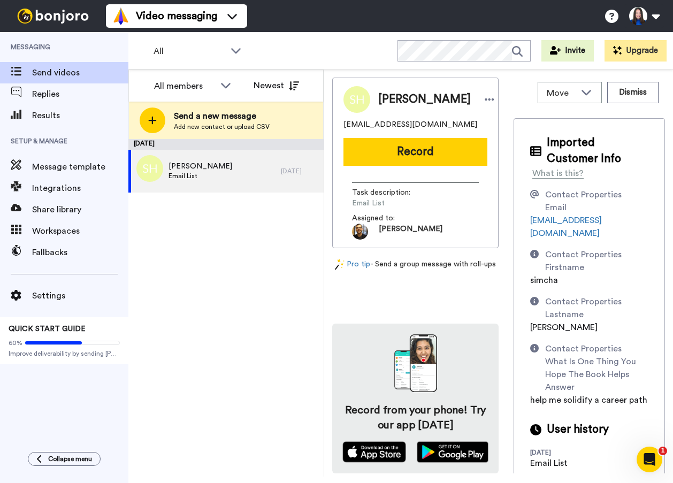
click at [293, 426] on div "[DATE] [PERSON_NAME] Email List [DATE]" at bounding box center [225, 308] width 195 height 338
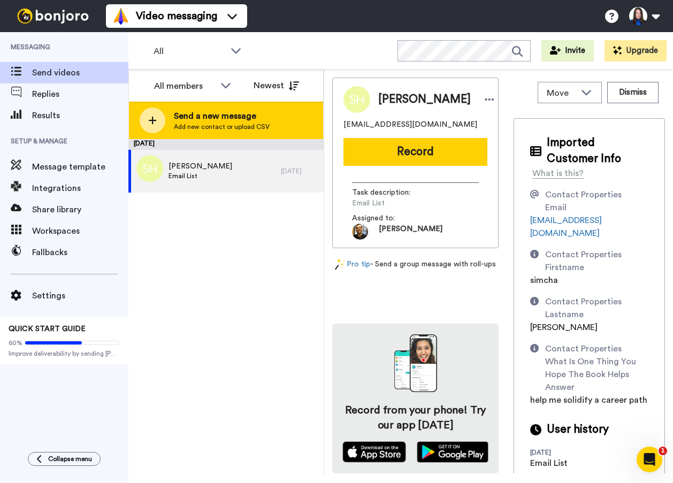
click at [240, 121] on span "Send a new message" at bounding box center [222, 116] width 96 height 13
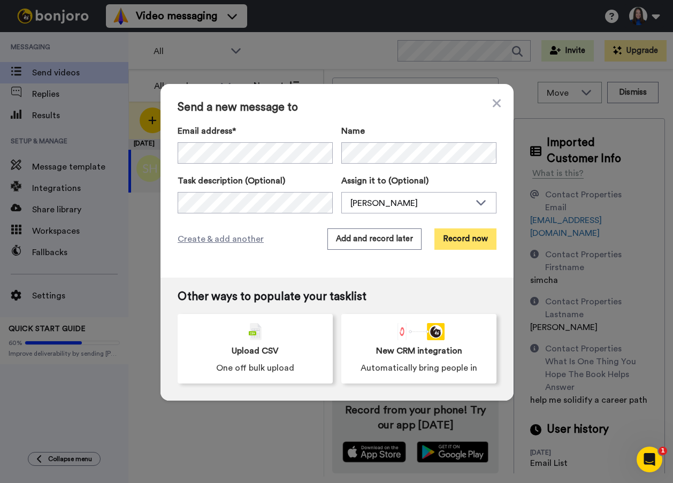
click at [440, 247] on button "Record now" at bounding box center [465, 238] width 62 height 21
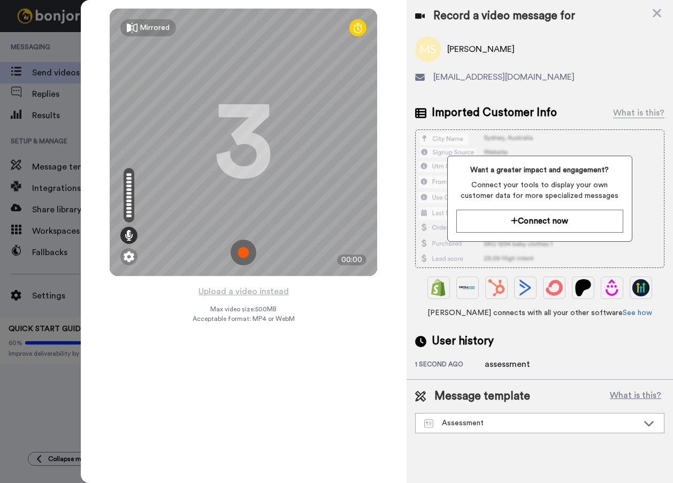
click at [292, 439] on div "Upload a video instead Max video size: 500 MB Acceptable format: MP4 or WebM" at bounding box center [244, 378] width 102 height 186
click at [249, 253] on img at bounding box center [244, 253] width 26 height 26
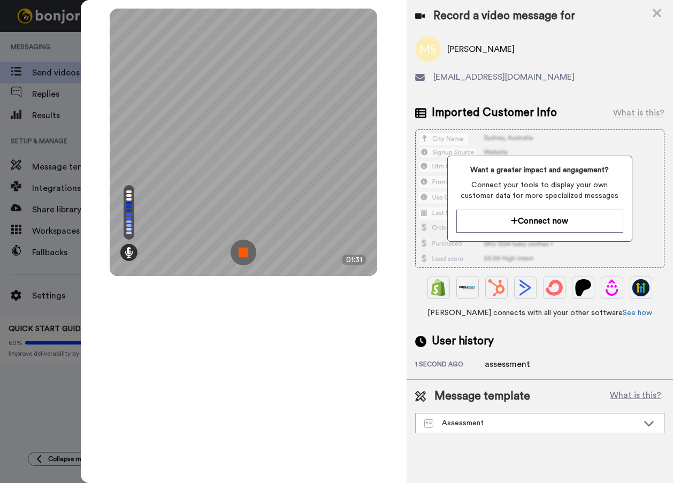
click at [296, 435] on div "Mirrored Redo 3 01:31" at bounding box center [244, 241] width 326 height 483
click at [250, 251] on img at bounding box center [244, 253] width 26 height 26
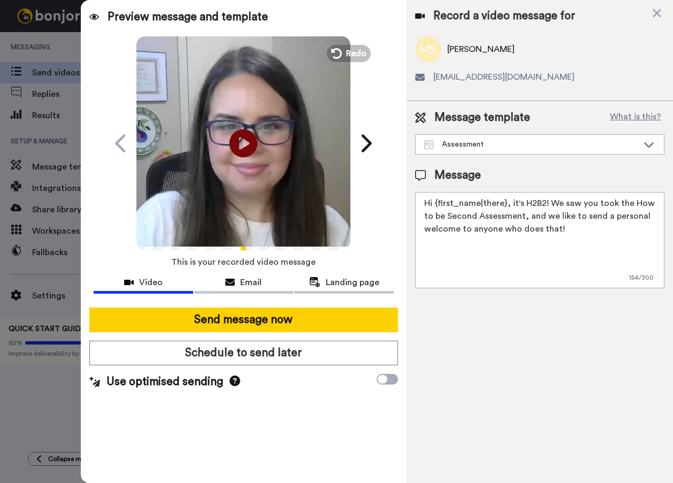
click at [236, 150] on icon at bounding box center [243, 143] width 28 height 28
click at [232, 144] on icon at bounding box center [243, 143] width 28 height 28
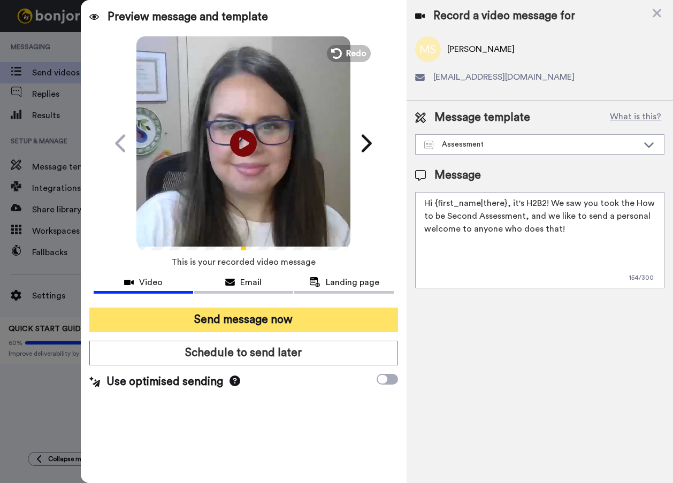
click at [248, 323] on button "Send message now" at bounding box center [243, 320] width 309 height 25
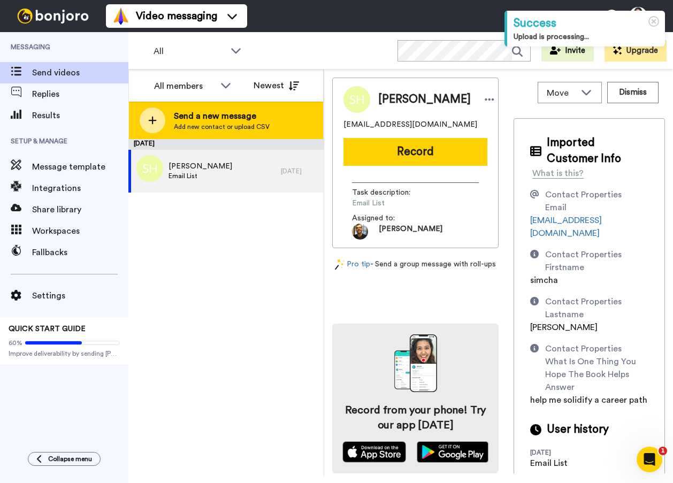
click at [225, 117] on span "Send a new message" at bounding box center [222, 116] width 96 height 13
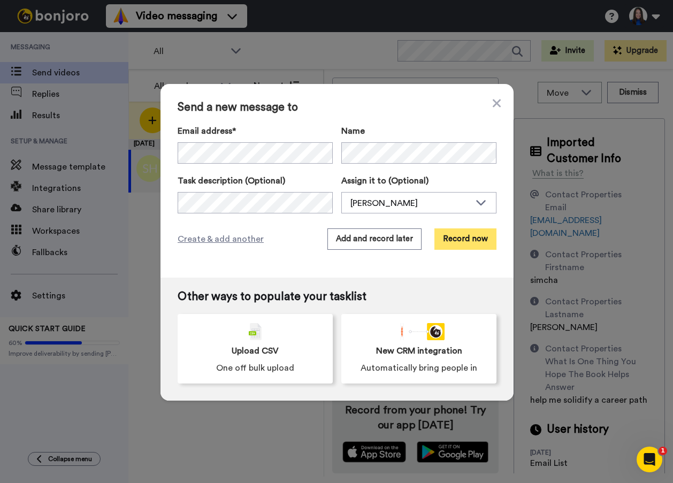
click at [458, 239] on button "Record now" at bounding box center [465, 238] width 62 height 21
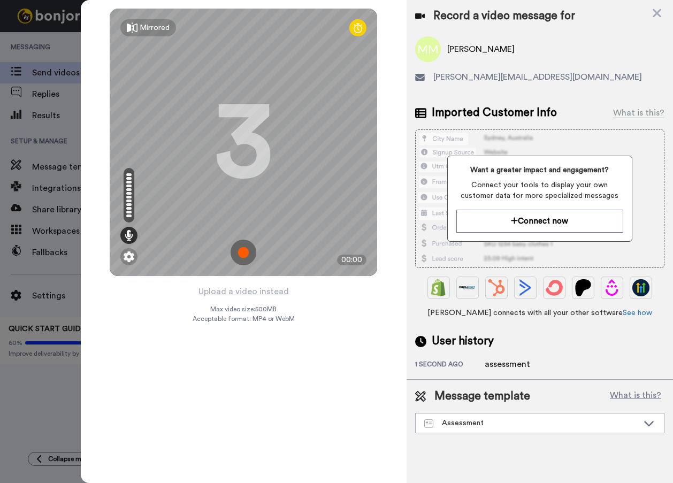
click at [264, 403] on div "Upload a video instead Max video size: 500 MB Acceptable format: MP4 or WebM" at bounding box center [244, 378] width 102 height 186
click at [244, 247] on img at bounding box center [244, 253] width 26 height 26
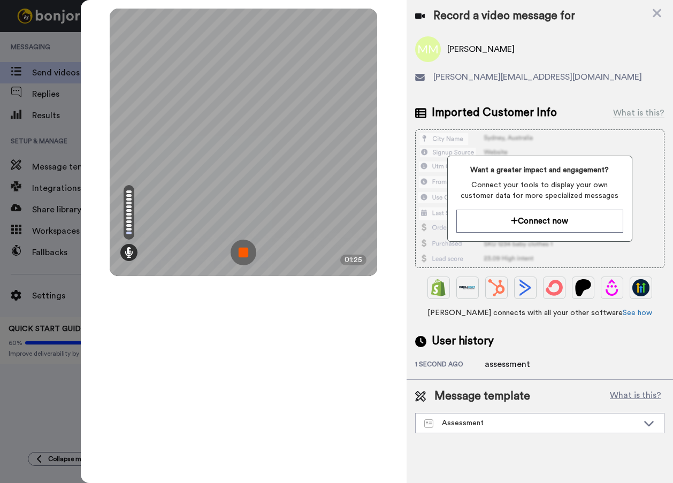
click at [354, 420] on div "Mirrored Redo 3 01:25" at bounding box center [244, 241] width 326 height 483
click at [243, 247] on img at bounding box center [244, 253] width 26 height 26
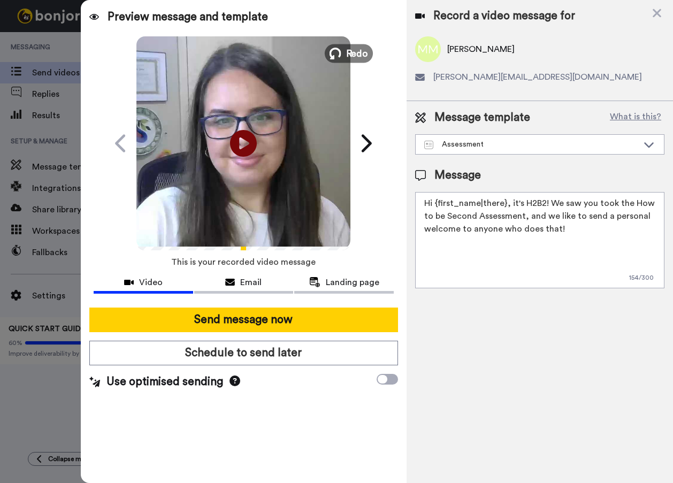
click at [344, 51] on button "Redo" at bounding box center [349, 53] width 48 height 19
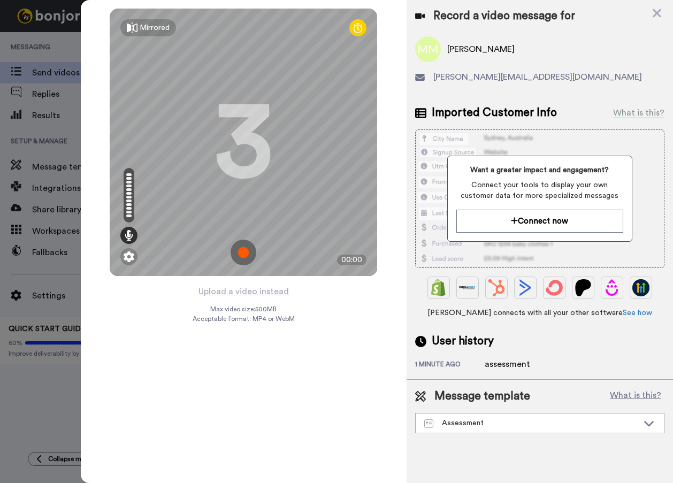
click at [237, 258] on img at bounding box center [244, 253] width 26 height 26
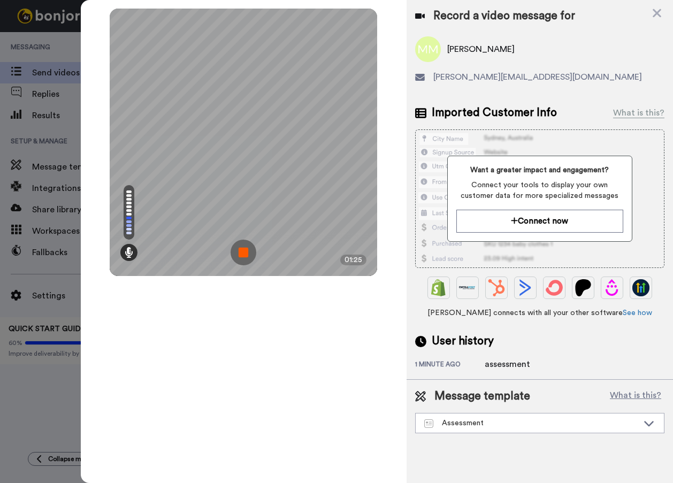
click at [333, 421] on div "Mirrored Redo 3 01:25" at bounding box center [244, 241] width 326 height 483
click at [247, 244] on img at bounding box center [244, 253] width 26 height 26
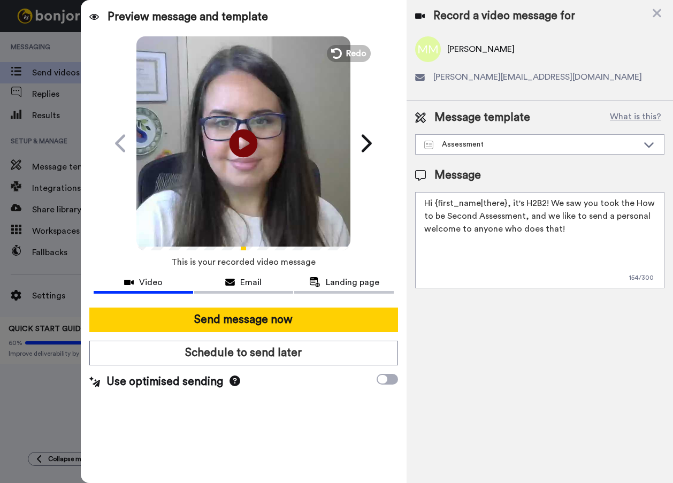
click at [248, 148] on icon at bounding box center [243, 143] width 28 height 28
click at [238, 144] on icon at bounding box center [243, 143] width 28 height 28
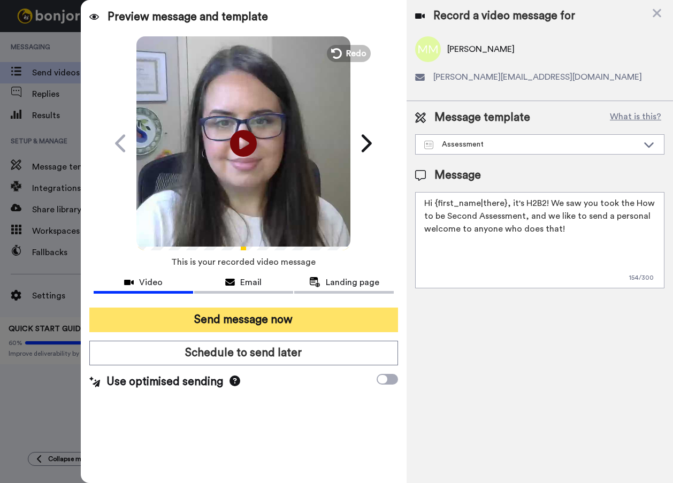
click at [269, 326] on button "Send message now" at bounding box center [243, 320] width 309 height 25
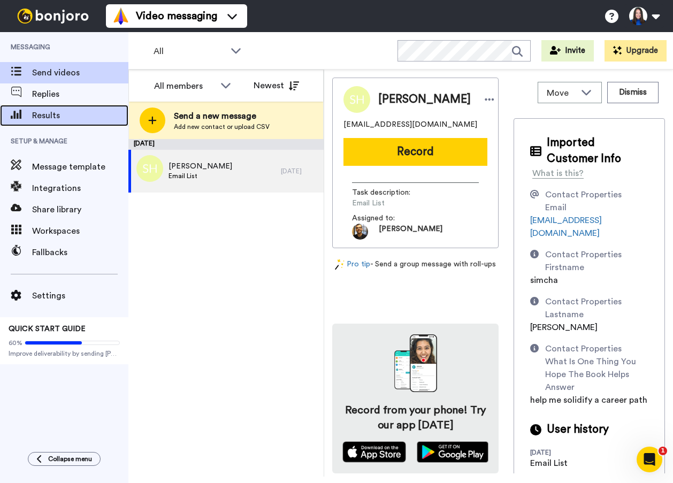
click at [36, 111] on span "Results" at bounding box center [80, 115] width 96 height 13
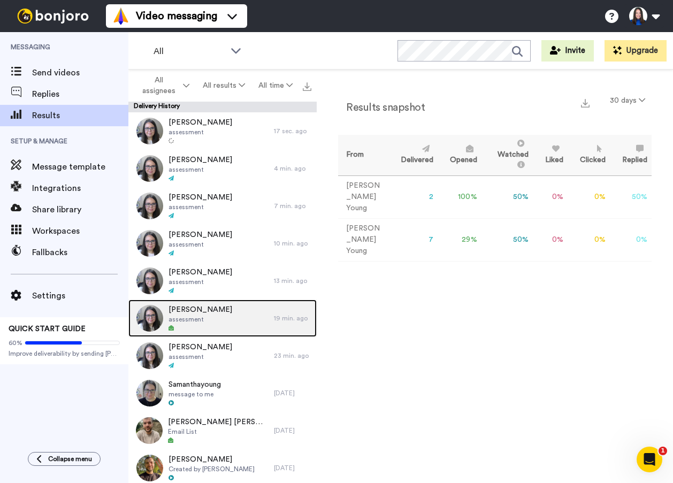
click at [210, 311] on div "[PERSON_NAME] assessment" at bounding box center [200, 318] width 145 height 37
